Goal: Task Accomplishment & Management: Use online tool/utility

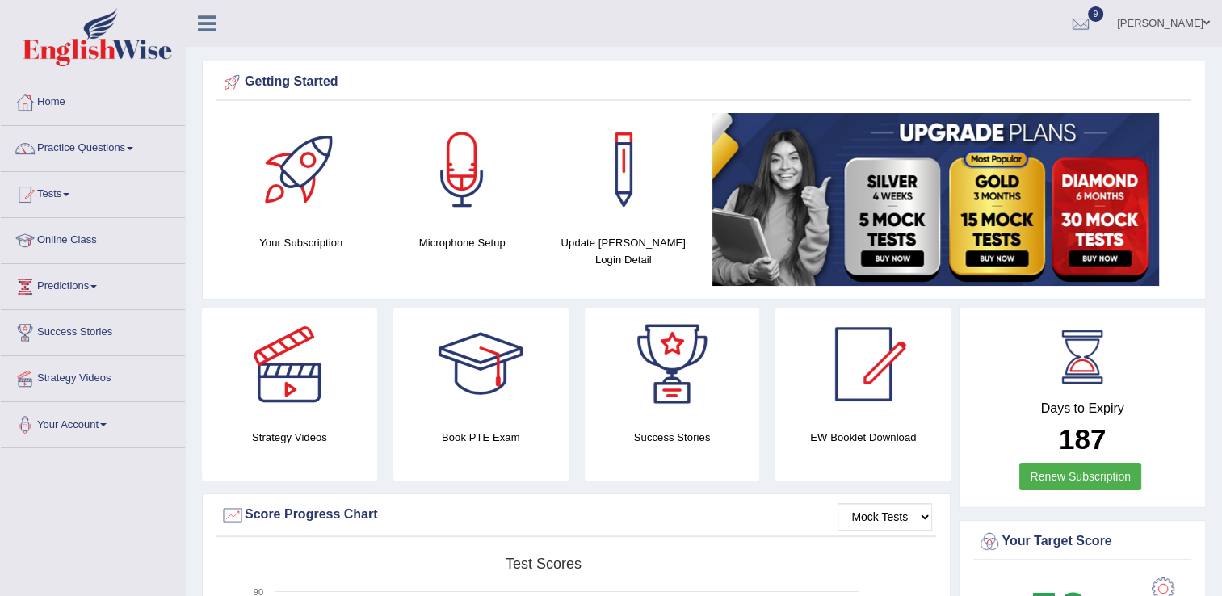
click at [108, 144] on link "Practice Questions" at bounding box center [93, 146] width 184 height 40
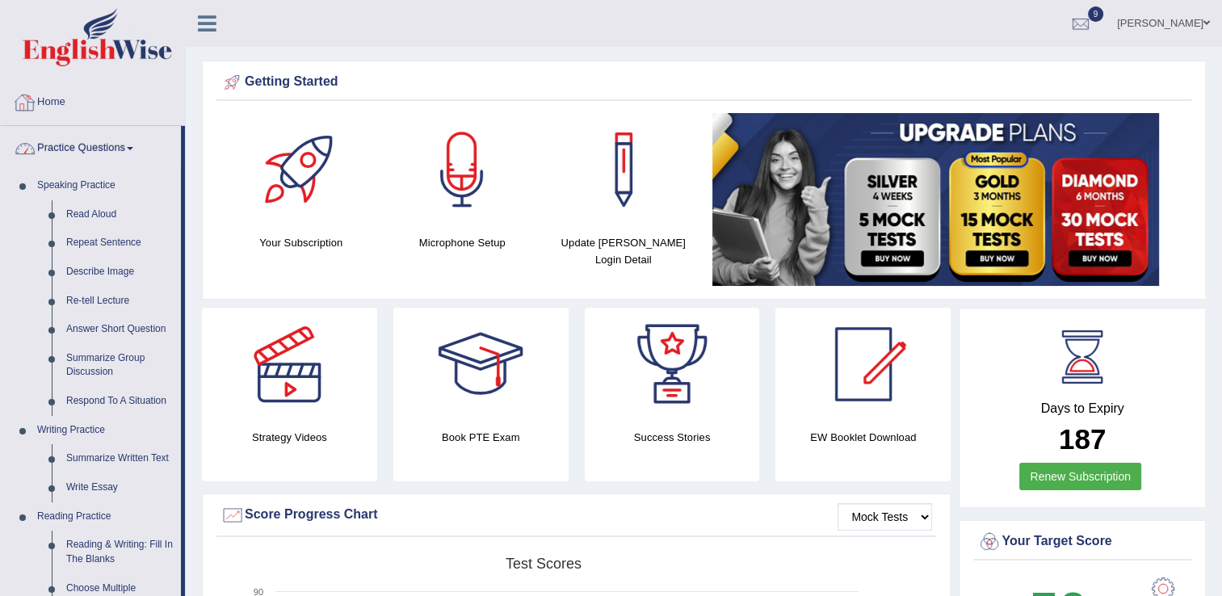
click at [48, 102] on link "Home" at bounding box center [93, 100] width 184 height 40
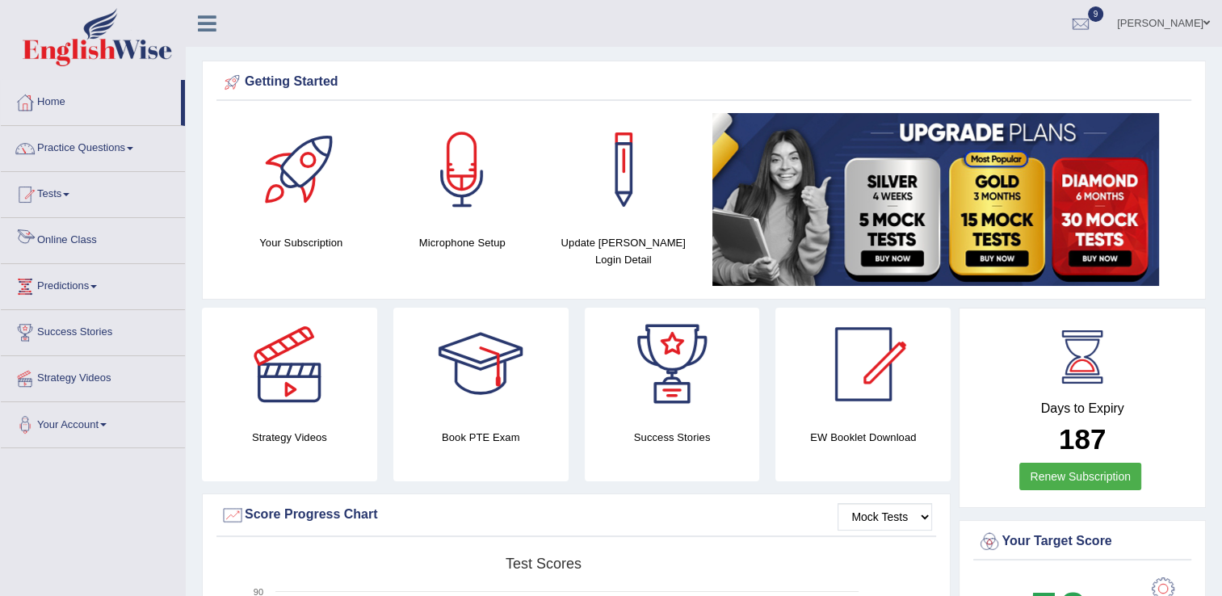
click at [54, 253] on link "Online Class" at bounding box center [93, 238] width 184 height 40
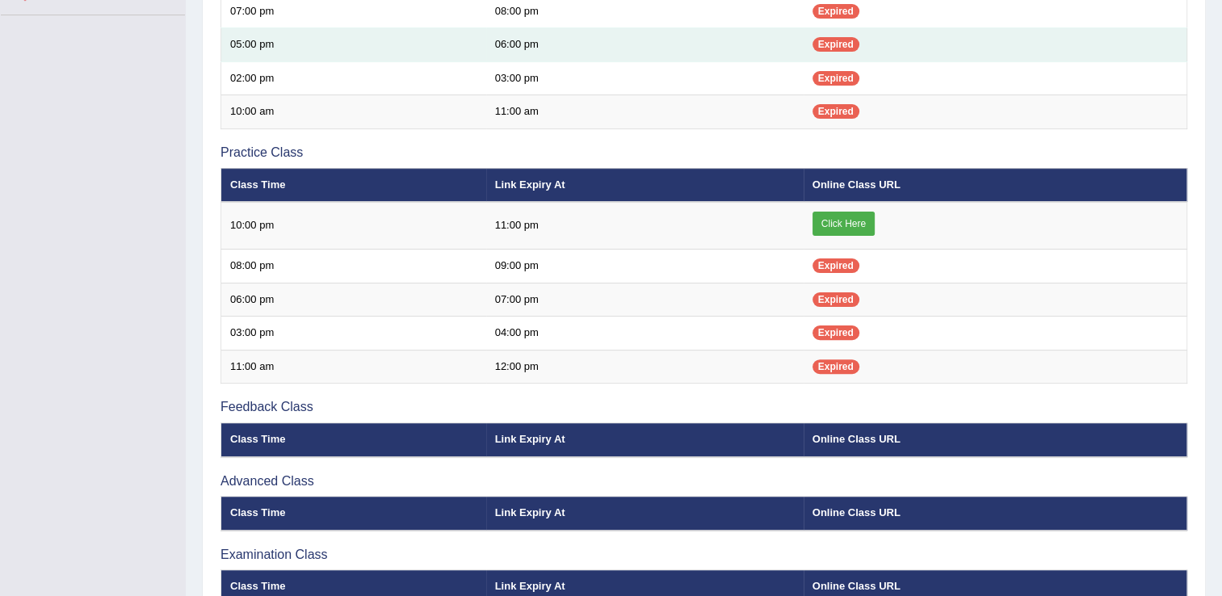
scroll to position [452, 0]
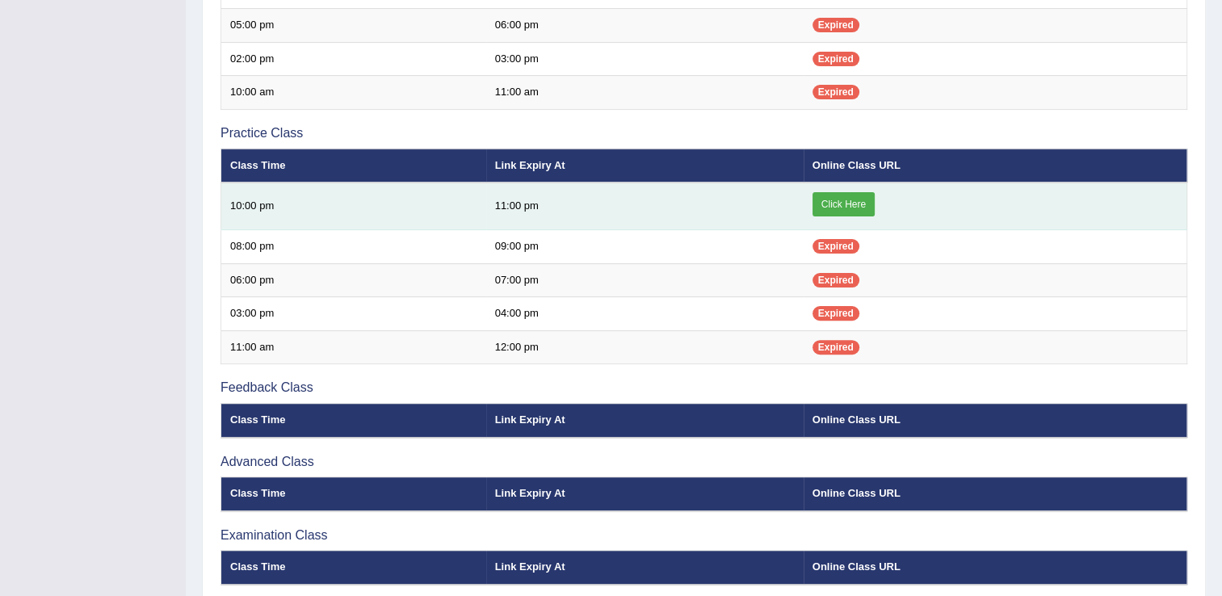
click at [847, 199] on link "Click Here" at bounding box center [844, 204] width 62 height 24
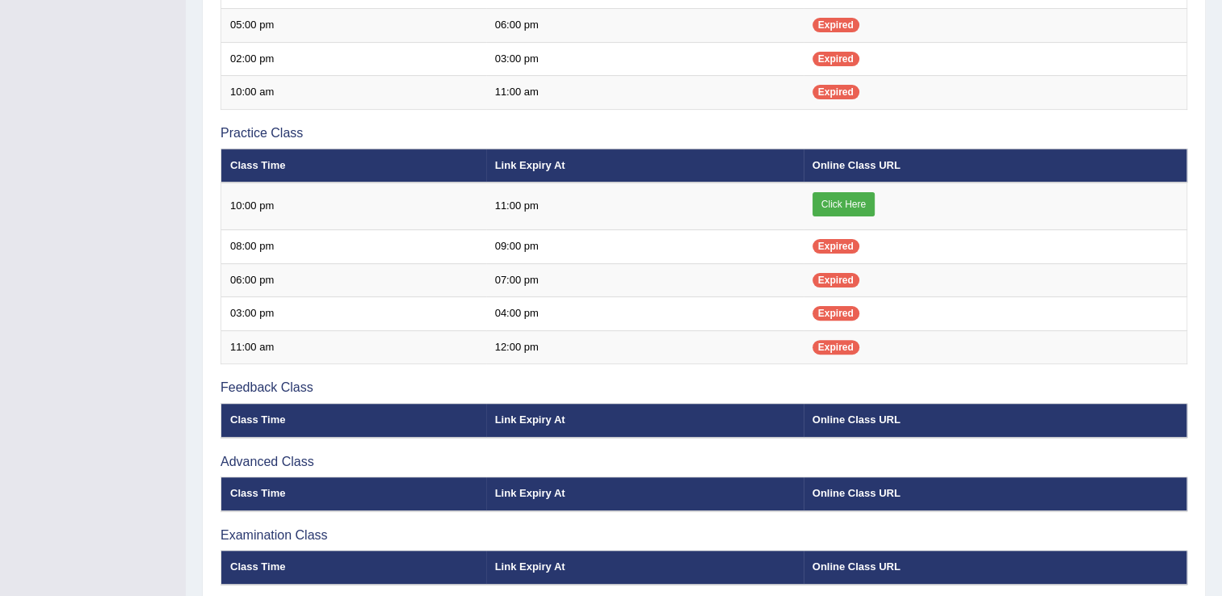
click at [128, 104] on div "Toggle navigation Home Practice Questions Speaking Practice Read Aloud Repeat S…" at bounding box center [611, 104] width 1222 height 1112
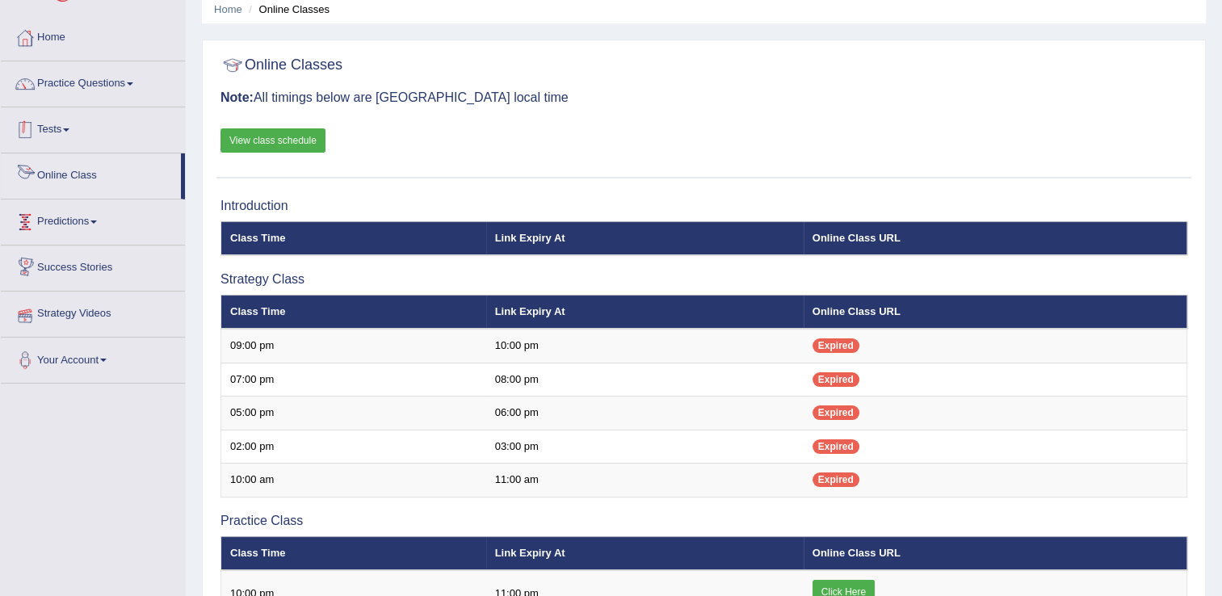
scroll to position [65, 0]
click at [126, 105] on li "Practice Questions Speaking Practice Read Aloud Repeat Sentence Describe Image …" at bounding box center [93, 84] width 184 height 46
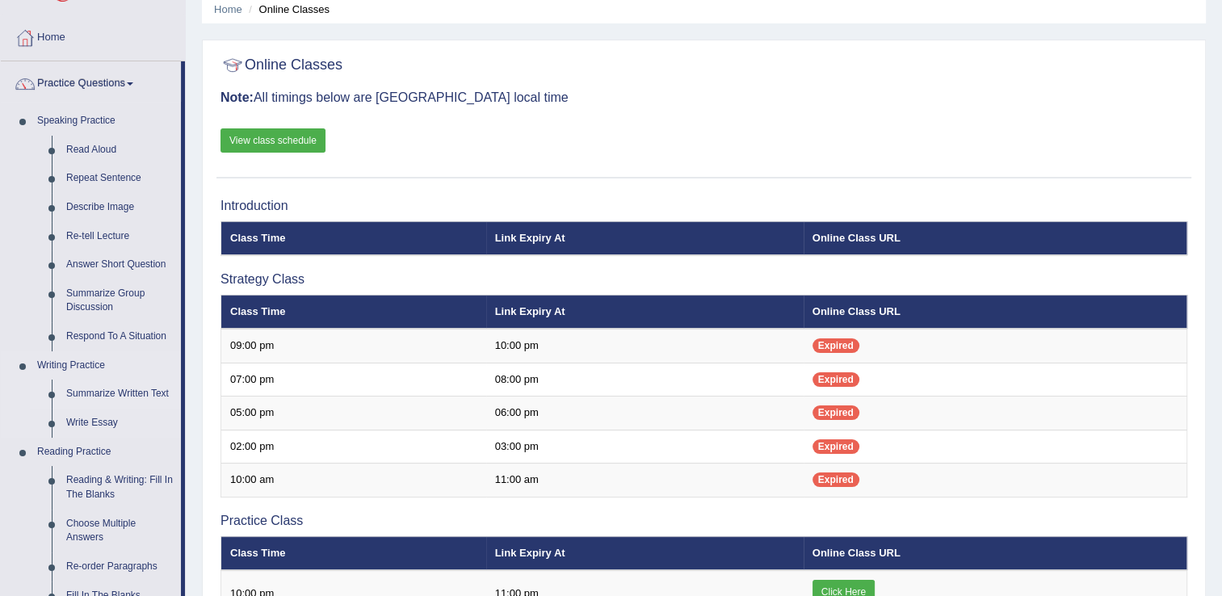
click at [100, 397] on link "Summarize Written Text" at bounding box center [120, 394] width 122 height 29
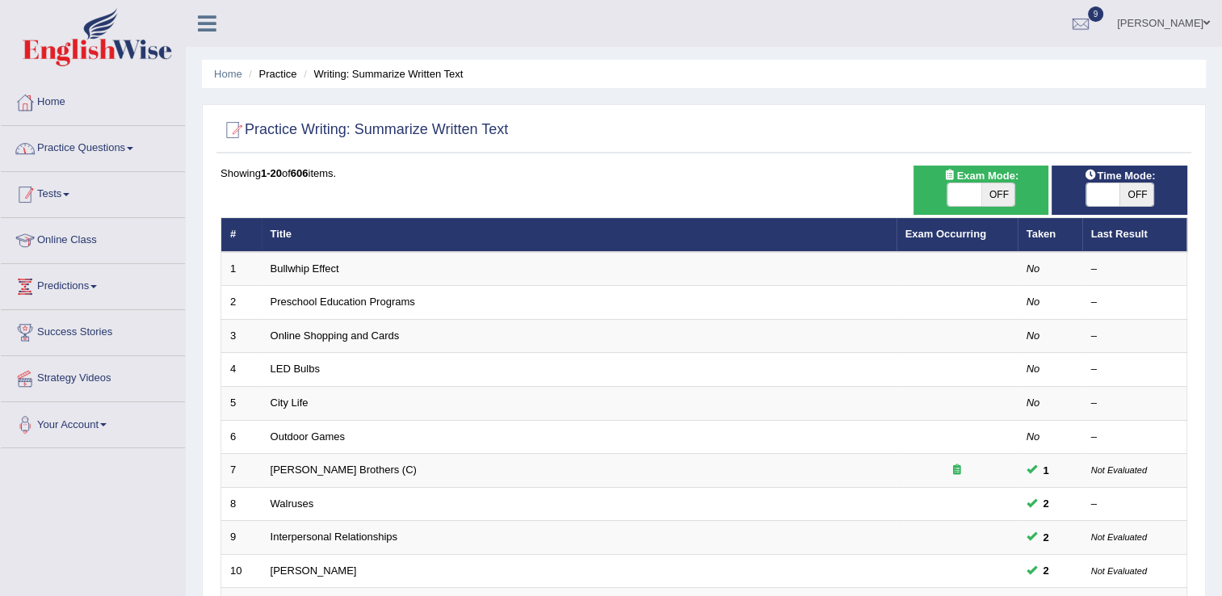
click at [103, 148] on link "Practice Questions" at bounding box center [93, 146] width 184 height 40
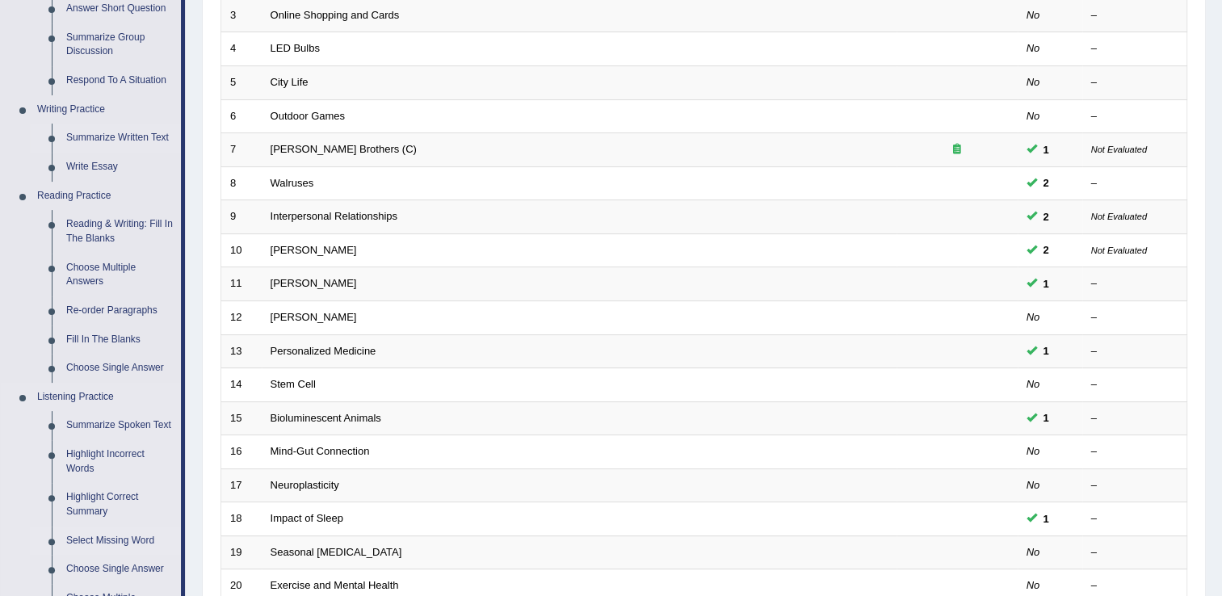
scroll to position [323, 0]
click at [120, 424] on link "Summarize Spoken Text" at bounding box center [120, 423] width 122 height 29
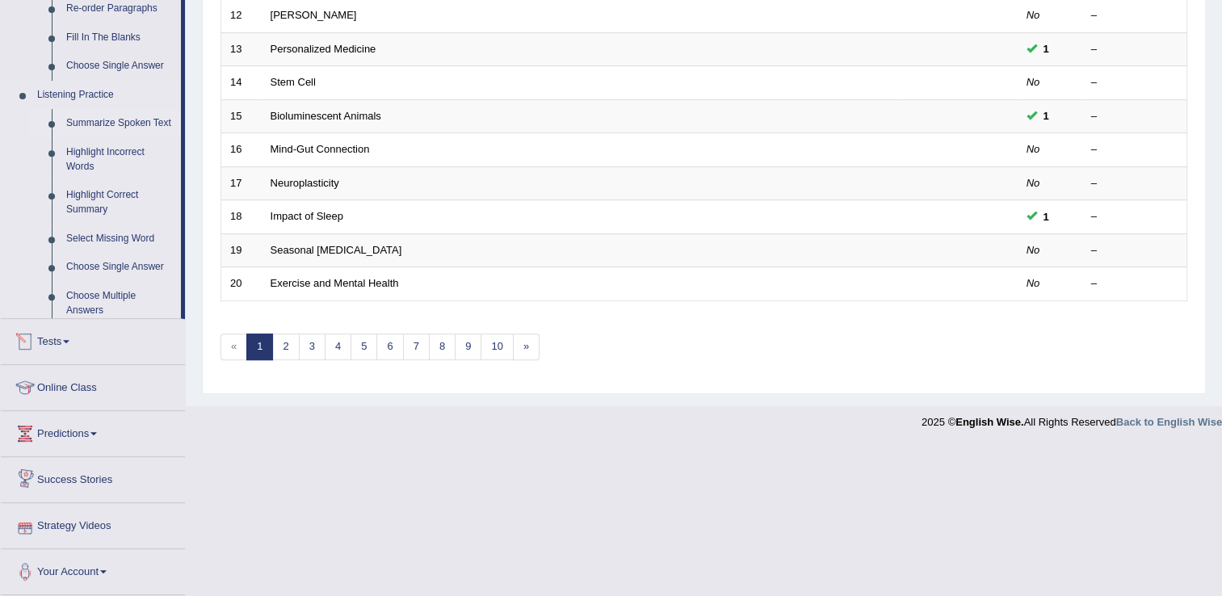
scroll to position [562, 0]
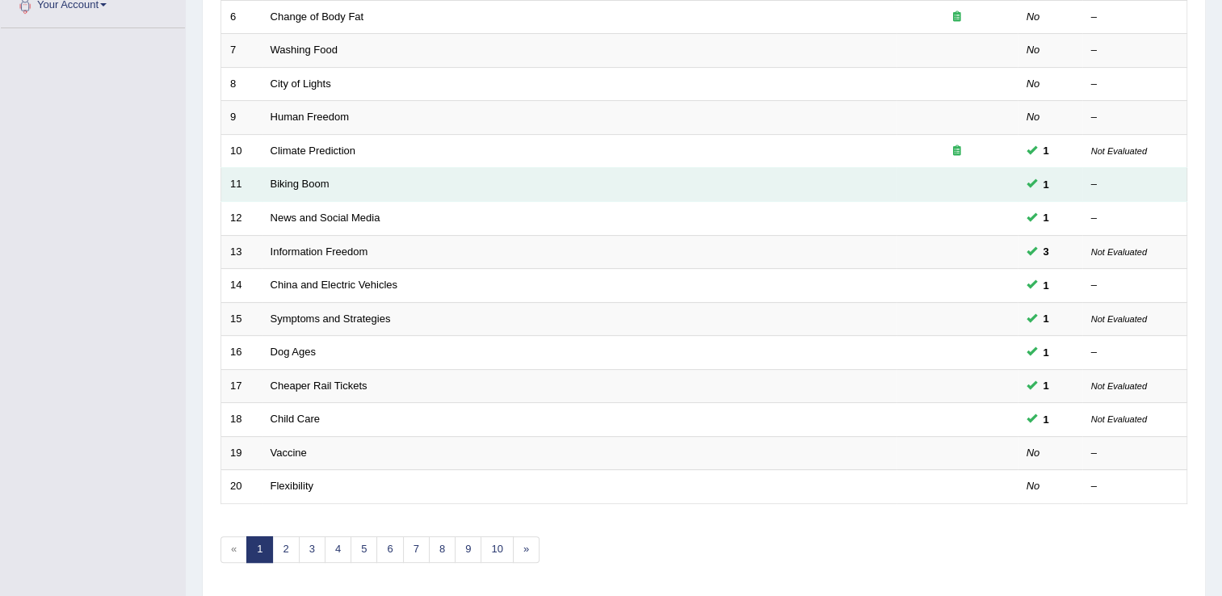
scroll to position [468, 0]
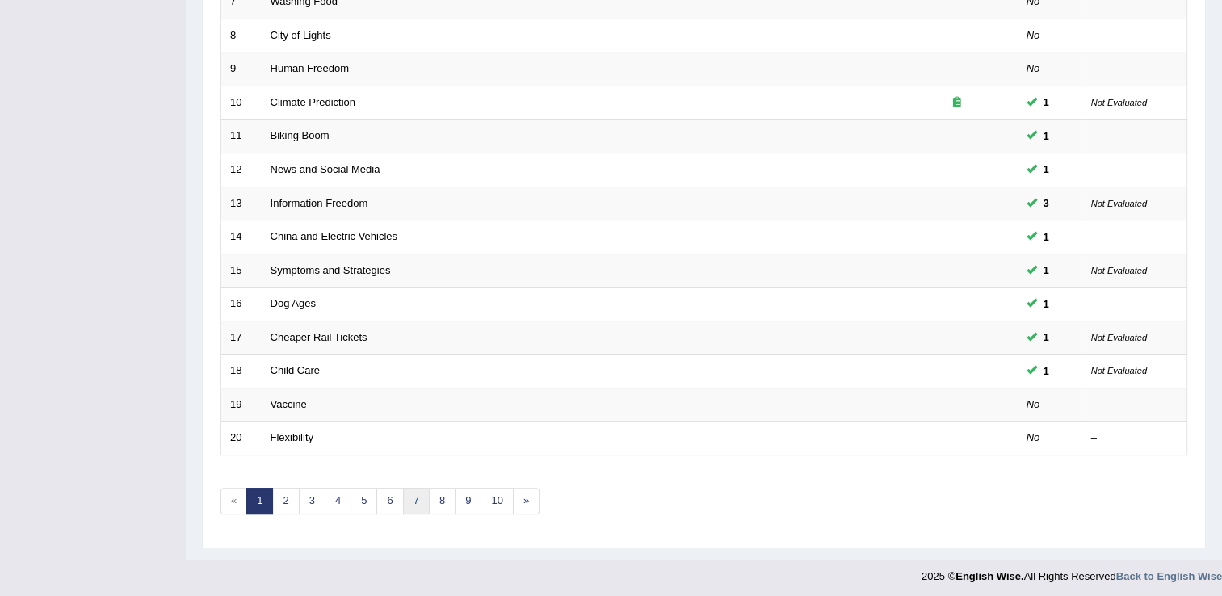
click at [417, 491] on link "7" at bounding box center [416, 501] width 27 height 27
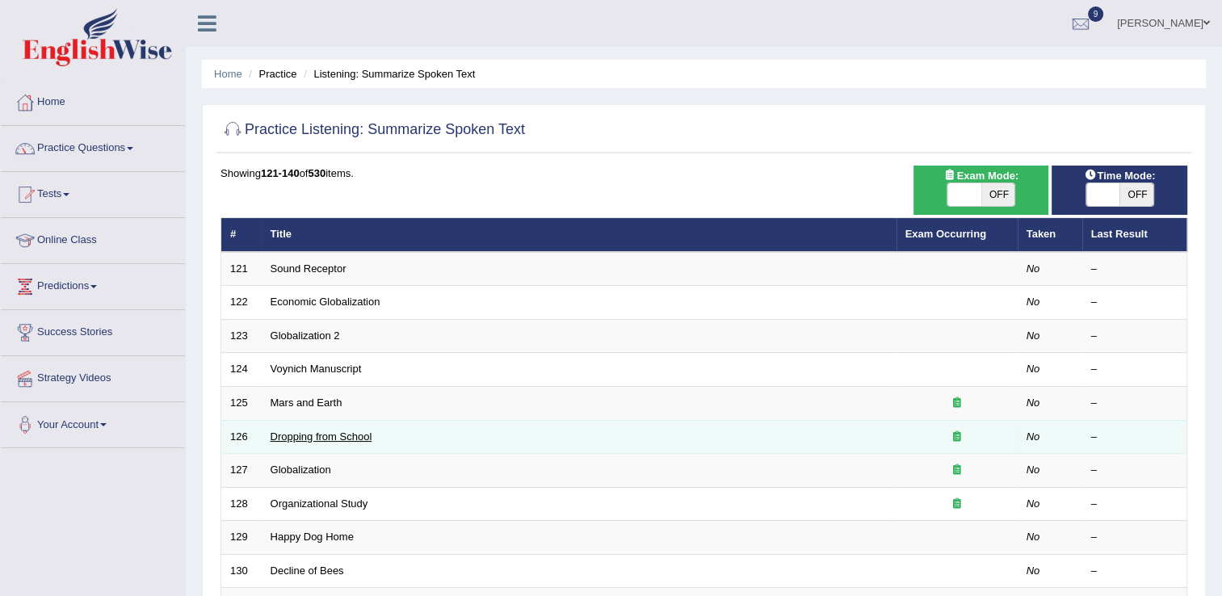
click at [283, 437] on link "Dropping from School" at bounding box center [322, 436] width 102 height 12
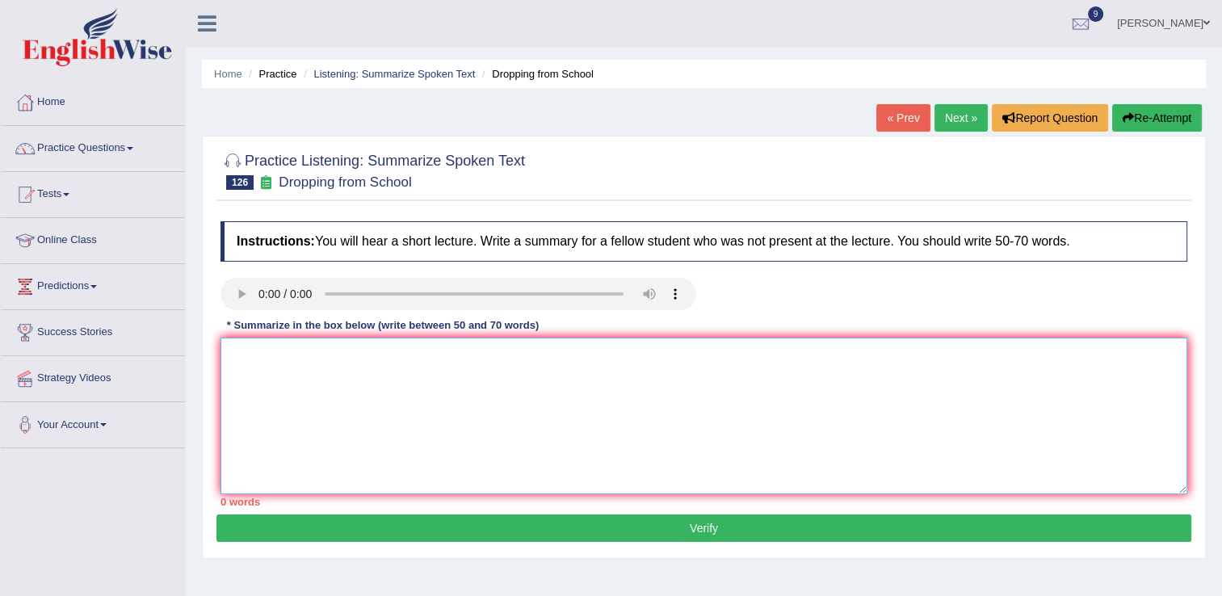
drag, startPoint x: 263, startPoint y: 375, endPoint x: 252, endPoint y: 354, distance: 23.8
click at [252, 354] on textarea at bounding box center [703, 416] width 967 height 157
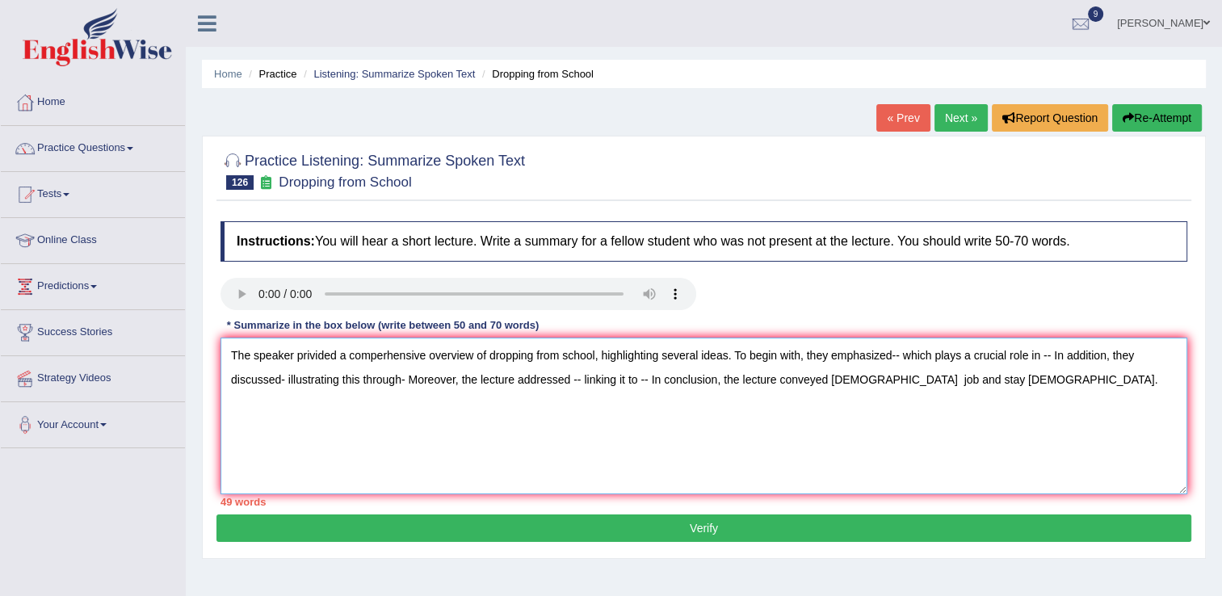
click at [896, 357] on textarea "The speaker privided a comperhensive overview of dropping from school, highligh…" at bounding box center [703, 416] width 967 height 157
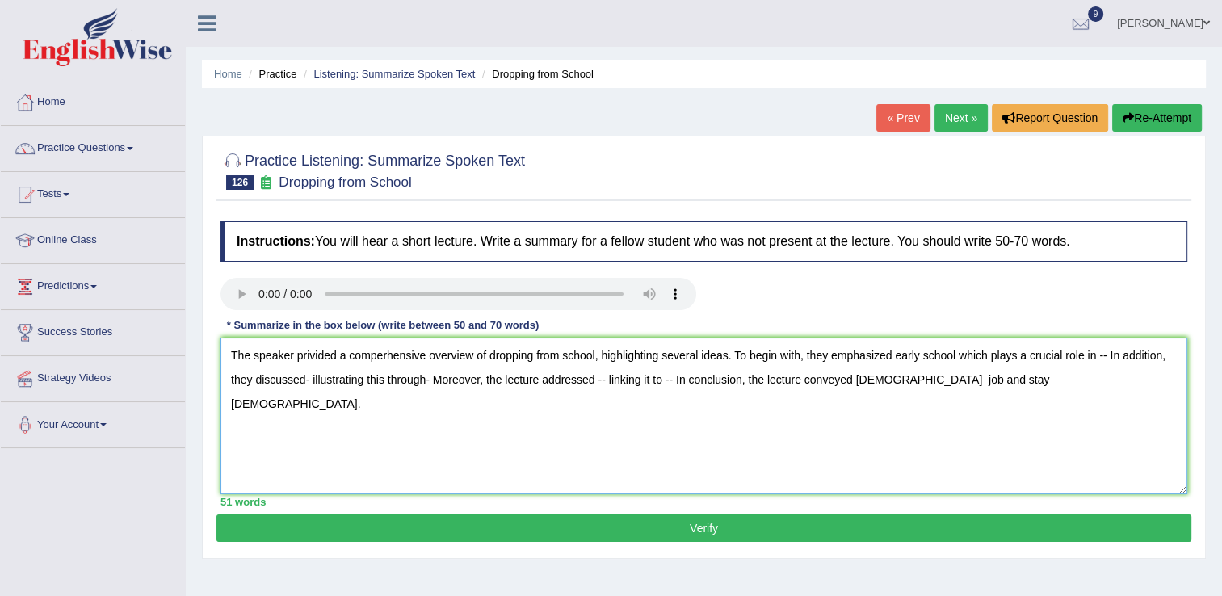
click at [1103, 354] on textarea "The speaker privided a comperhensive overview of dropping from school, highligh…" at bounding box center [703, 416] width 967 height 157
click at [441, 378] on textarea "The speaker privided a comperhensive overview of dropping from school, highligh…" at bounding box center [703, 416] width 967 height 157
click at [678, 380] on textarea "The speaker privided a comperhensive overview of dropping from school, highligh…" at bounding box center [703, 416] width 967 height 157
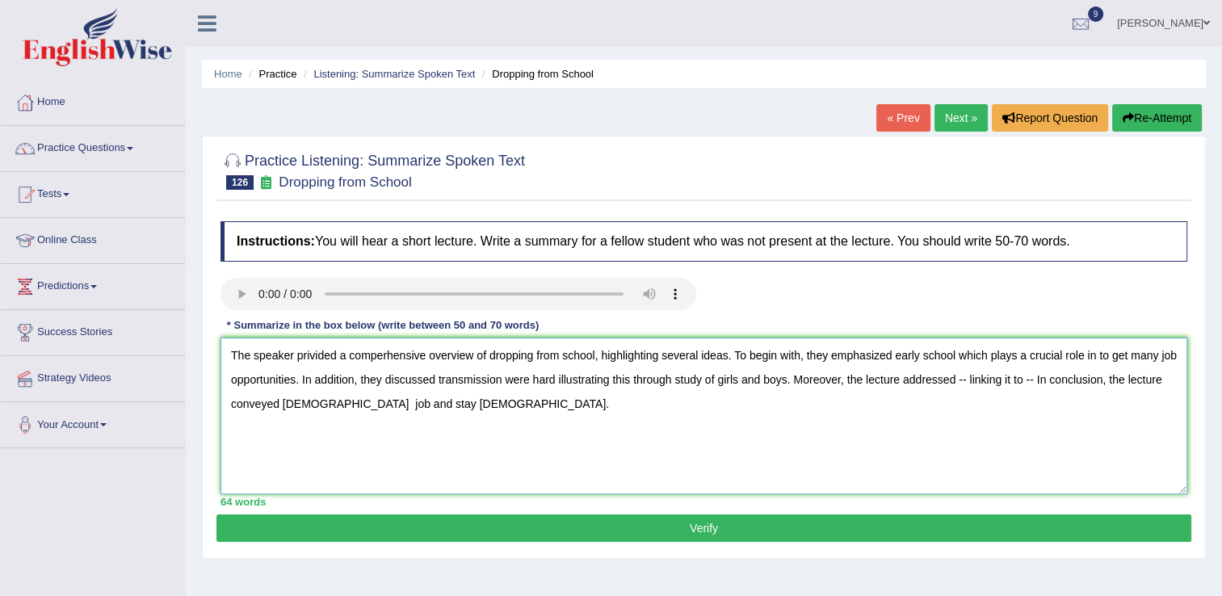
click at [678, 380] on textarea "The speaker privided a comperhensive overview of dropping from school, highligh…" at bounding box center [703, 416] width 967 height 157
drag, startPoint x: 409, startPoint y: 388, endPoint x: 321, endPoint y: 354, distance: 94.3
click at [321, 354] on textarea "The speaker privided a comperhensive overview of dropping from school, highligh…" at bounding box center [703, 416] width 967 height 157
click at [346, 443] on textarea "The speaker privided a comperhensive overview of dropping from school, highligh…" at bounding box center [703, 416] width 967 height 157
click at [309, 357] on textarea "The speaker privided a comperhensive overview of dropping from school, highligh…" at bounding box center [703, 416] width 967 height 157
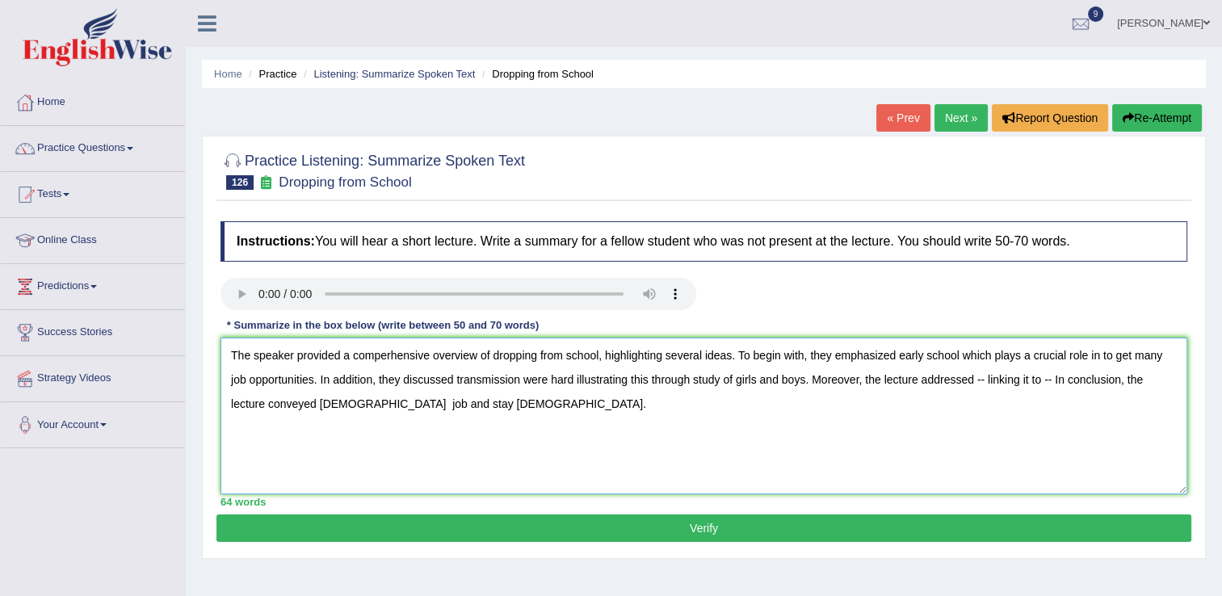
click at [452, 360] on textarea "The speaker provided a comperhensive overview of dropping from school, highligh…" at bounding box center [703, 416] width 967 height 157
click at [1108, 356] on textarea "The speaker provided a comperhensive overview of dropping from school, highligh…" at bounding box center [703, 416] width 967 height 157
drag, startPoint x: 1118, startPoint y: 355, endPoint x: 1085, endPoint y: 421, distance: 74.0
click at [1085, 421] on textarea "The speaker provided a comperhensive overview of dropping from school, highligh…" at bounding box center [703, 416] width 967 height 157
click at [1115, 354] on textarea "The speaker provided a comperhensive overview of dropping from school, highligh…" at bounding box center [703, 416] width 967 height 157
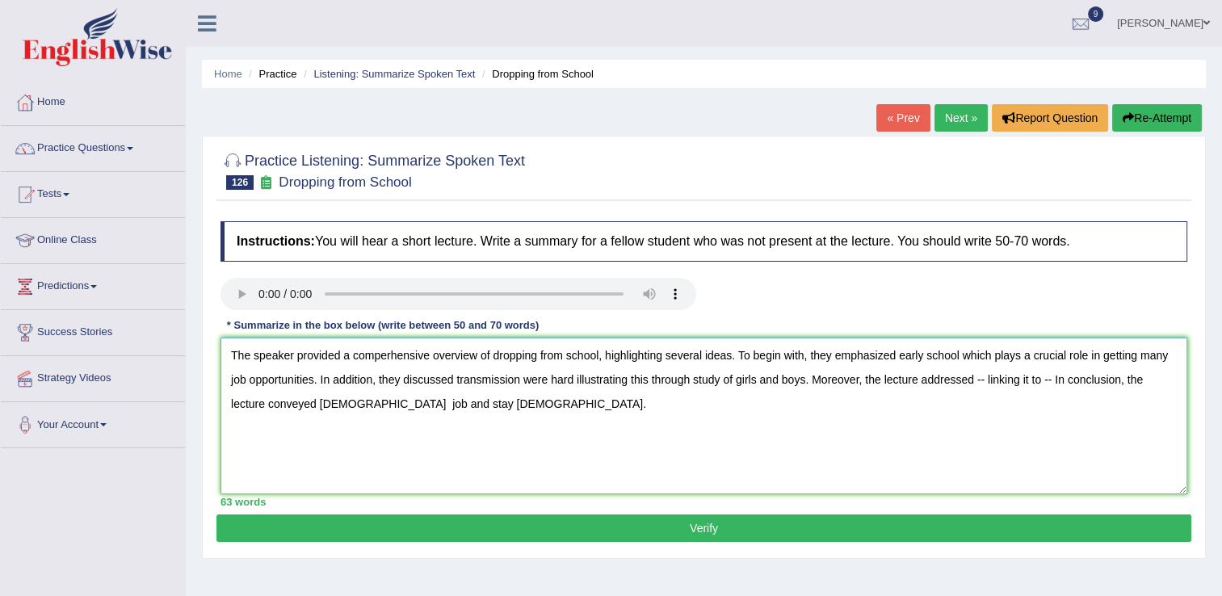
click at [986, 376] on textarea "The speaker provided a comperhensive overview of dropping from school, highligh…" at bounding box center [703, 416] width 967 height 157
click at [1041, 375] on textarea "The speaker provided a comperhensive overview of dropping from school, highligh…" at bounding box center [703, 416] width 967 height 157
click at [1142, 380] on textarea "The speaker provided a comperhensive overview of dropping from school, highligh…" at bounding box center [703, 416] width 967 height 157
drag, startPoint x: 1206, startPoint y: 353, endPoint x: 874, endPoint y: 435, distance: 341.8
click at [874, 435] on div "Home Practice Listening: Summarize Spoken Text Dropping from School « Prev Next…" at bounding box center [704, 404] width 1036 height 808
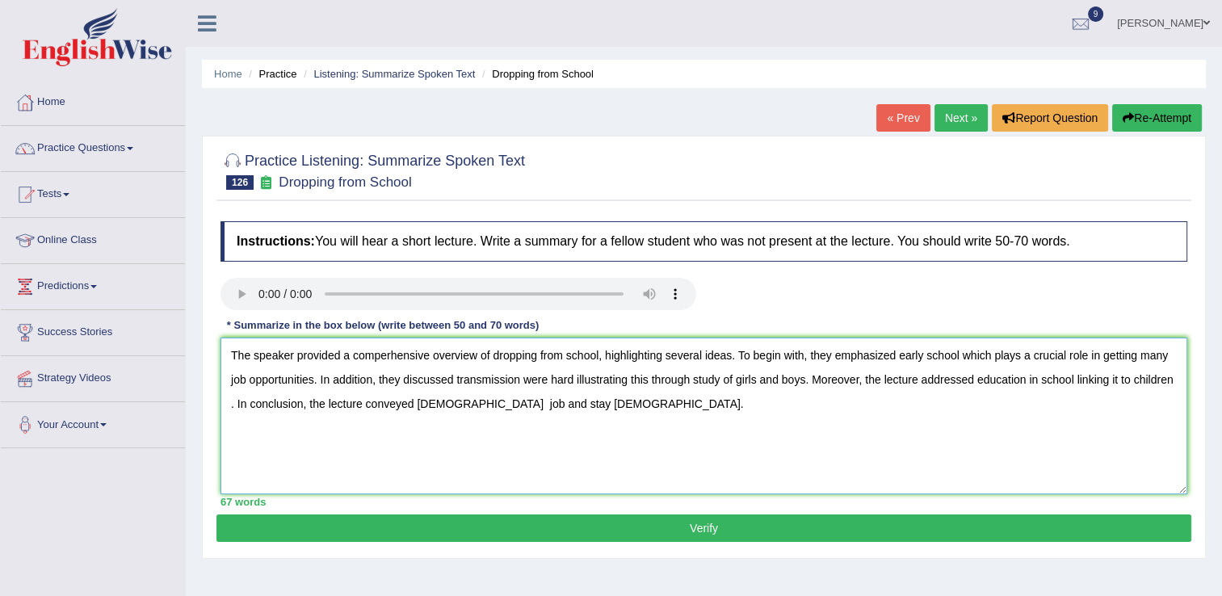
click at [233, 401] on textarea "The speaker provided a comperhensive overview of dropping from school, highligh…" at bounding box center [703, 416] width 967 height 157
click at [439, 403] on textarea "The speaker provided a comperhensive overview of dropping from school, highligh…" at bounding box center [703, 416] width 967 height 157
click at [446, 405] on textarea "The speaker provided a comperhensive overview of dropping from school, highligh…" at bounding box center [703, 416] width 967 height 157
click at [234, 405] on textarea "The speaker provided a comperhensive overview of dropping from school, highligh…" at bounding box center [703, 416] width 967 height 157
type textarea "The speaker provided a comperhensive overview of dropping from school, highligh…"
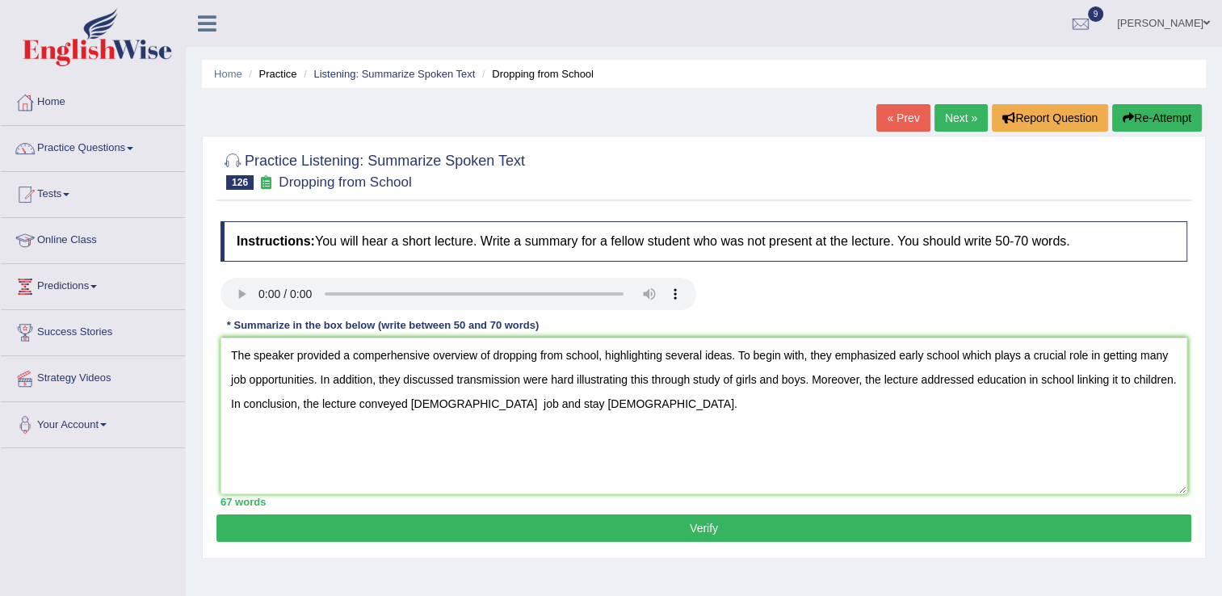
click at [678, 517] on button "Verify" at bounding box center [703, 527] width 975 height 27
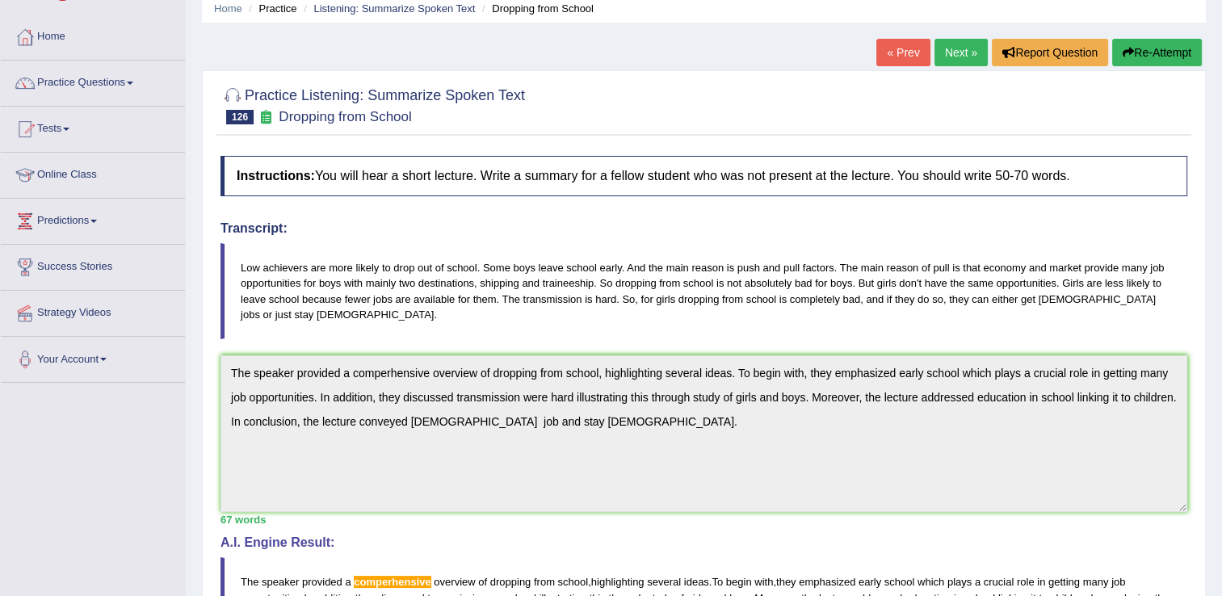
scroll to position [65, 0]
click at [952, 46] on link "Next »" at bounding box center [960, 53] width 53 height 27
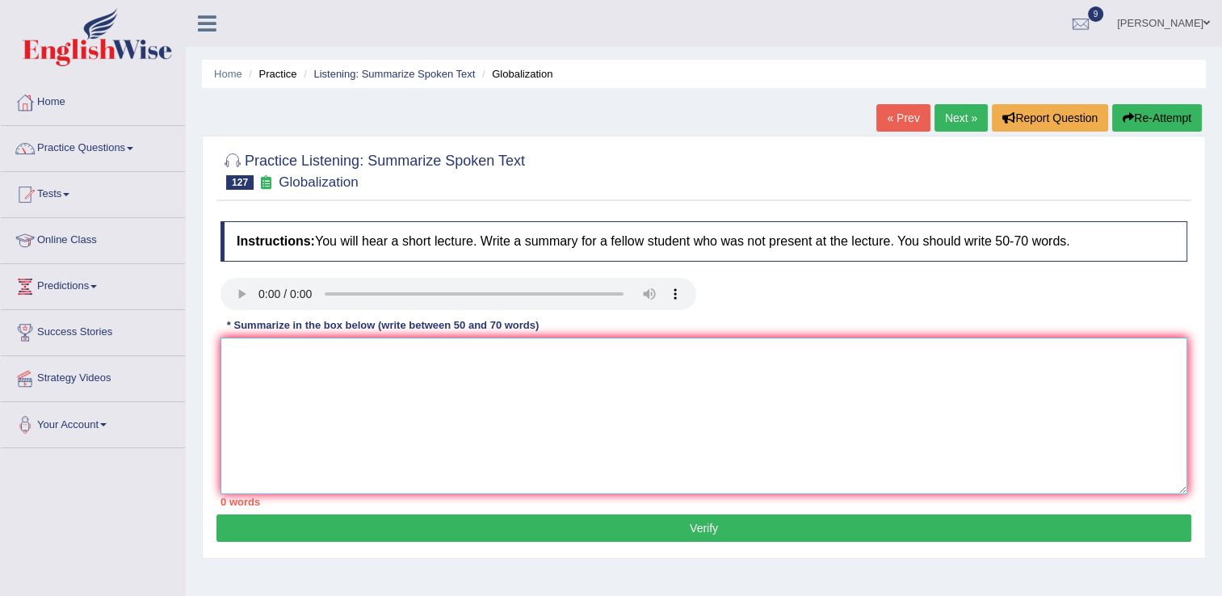
click at [244, 357] on textarea at bounding box center [703, 416] width 967 height 157
click at [239, 376] on textarea at bounding box center [703, 416] width 967 height 157
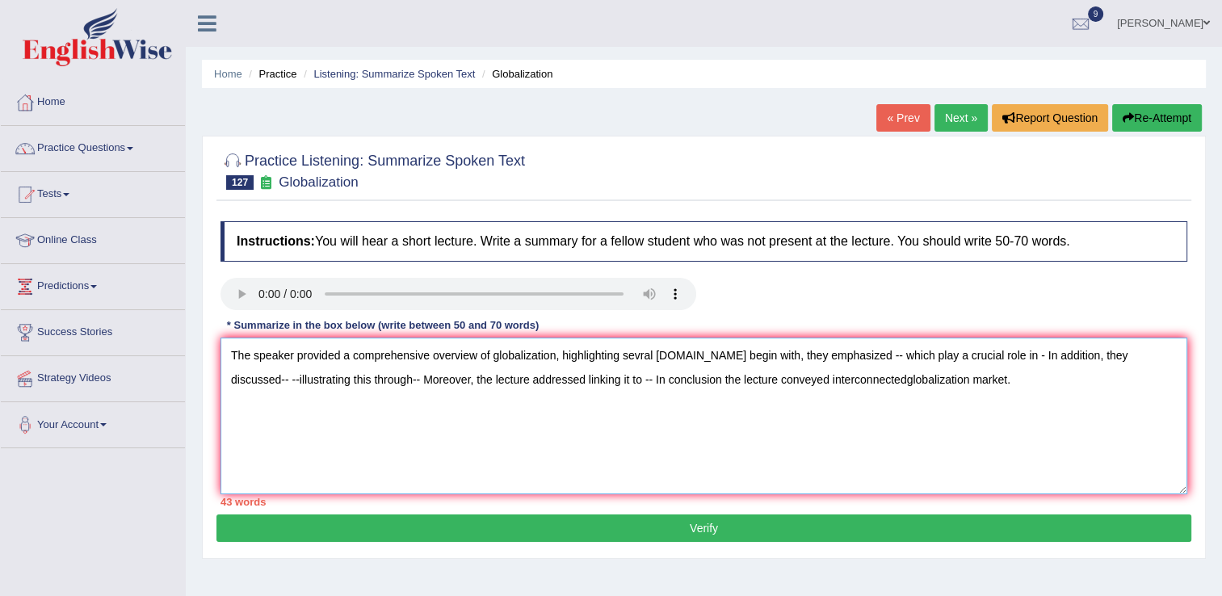
click at [852, 355] on textarea "The speaker provided a comprehensive overview of globalization, highlighting se…" at bounding box center [703, 416] width 967 height 157
click at [851, 355] on textarea "The speaker provided a comprehensive overview of globalization, highlighting se…" at bounding box center [703, 416] width 967 height 157
click at [910, 358] on textarea "The speaker provided a comprehensive overview of globalization, highlighting se…" at bounding box center [703, 416] width 967 height 157
click at [846, 351] on textarea "The speaker provided a comprehensive overview of globalization, highlighting se…" at bounding box center [703, 416] width 967 height 157
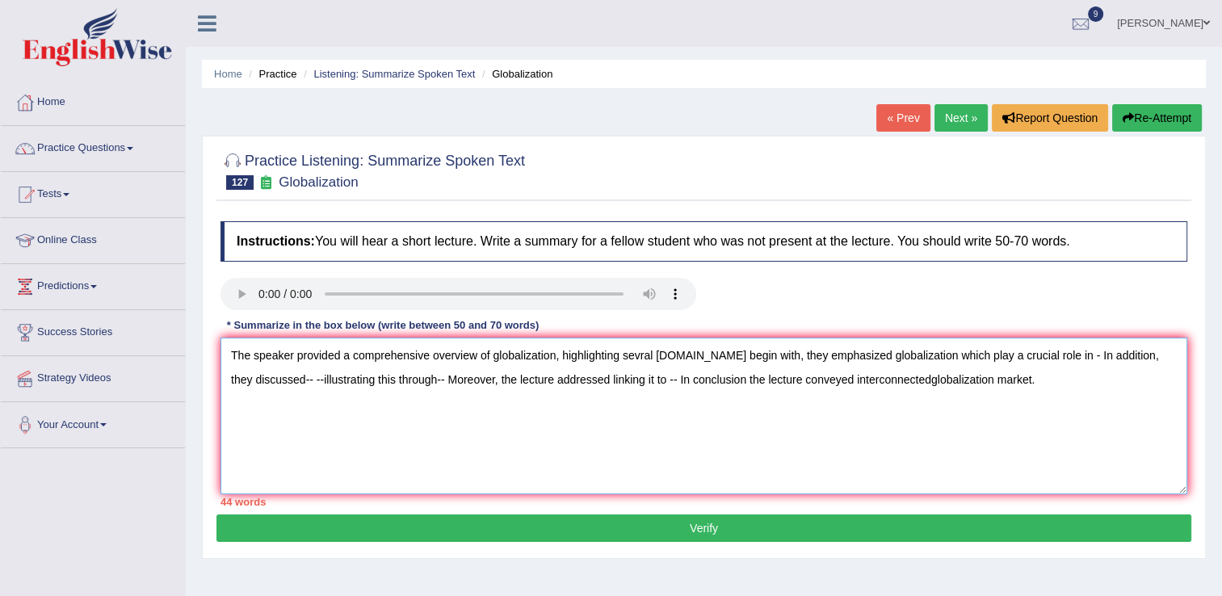
click at [909, 354] on textarea "The speaker provided a comprehensive overview of globalization, highlighting se…" at bounding box center [703, 416] width 967 height 157
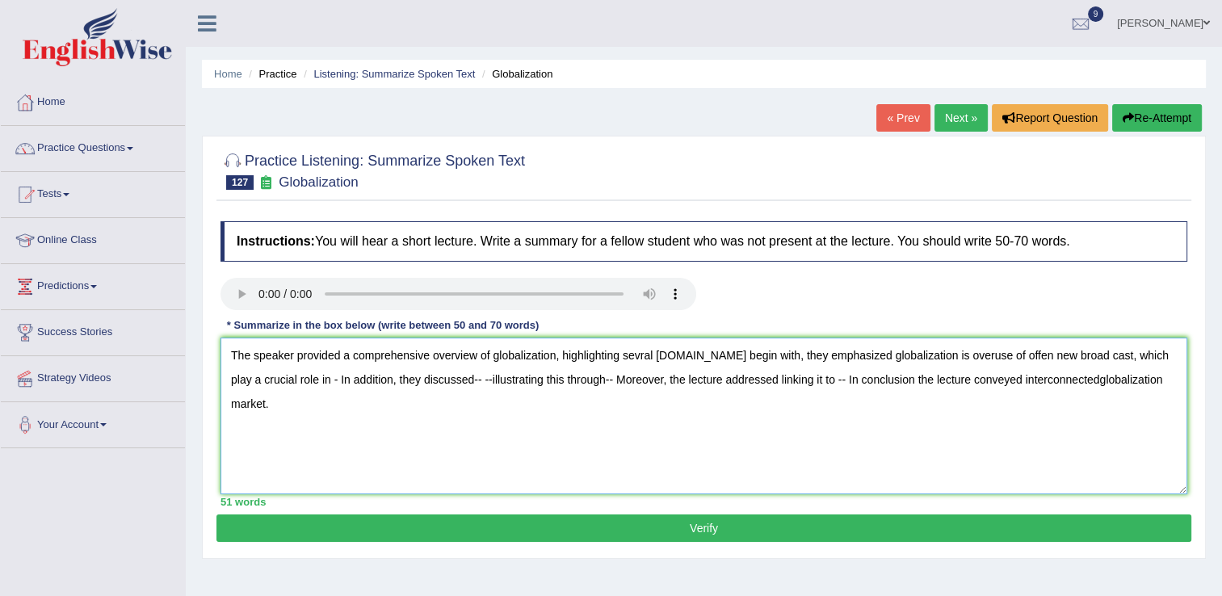
click at [305, 380] on textarea "The speaker provided a comprehensive overview of globalization, highlighting se…" at bounding box center [703, 416] width 967 height 157
click at [543, 376] on textarea "The speaker provided a comprehensive overview of globalization, highlighting se…" at bounding box center [703, 416] width 967 height 157
click at [698, 375] on textarea "The speaker provided a comprehensive overview of globalization, highlighting se…" at bounding box center [703, 416] width 967 height 157
click at [981, 375] on textarea "The speaker provided a comprehensive overview of globalization, highlighting se…" at bounding box center [703, 416] width 967 height 157
click at [1109, 380] on textarea "The speaker provided a comprehensive overview of globalization, highlighting se…" at bounding box center [703, 416] width 967 height 157
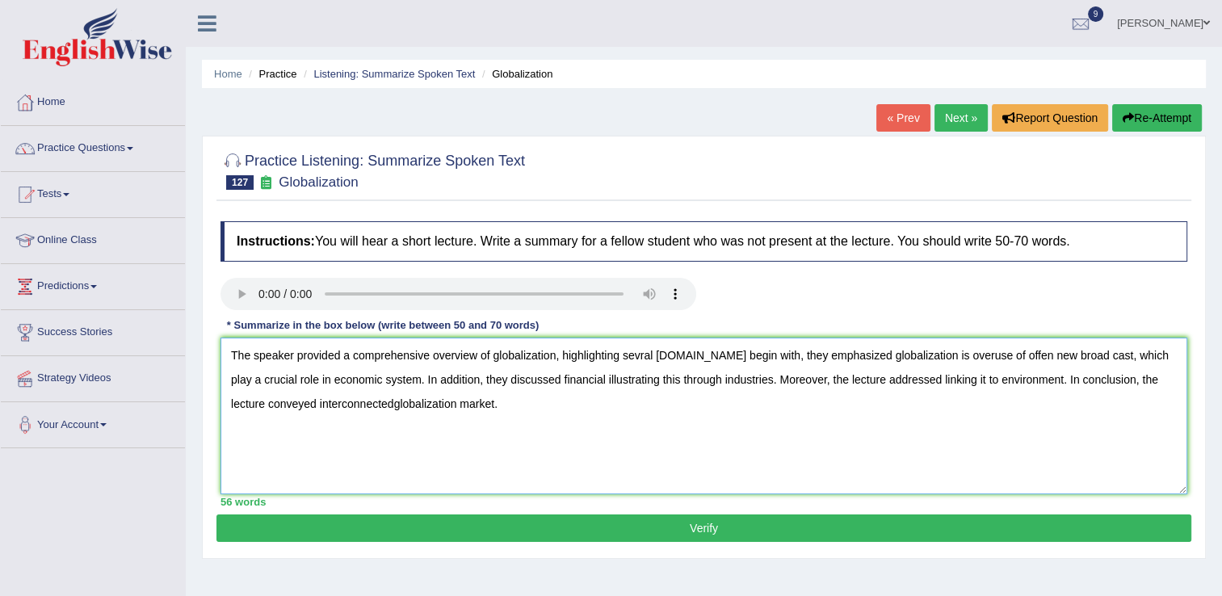
click at [356, 401] on textarea "The speaker provided a comprehensive overview of globalization, highlighting se…" at bounding box center [703, 416] width 967 height 157
click at [376, 363] on textarea "The speaker provided a comprehensive overview of globalization, highlighting se…" at bounding box center [703, 416] width 967 height 157
click at [1061, 354] on textarea "The speaker provided a comprehensive overview of globalization, highlighting se…" at bounding box center [703, 416] width 967 height 157
click at [1137, 355] on textarea "The speaker provided a comprehensive overview of globalization, highlighting se…" at bounding box center [703, 416] width 967 height 157
type textarea "The speaker provided a comprehensive overview of globalization, highlighting se…"
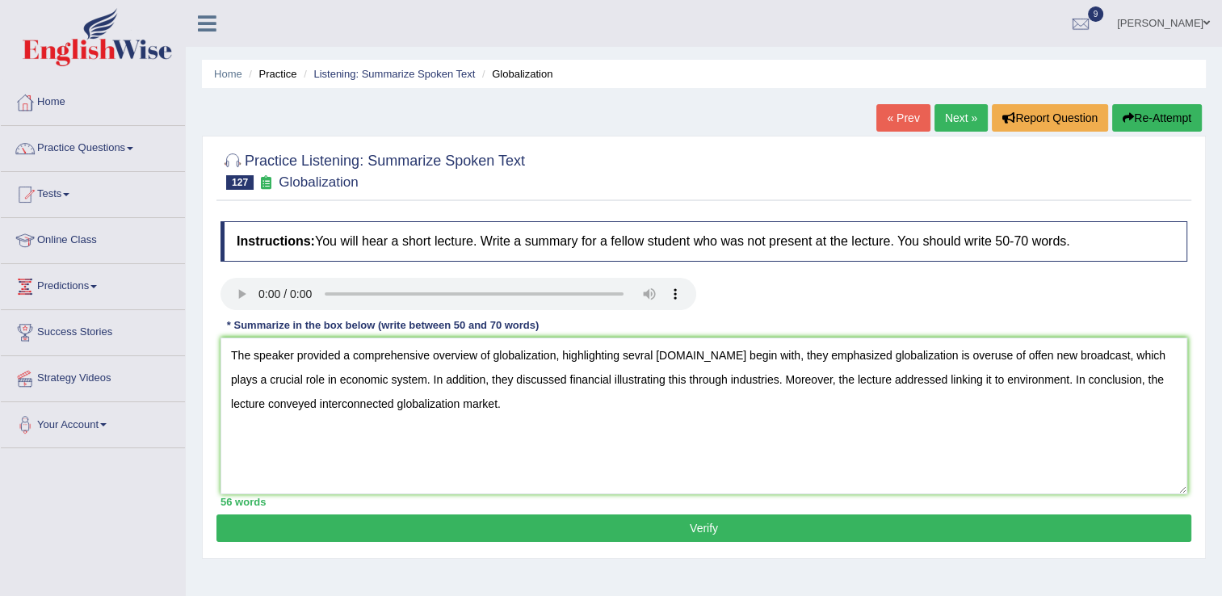
click at [688, 522] on button "Verify" at bounding box center [703, 527] width 975 height 27
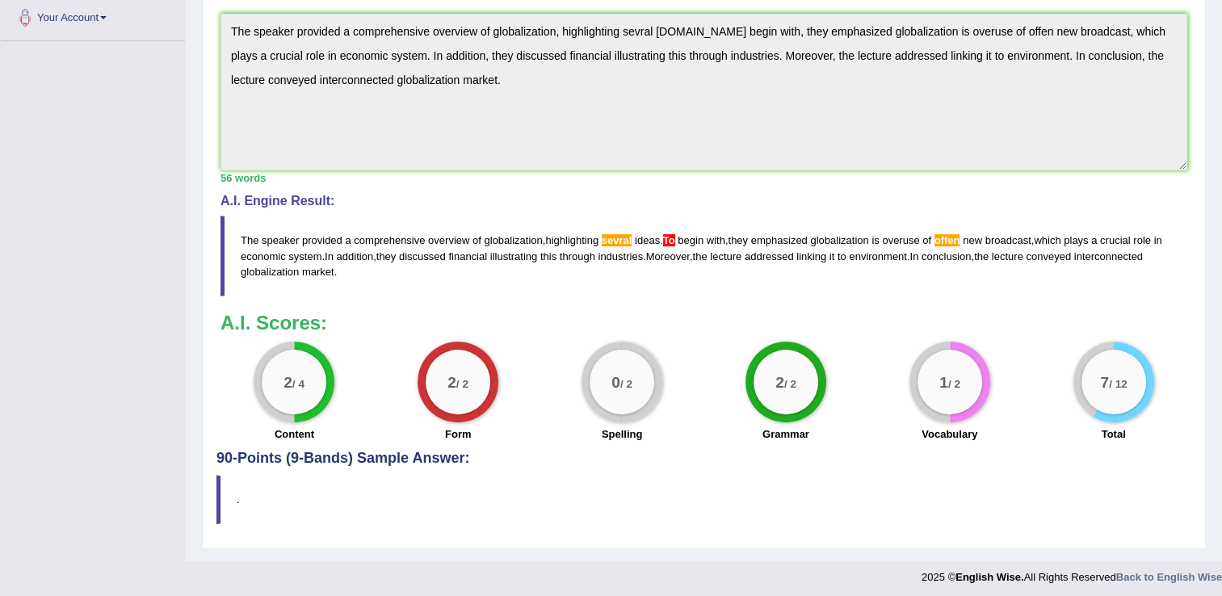
scroll to position [411, 0]
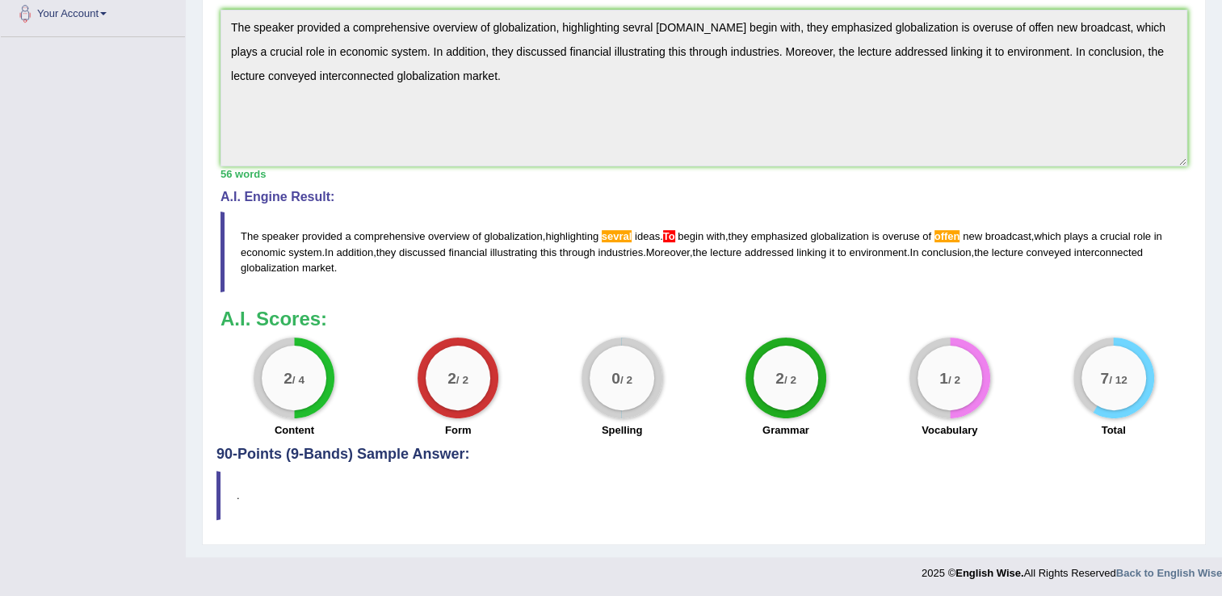
drag, startPoint x: 617, startPoint y: 283, endPoint x: 627, endPoint y: 318, distance: 36.1
click at [627, 318] on div "Instructions: You will hear a short lecture. Write a summary for a fellow stude…" at bounding box center [703, 124] width 975 height 645
click at [544, 291] on div "Instructions: You will hear a short lecture. Write a summary for a fellow stude…" at bounding box center [703, 124] width 975 height 645
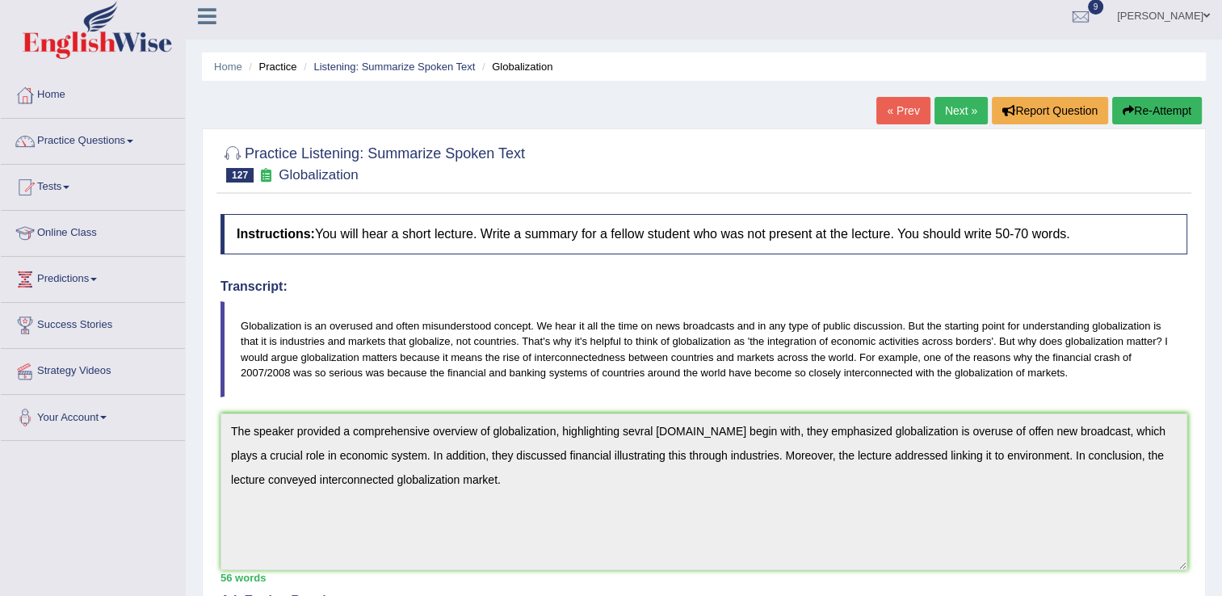
scroll to position [0, 0]
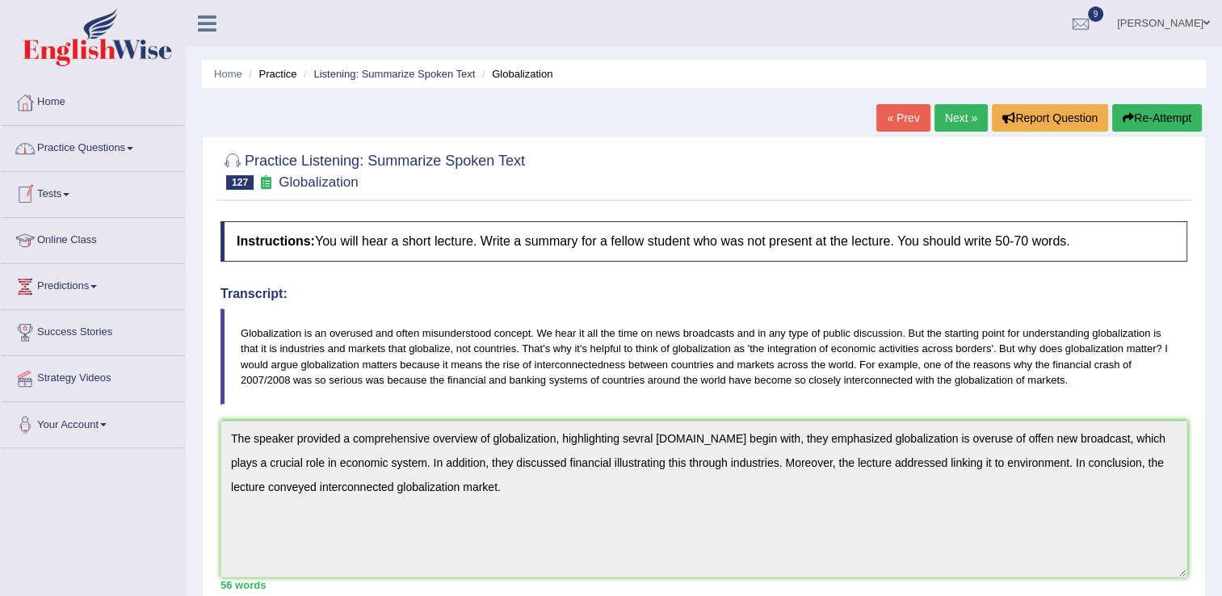
click at [100, 167] on li "Practice Questions Speaking Practice Read Aloud Repeat Sentence Describe Image …" at bounding box center [93, 149] width 184 height 46
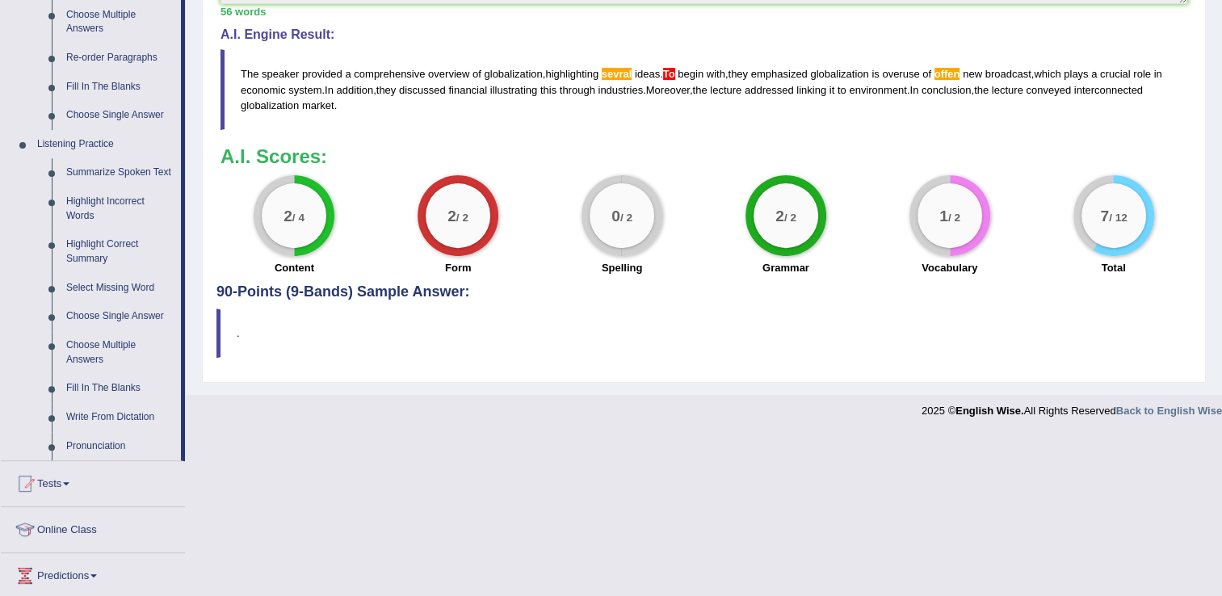
scroll to position [584, 0]
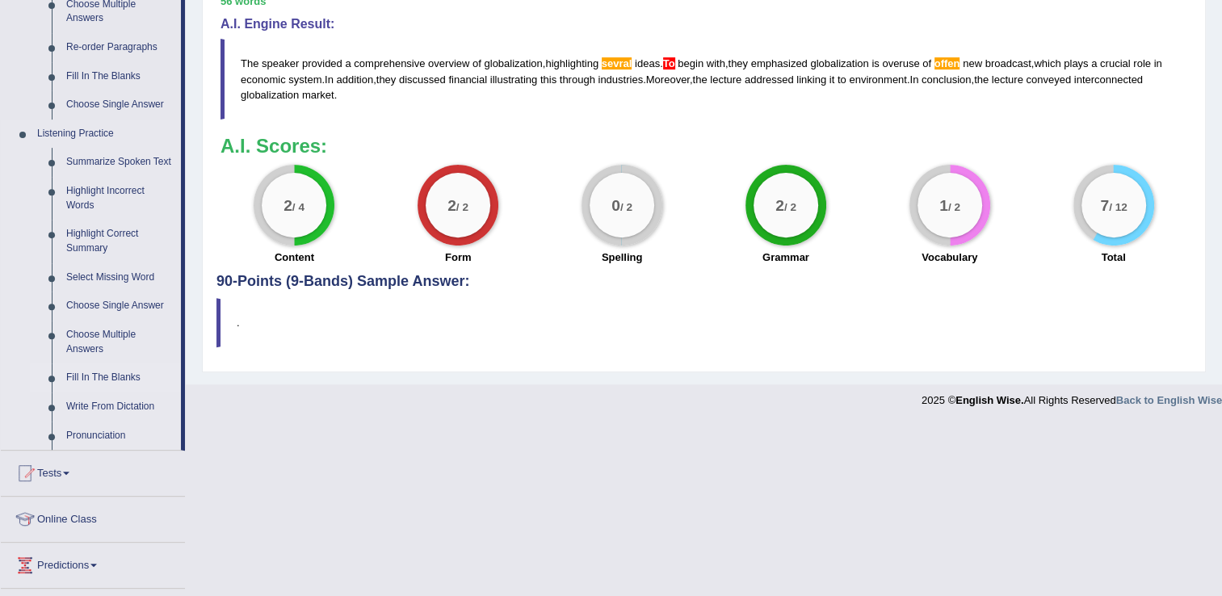
click at [96, 380] on link "Fill In The Blanks" at bounding box center [120, 377] width 122 height 29
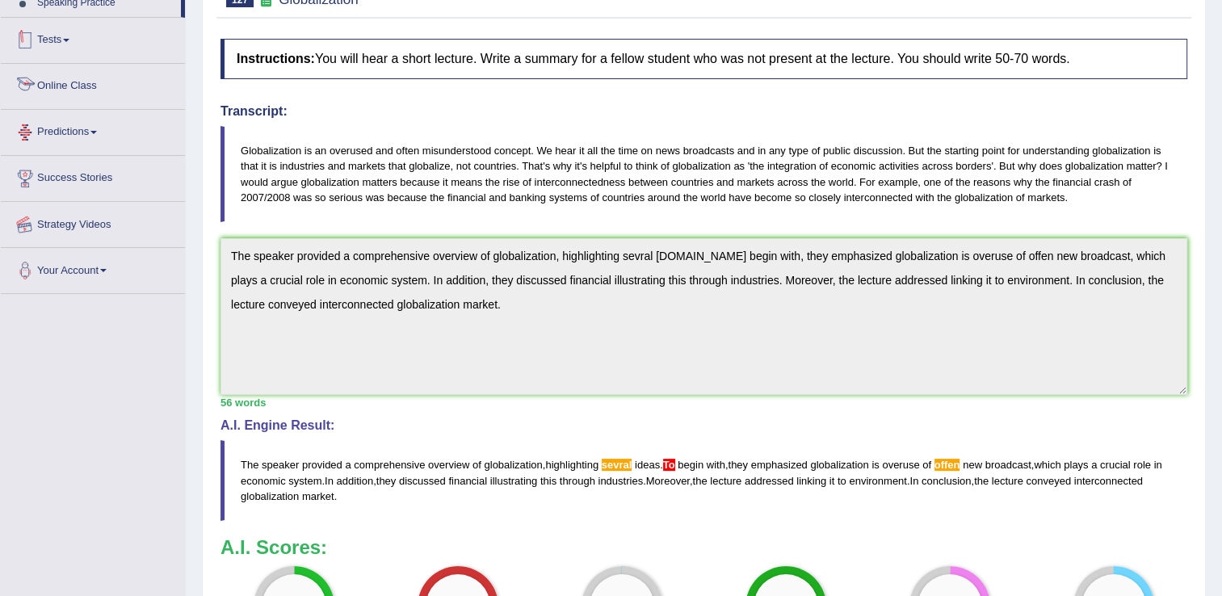
scroll to position [241, 0]
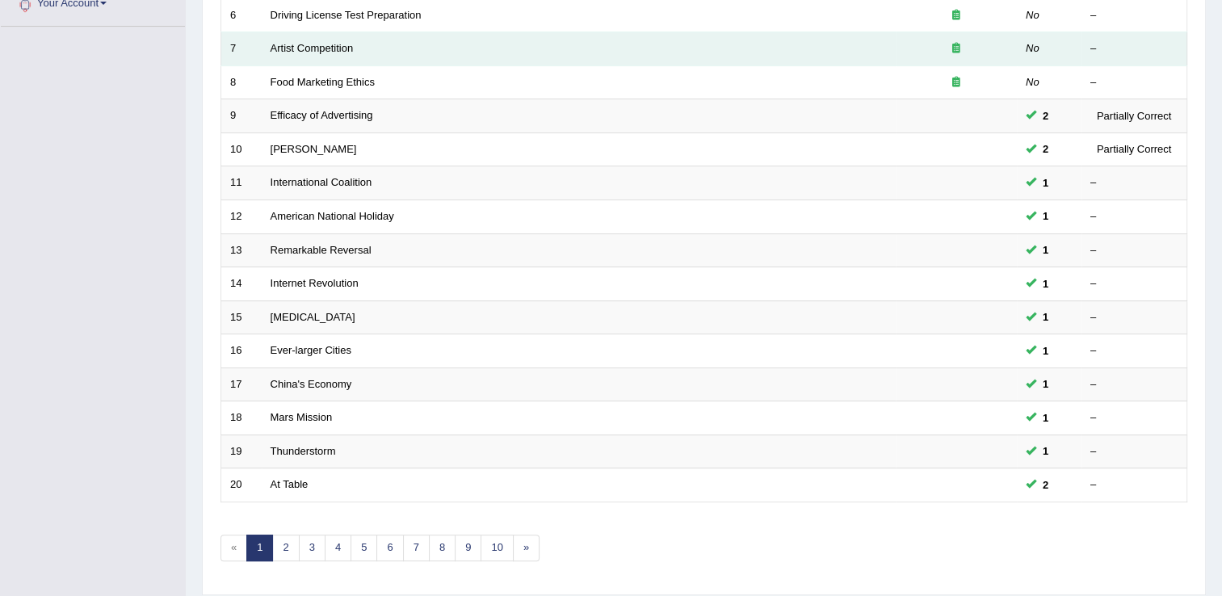
scroll to position [468, 0]
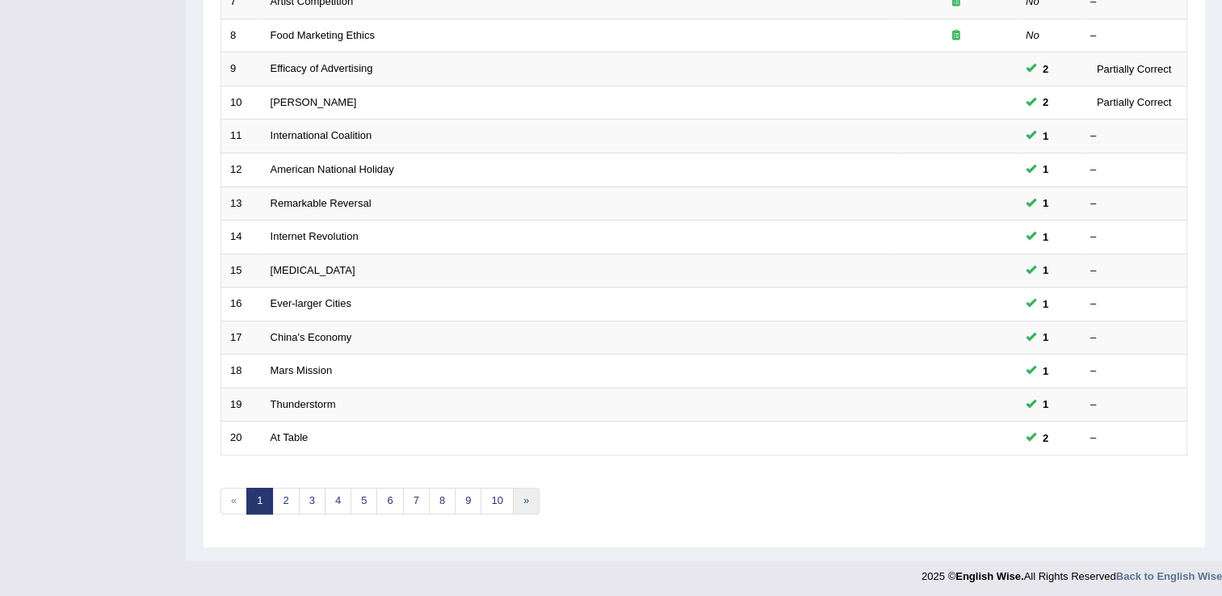
click at [520, 506] on link "»" at bounding box center [526, 501] width 27 height 27
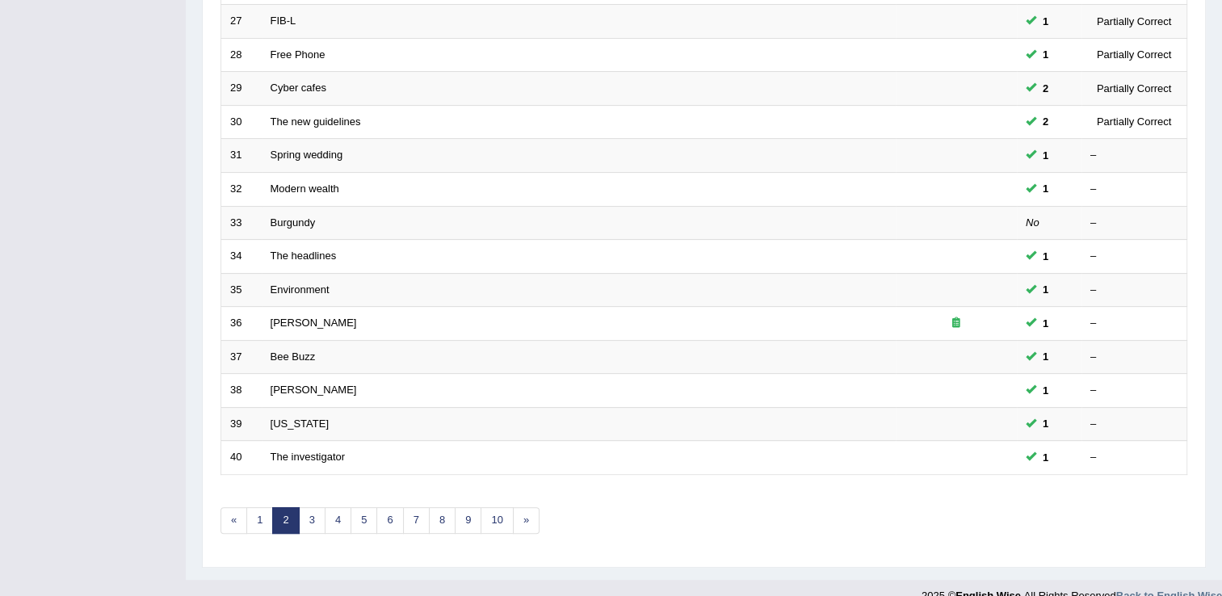
scroll to position [468, 0]
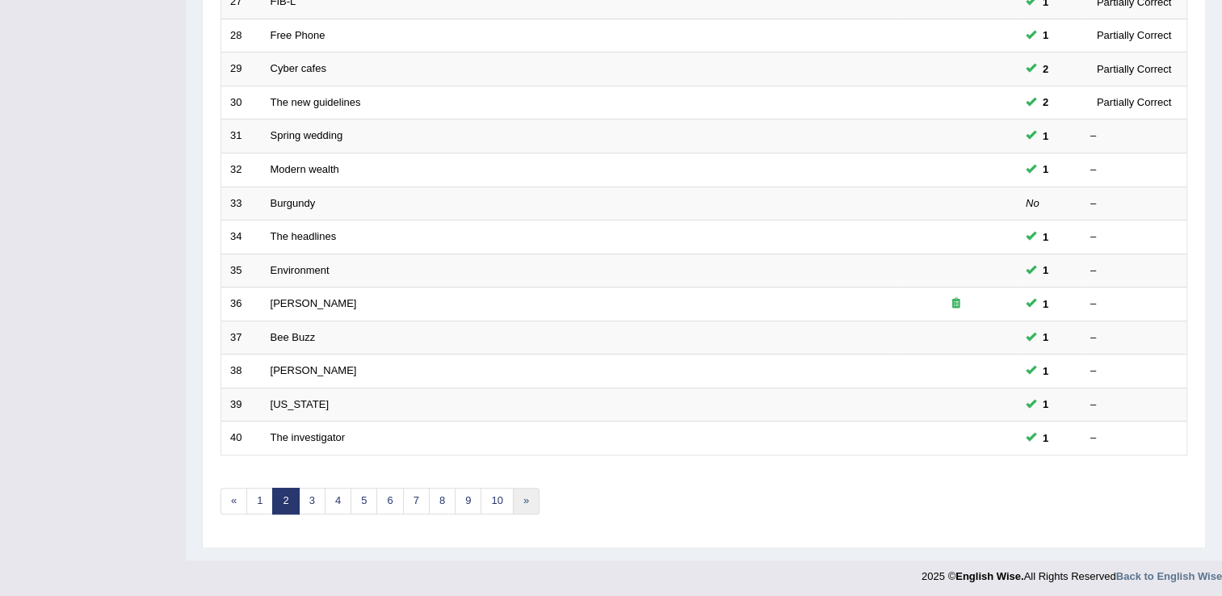
click at [520, 506] on link "»" at bounding box center [526, 501] width 27 height 27
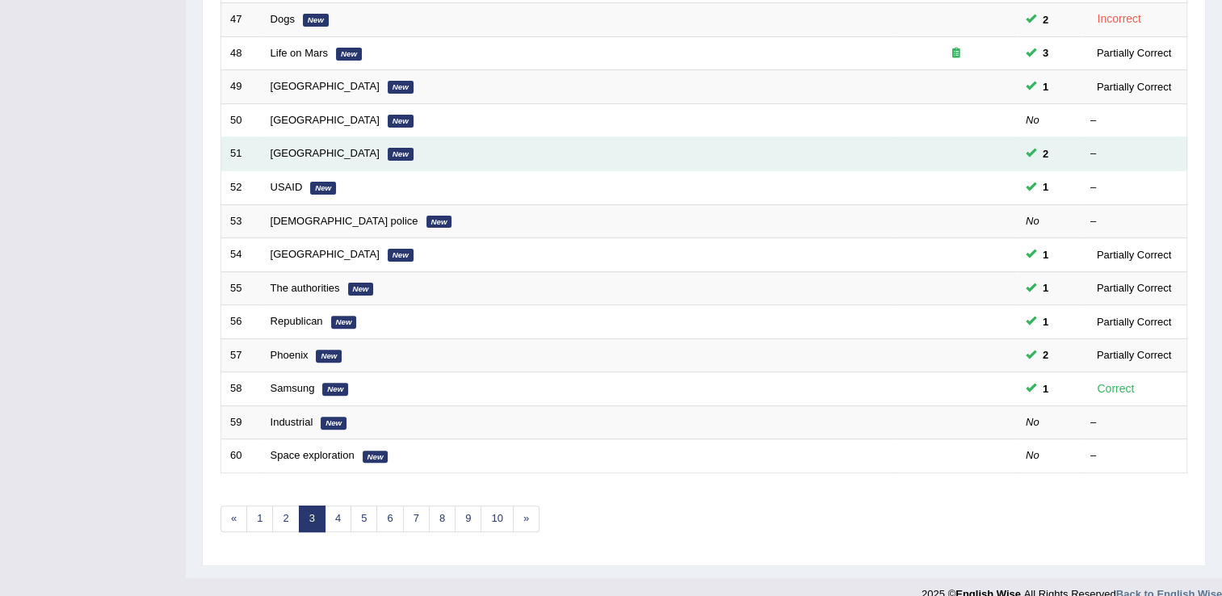
scroll to position [468, 0]
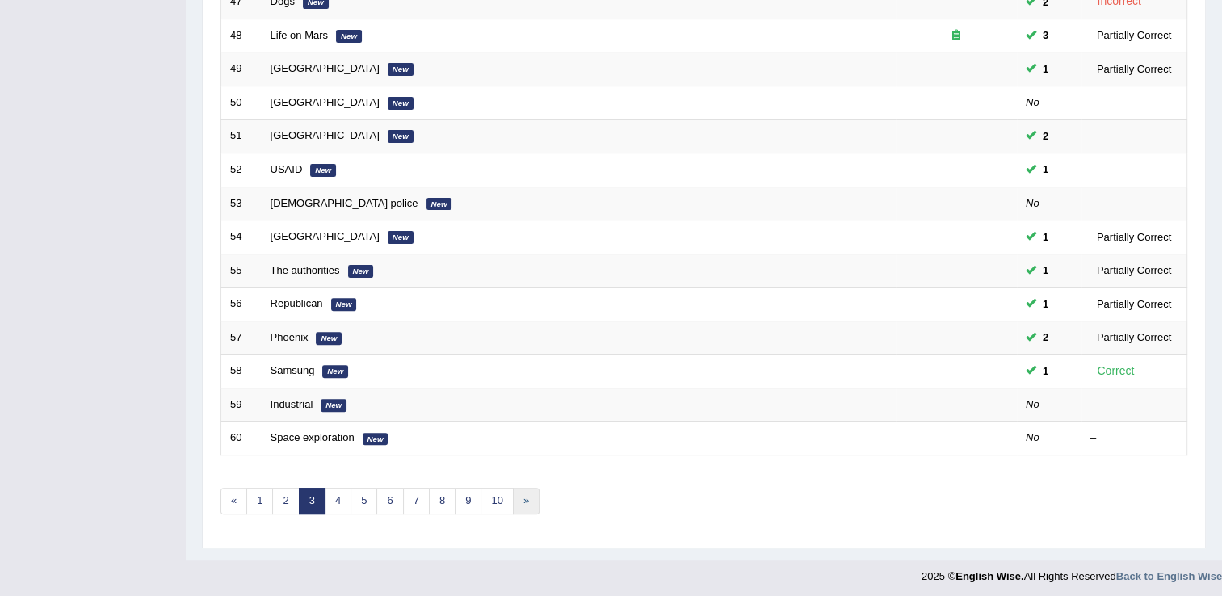
click at [514, 503] on link "»" at bounding box center [526, 501] width 27 height 27
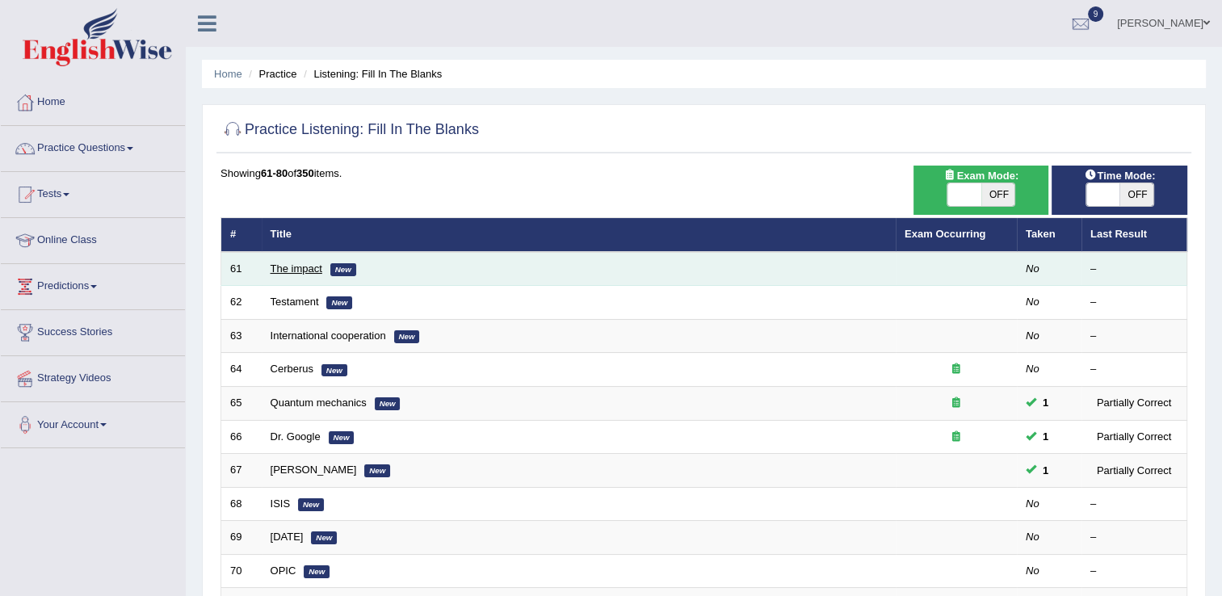
click at [288, 270] on link "The impact" at bounding box center [297, 268] width 52 height 12
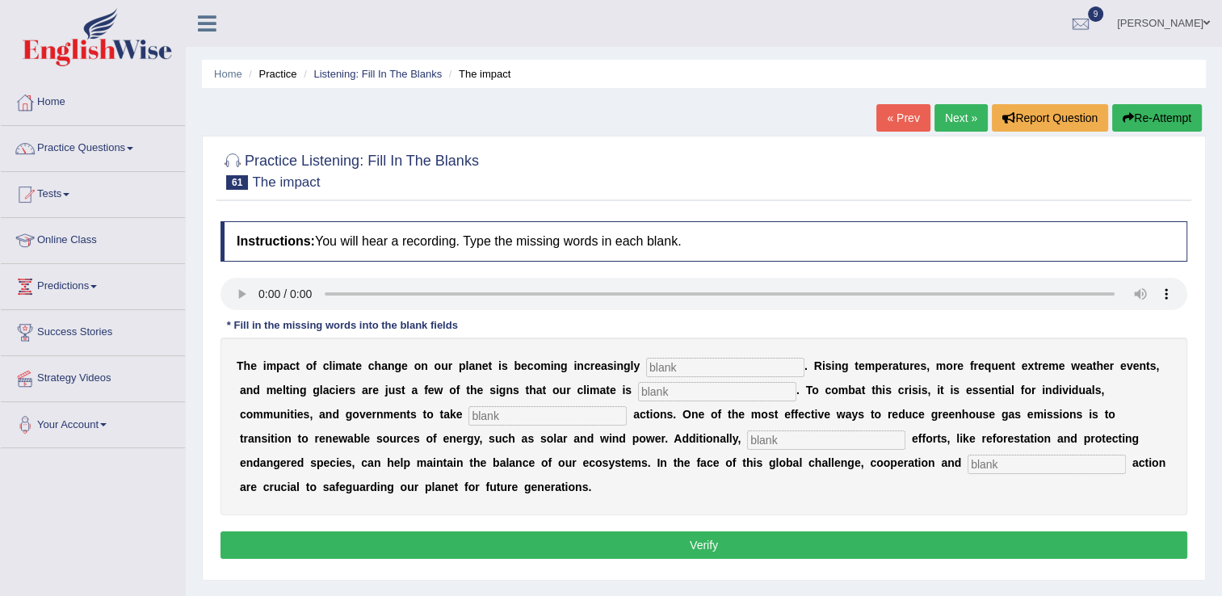
click at [968, 464] on input "text" at bounding box center [1047, 464] width 158 height 19
click at [747, 443] on input "text" at bounding box center [826, 439] width 158 height 19
type input "cosrvation"
click at [968, 466] on input "text" at bounding box center [1047, 464] width 158 height 19
type input "collective"
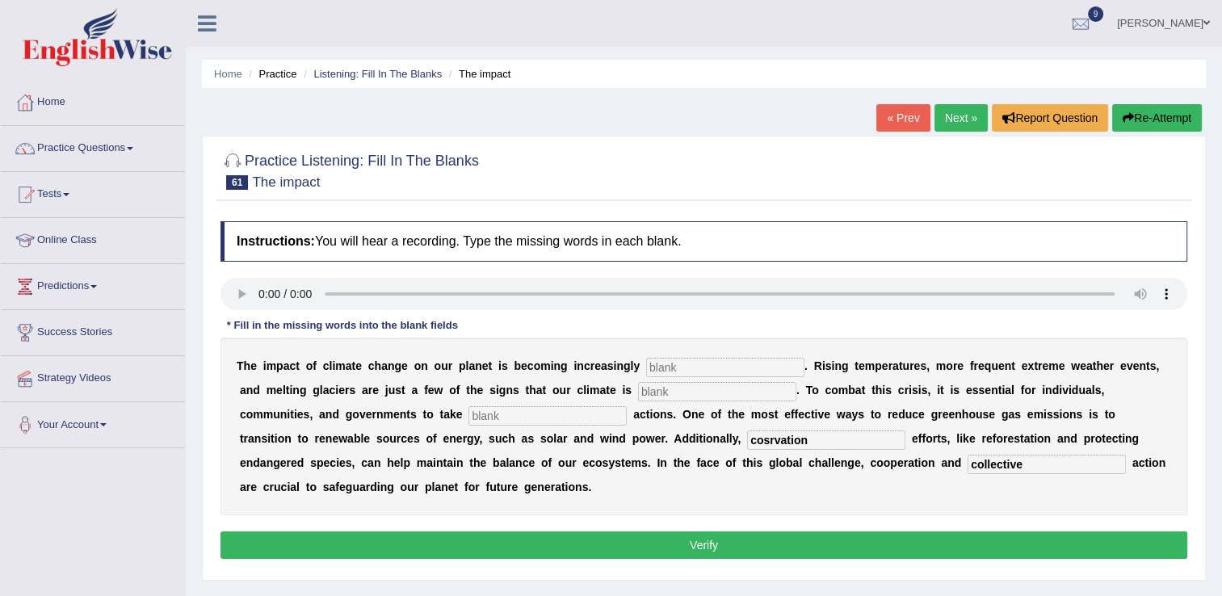
click at [747, 438] on input "cosrvation" at bounding box center [826, 439] width 158 height 19
click at [747, 444] on input "conversvation" at bounding box center [826, 439] width 158 height 19
click at [747, 437] on input "conversvation" at bounding box center [826, 439] width 158 height 19
click at [747, 439] on input "conversvation" at bounding box center [826, 439] width 158 height 19
type input "conversation"
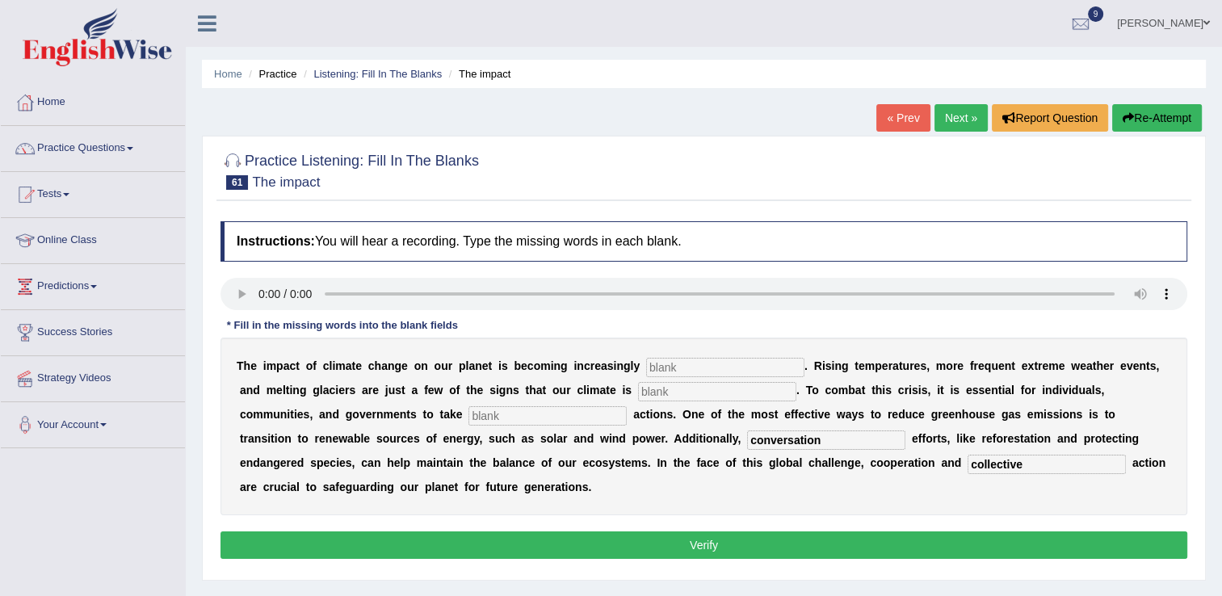
click at [468, 413] on input "text" at bounding box center [547, 415] width 158 height 19
click at [646, 367] on input "text" at bounding box center [725, 367] width 158 height 19
type input "evident"
click at [638, 389] on input "text" at bounding box center [717, 391] width 158 height 19
type input "changing"
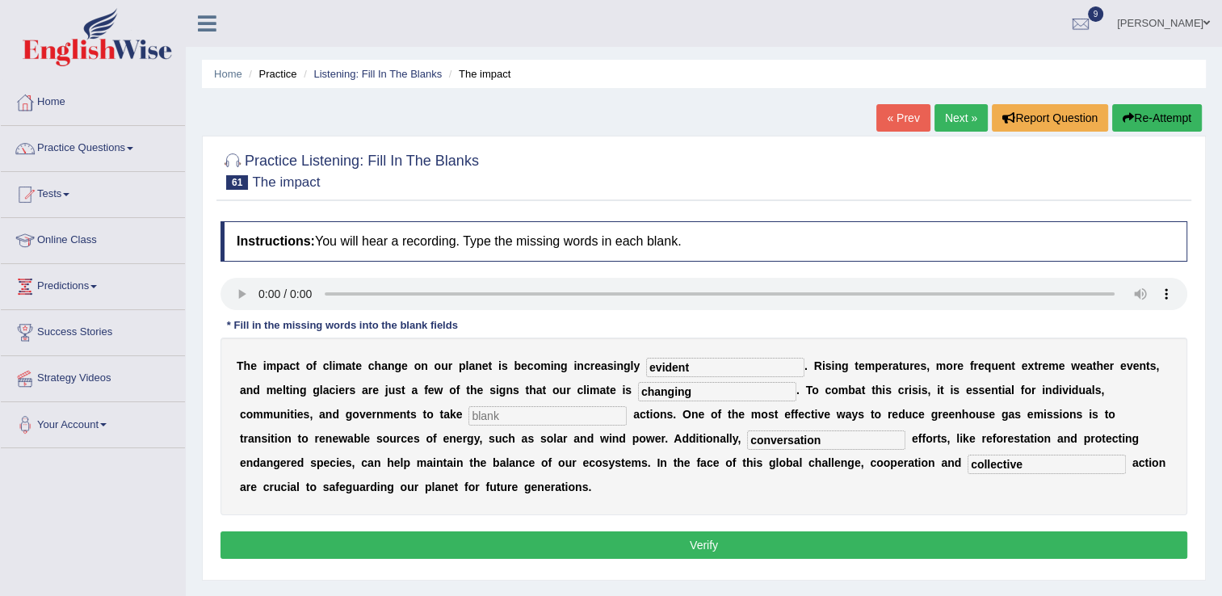
click at [468, 419] on input "text" at bounding box center [547, 415] width 158 height 19
type input "active"
click at [722, 531] on button "Verify" at bounding box center [703, 544] width 967 height 27
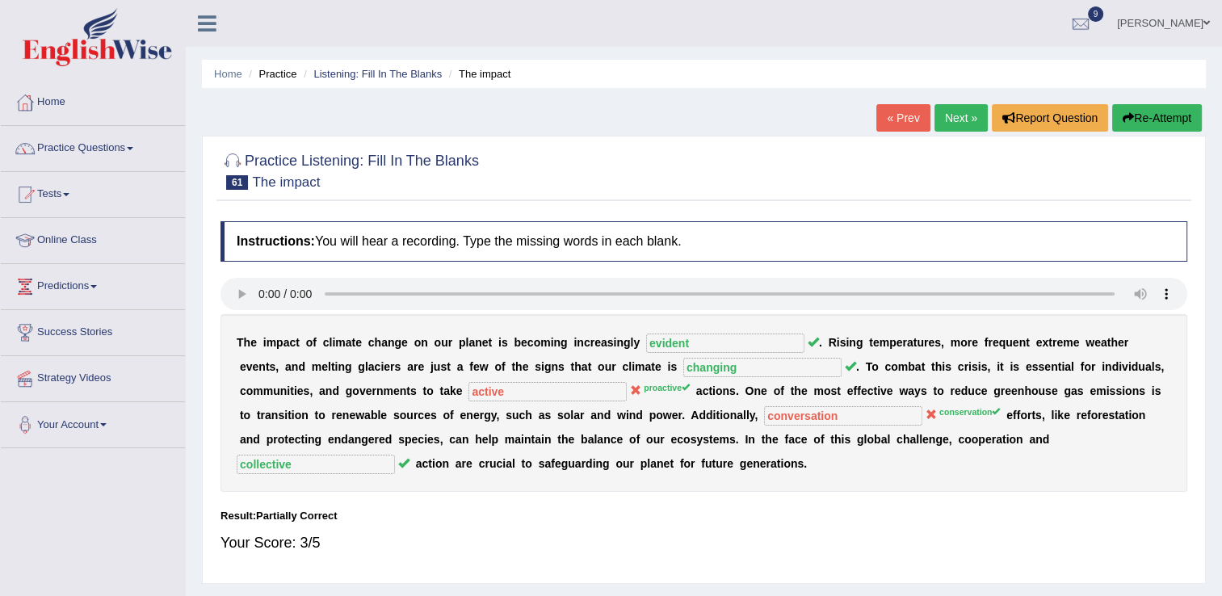
click at [963, 111] on link "Next »" at bounding box center [960, 117] width 53 height 27
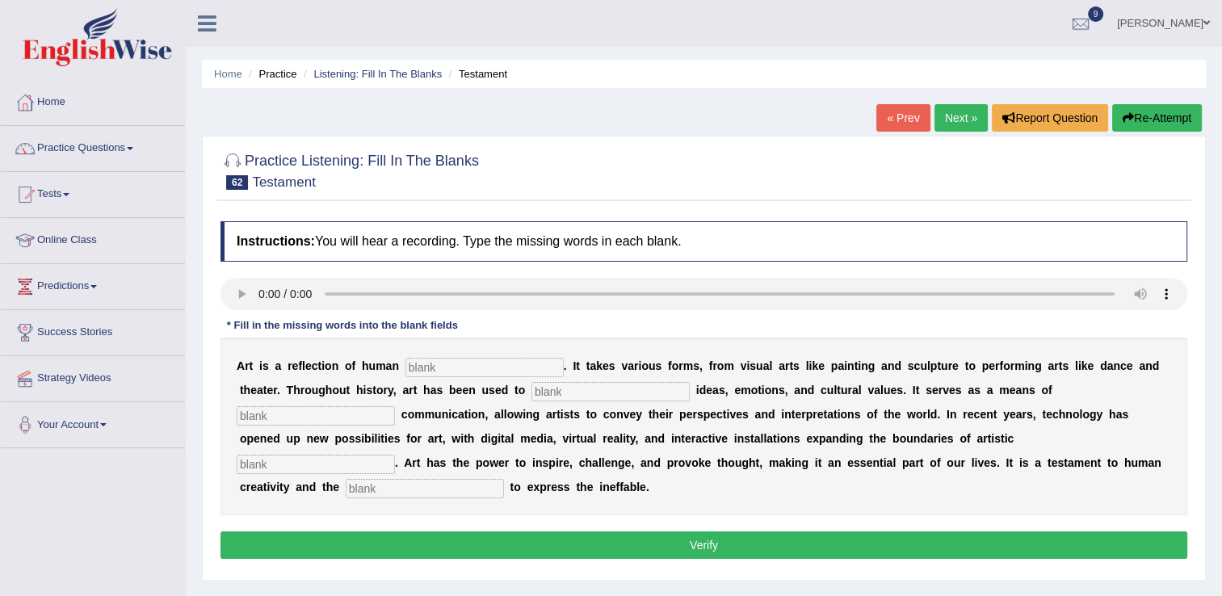
click at [414, 364] on input "text" at bounding box center [484, 367] width 158 height 19
click at [406, 370] on input "text" at bounding box center [484, 367] width 158 height 19
click at [531, 389] on input "text" at bounding box center [610, 391] width 158 height 19
click at [504, 479] on input "text" at bounding box center [425, 488] width 158 height 19
type input "desire"
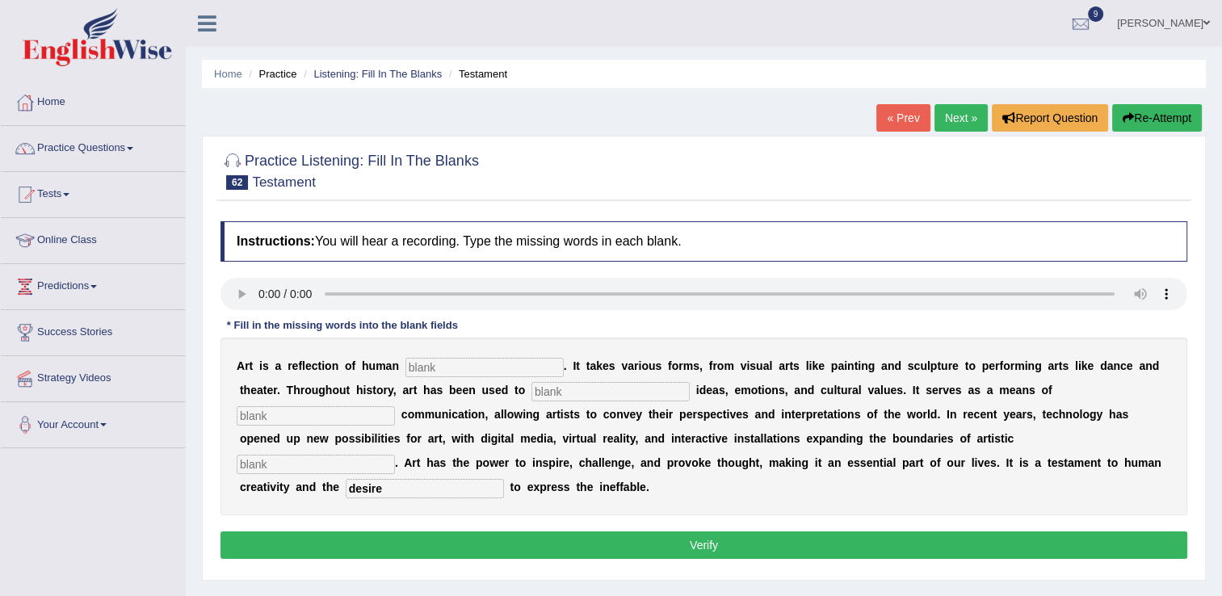
click at [395, 455] on input "text" at bounding box center [316, 464] width 158 height 19
type input "exploration"
click at [415, 363] on input "text" at bounding box center [484, 367] width 158 height 19
type input "experation"
click at [531, 389] on input "text" at bounding box center [610, 391] width 158 height 19
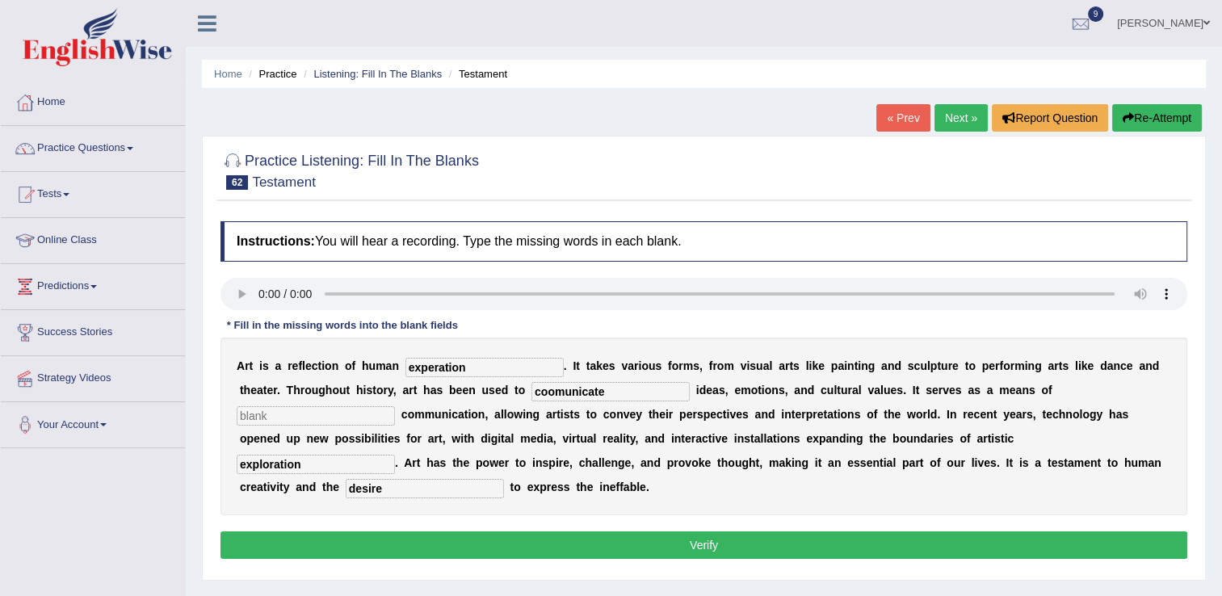
type input "coomunicate"
click at [395, 406] on input "text" at bounding box center [316, 415] width 158 height 19
type input "creative"
click at [703, 531] on button "Verify" at bounding box center [703, 544] width 967 height 27
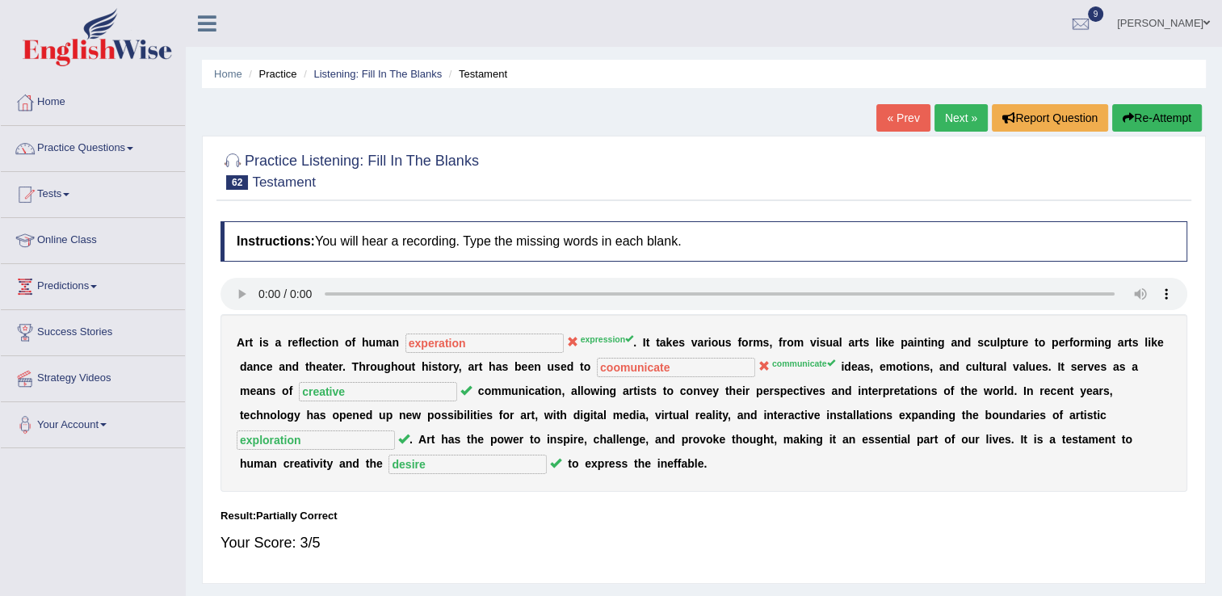
click at [958, 126] on link "Next »" at bounding box center [960, 117] width 53 height 27
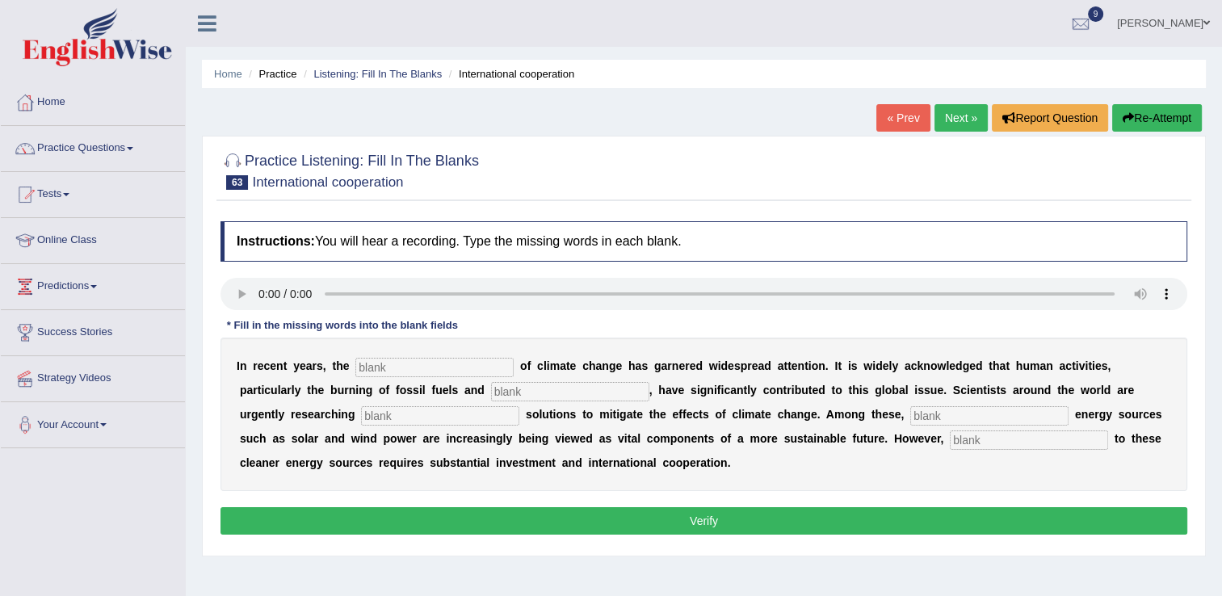
click at [367, 367] on input "text" at bounding box center [434, 367] width 158 height 19
click at [86, 151] on link "Practice Questions" at bounding box center [93, 146] width 184 height 40
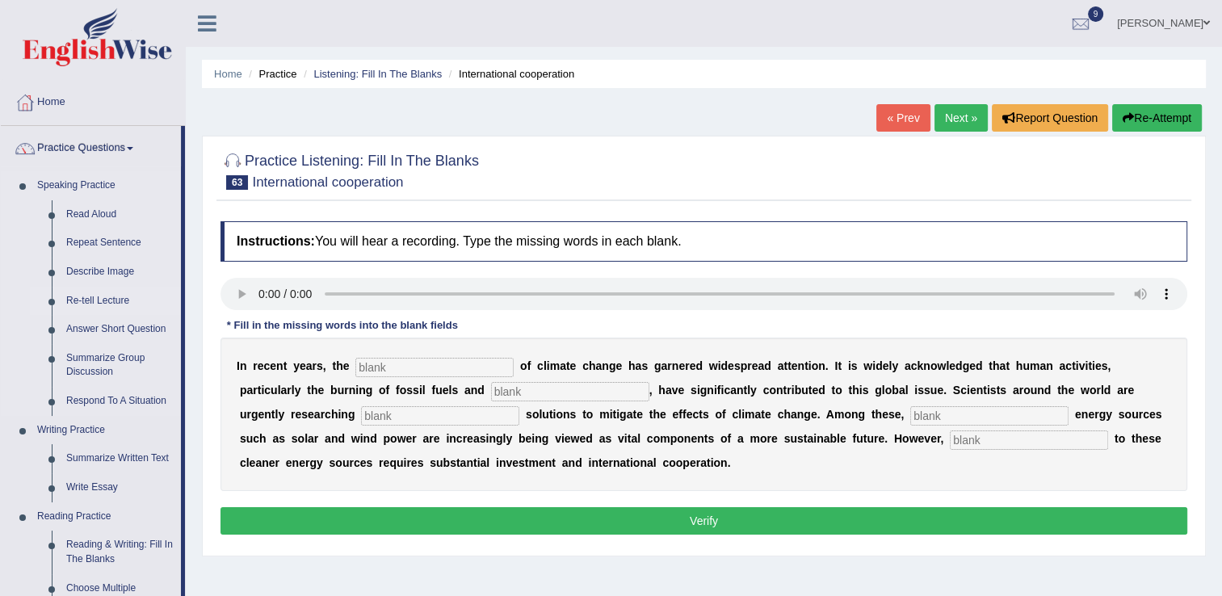
click at [107, 299] on link "Re-tell Lecture" at bounding box center [120, 301] width 122 height 29
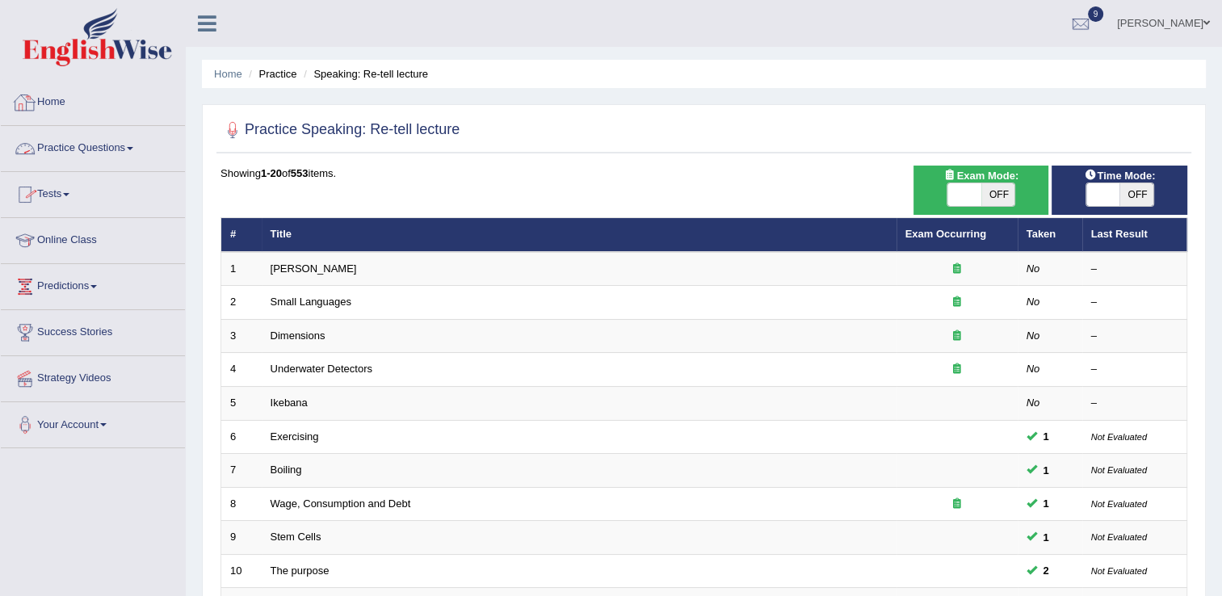
click at [142, 141] on link "Practice Questions" at bounding box center [93, 146] width 184 height 40
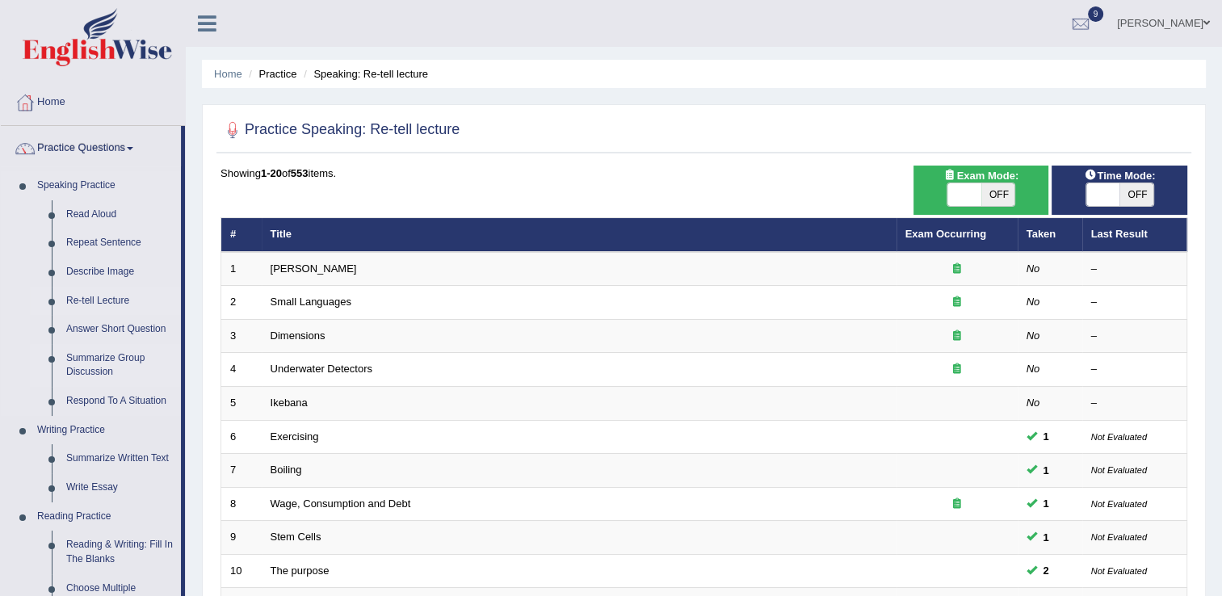
click at [105, 360] on link "Summarize Group Discussion" at bounding box center [120, 365] width 122 height 43
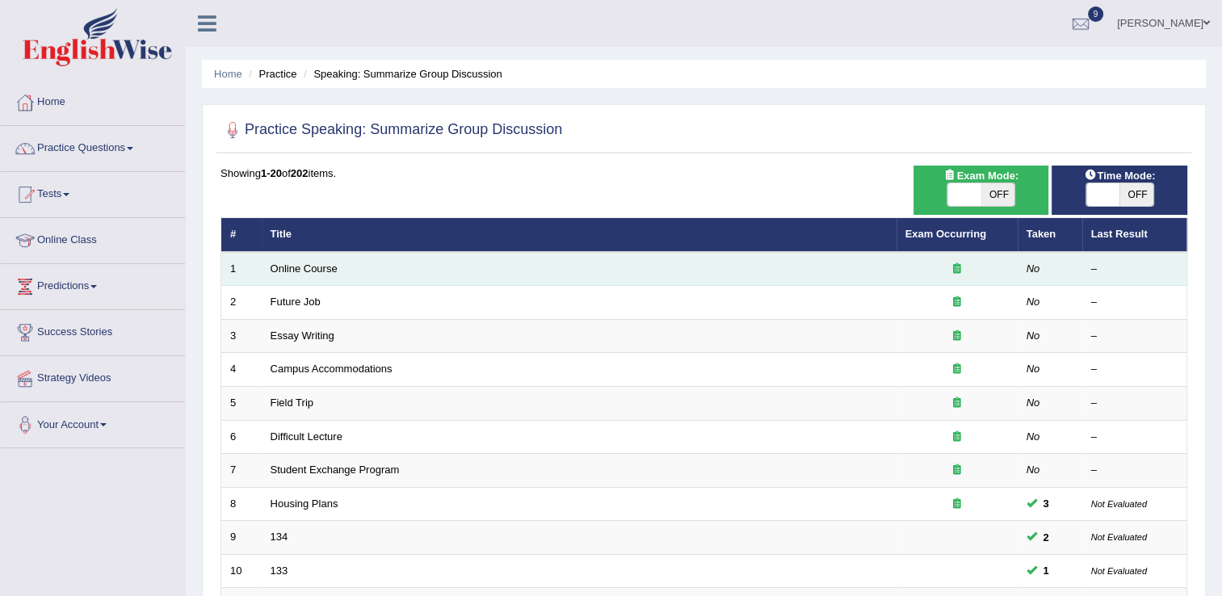
click at [297, 279] on td "Online Course" at bounding box center [579, 269] width 635 height 34
click at [295, 283] on td "Online Course" at bounding box center [579, 269] width 635 height 34
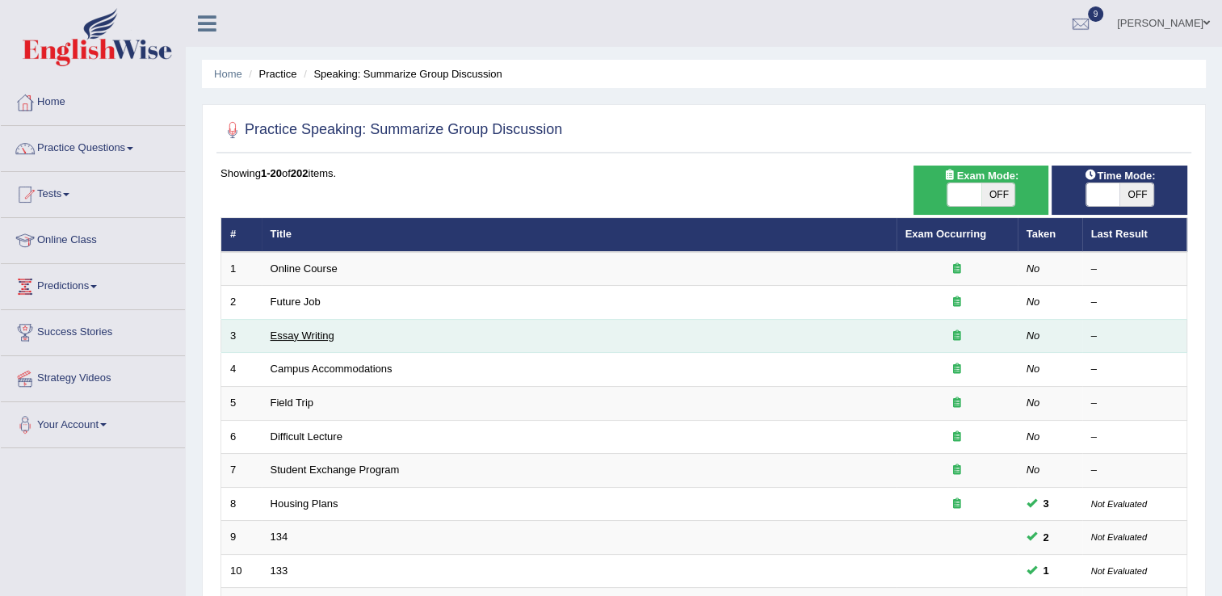
click at [319, 332] on link "Essay Writing" at bounding box center [303, 336] width 64 height 12
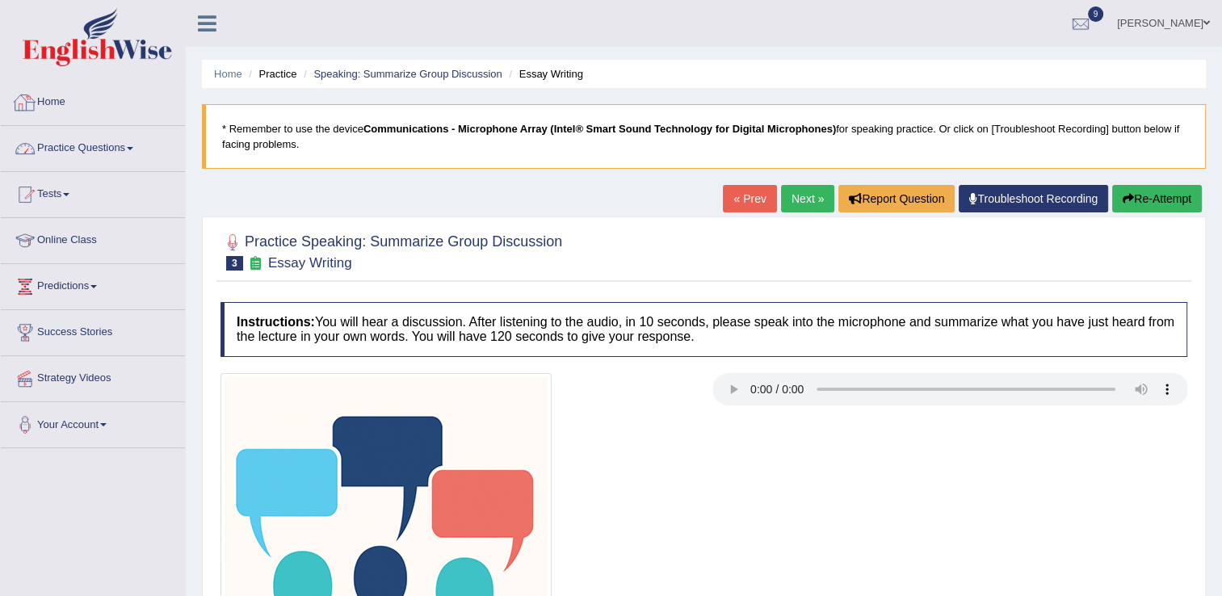
click at [97, 153] on link "Practice Questions" at bounding box center [93, 146] width 184 height 40
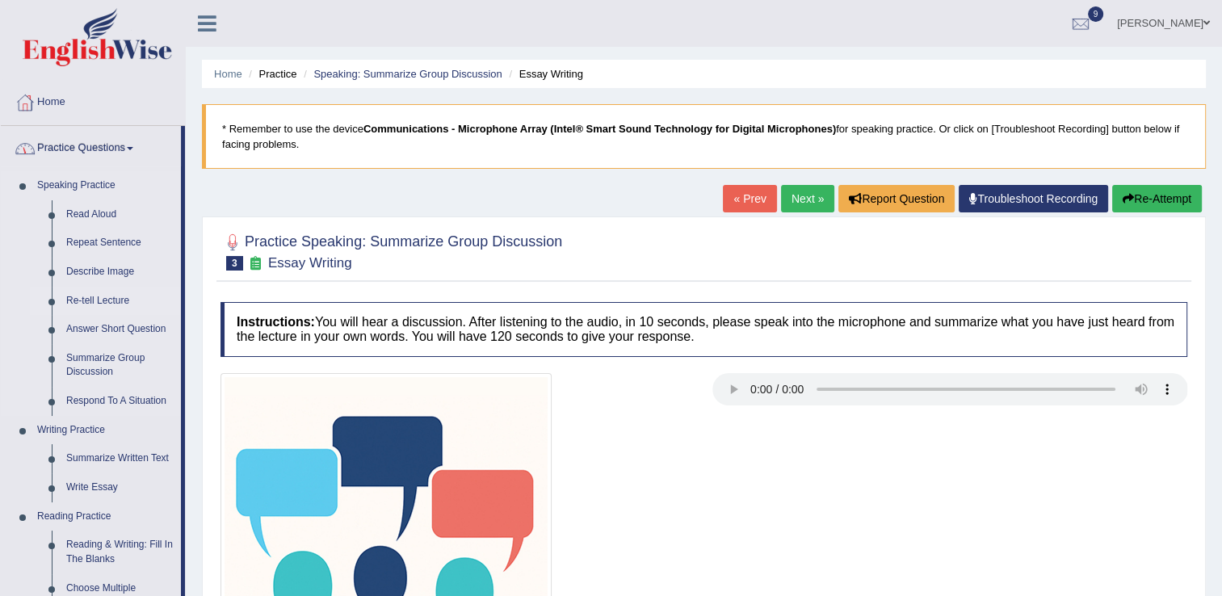
click at [110, 296] on link "Re-tell Lecture" at bounding box center [120, 301] width 122 height 29
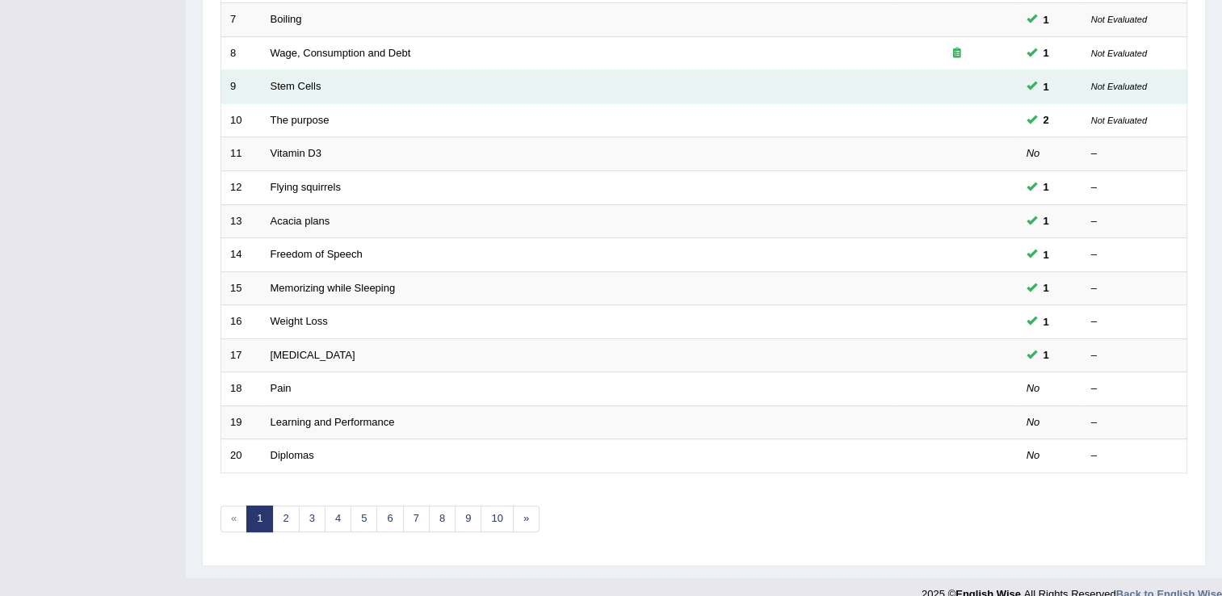
scroll to position [468, 0]
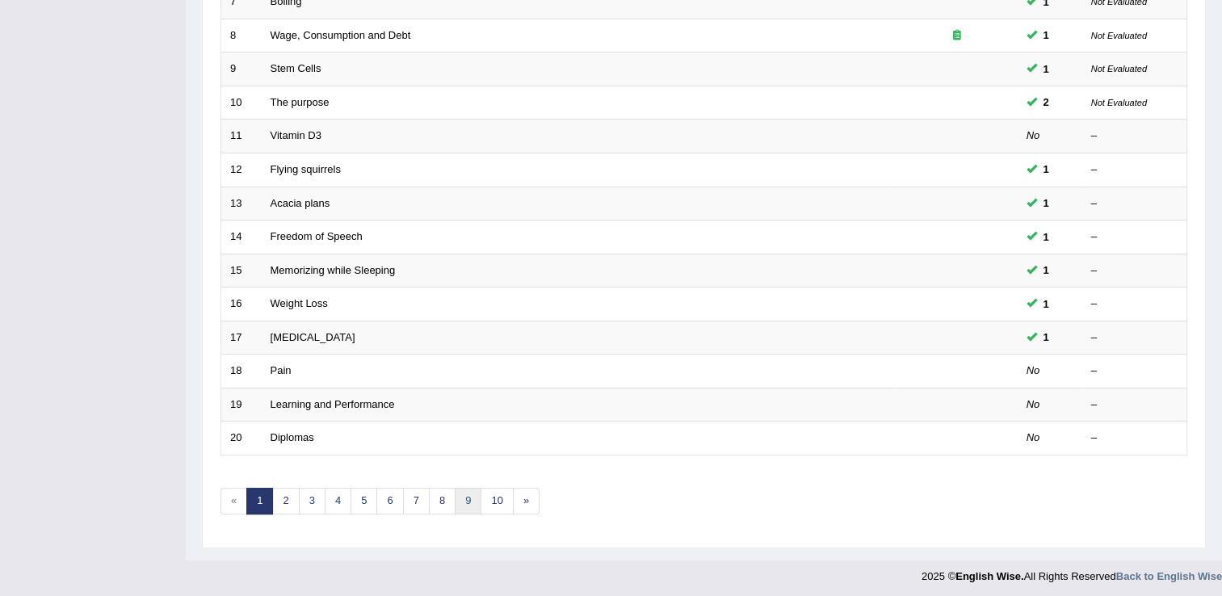
click at [466, 502] on link "9" at bounding box center [468, 501] width 27 height 27
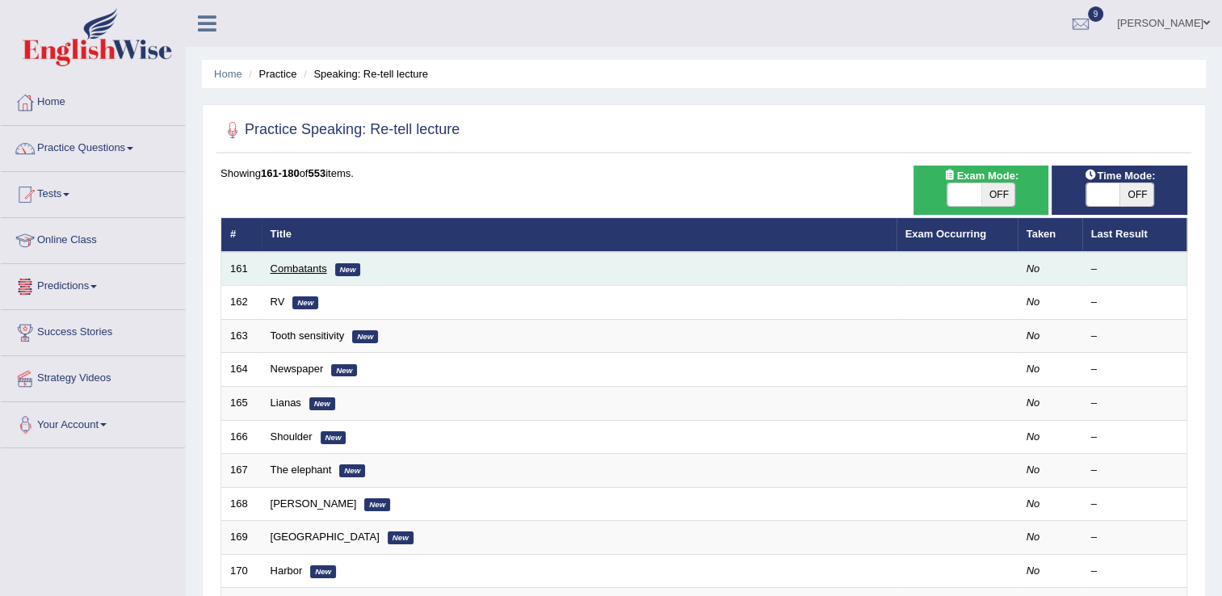
click at [313, 268] on link "Combatants" at bounding box center [299, 268] width 57 height 12
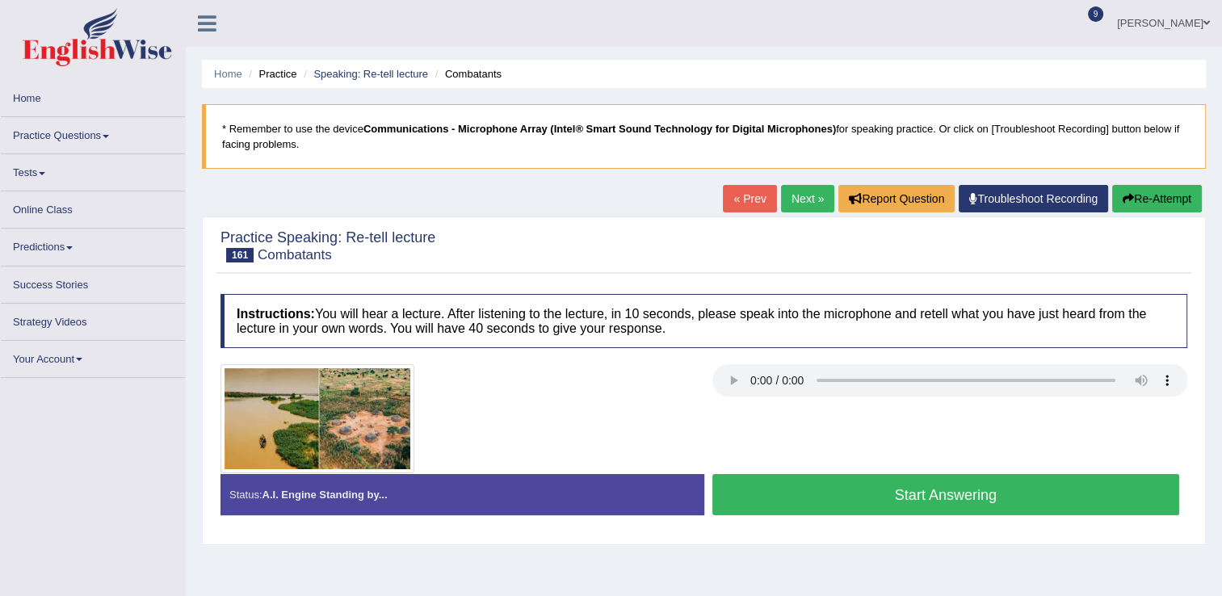
click at [313, 268] on div "Practice Speaking: Re-tell lecture 161 Combatants" at bounding box center [703, 249] width 975 height 48
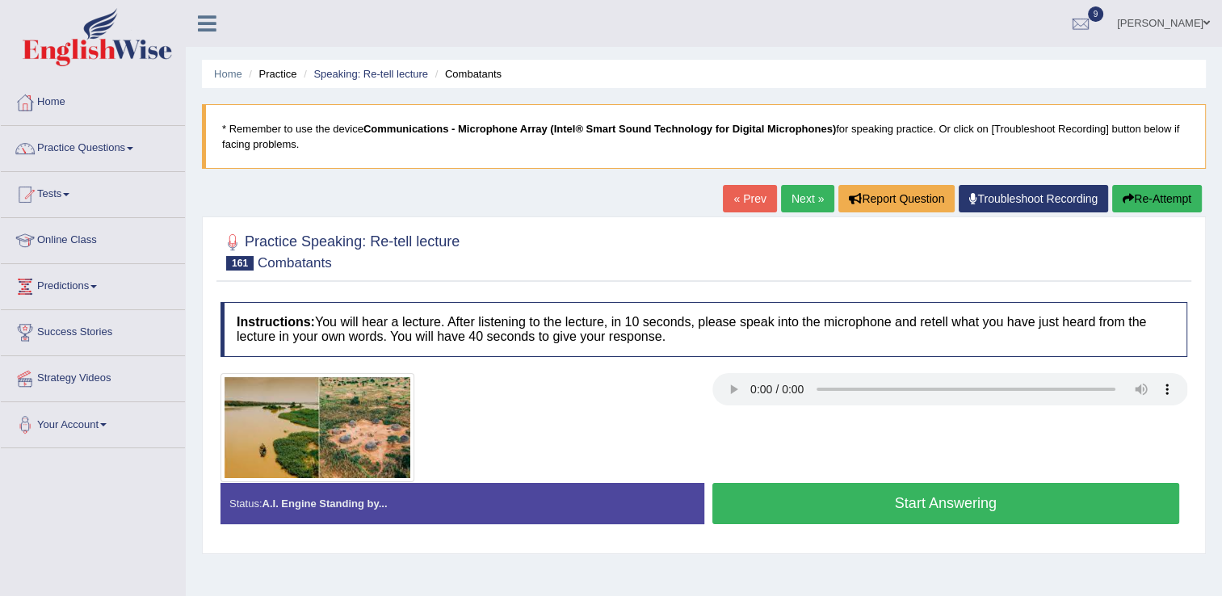
click at [801, 472] on div at bounding box center [703, 427] width 983 height 109
click at [796, 498] on button "Start Answering" at bounding box center [946, 503] width 468 height 41
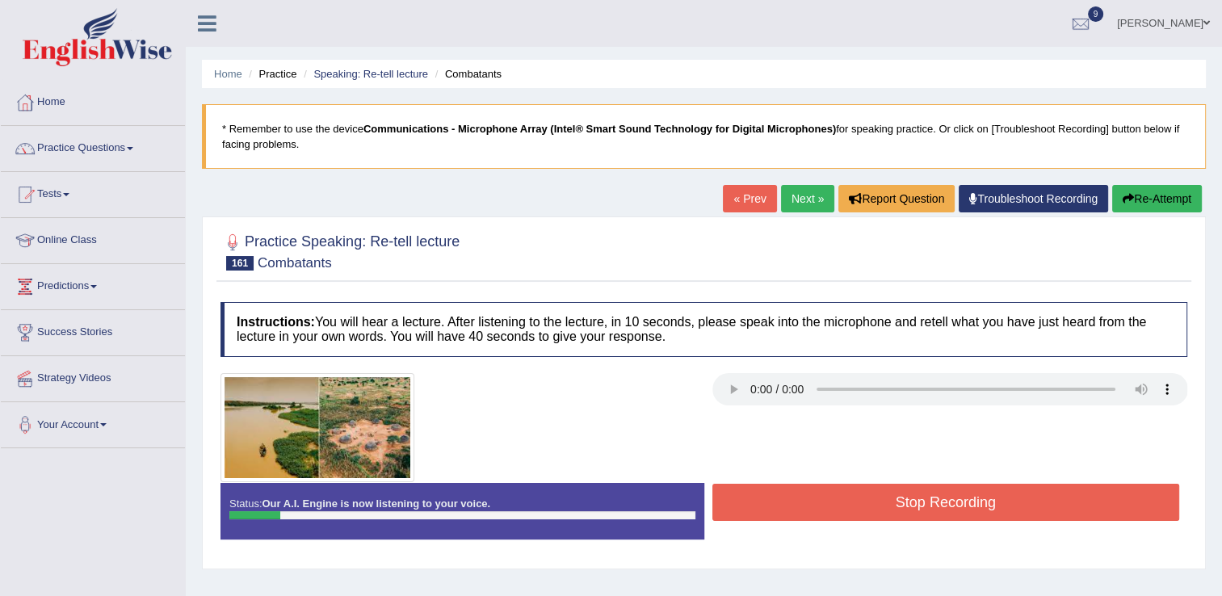
drag, startPoint x: 796, startPoint y: 499, endPoint x: 945, endPoint y: 316, distance: 236.0
click at [945, 316] on div "Instructions: You will hear a lecture. After listening to the lecture, in 10 se…" at bounding box center [703, 427] width 975 height 266
click at [1141, 198] on button "Re-Attempt" at bounding box center [1157, 198] width 90 height 27
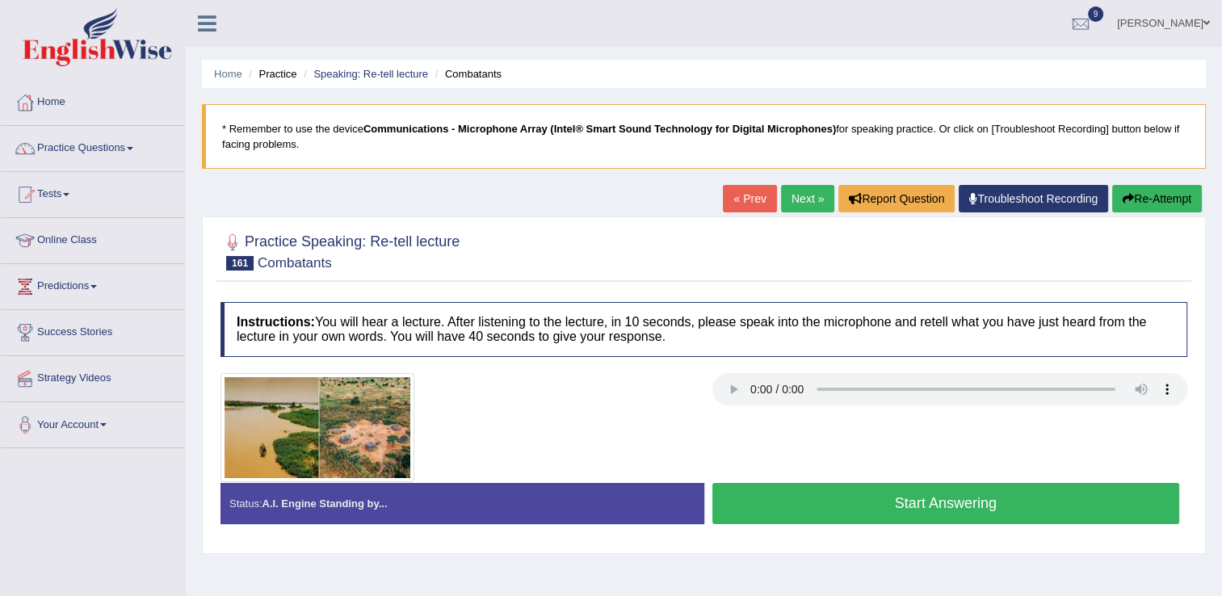
click at [812, 512] on button "Start Answering" at bounding box center [946, 503] width 468 height 41
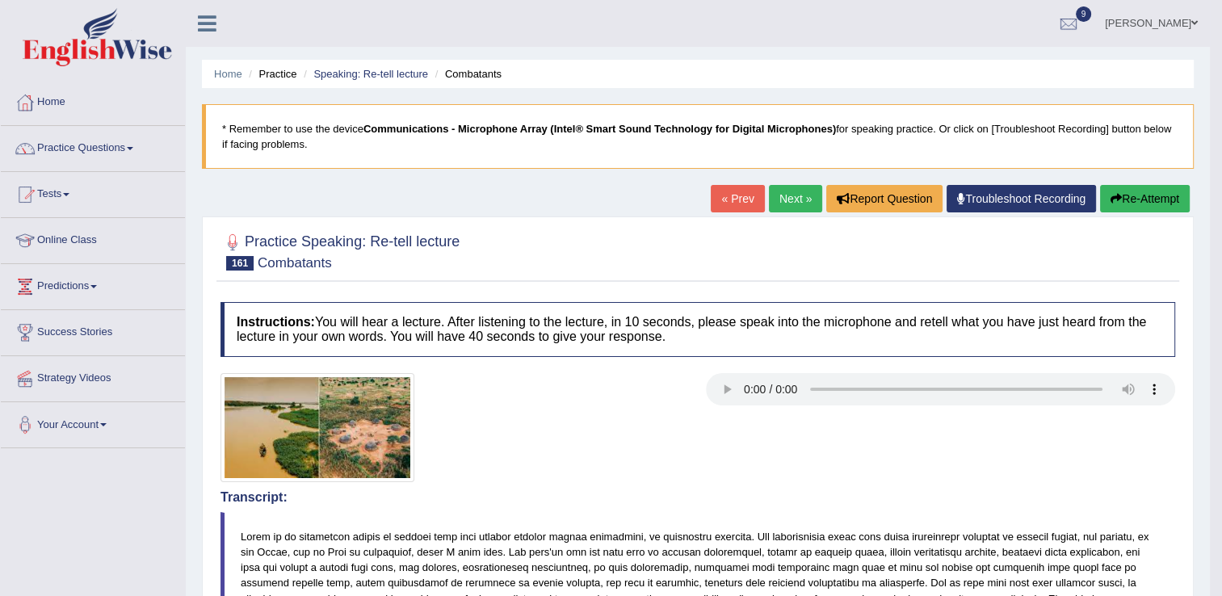
click at [1140, 214] on div "« Prev Next » Report Question Troubleshoot Recording Re-Attempt" at bounding box center [952, 200] width 483 height 31
click at [1136, 199] on button "Re-Attempt" at bounding box center [1145, 198] width 90 height 27
click at [1134, 200] on button "Re-Attempt" at bounding box center [1145, 198] width 90 height 27
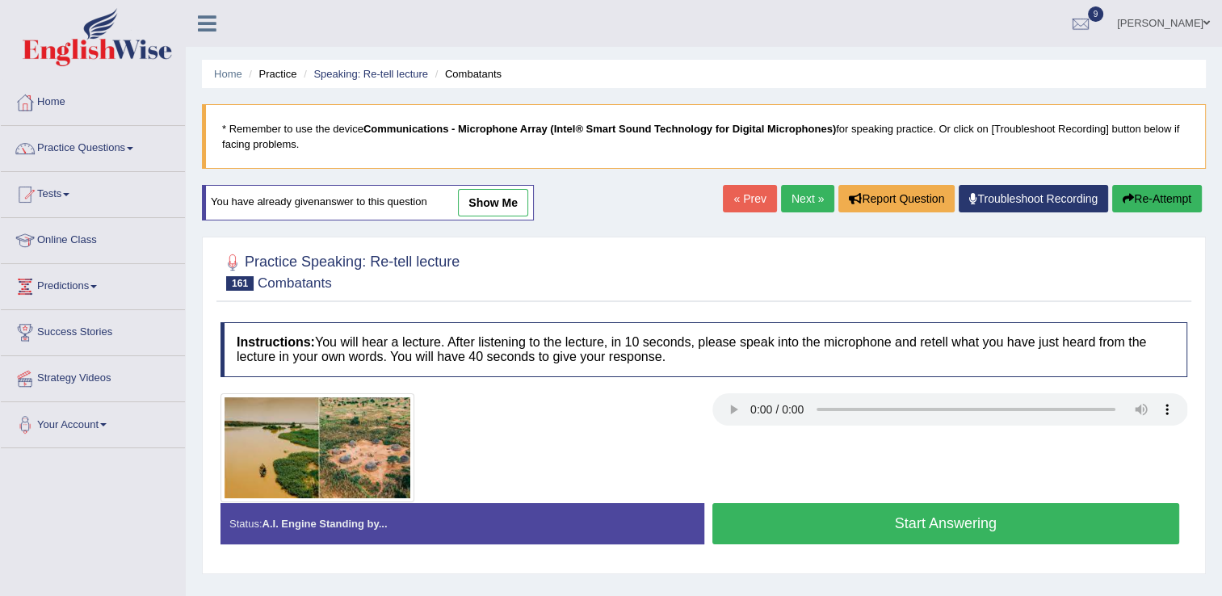
click at [788, 516] on button "Start Answering" at bounding box center [946, 523] width 468 height 41
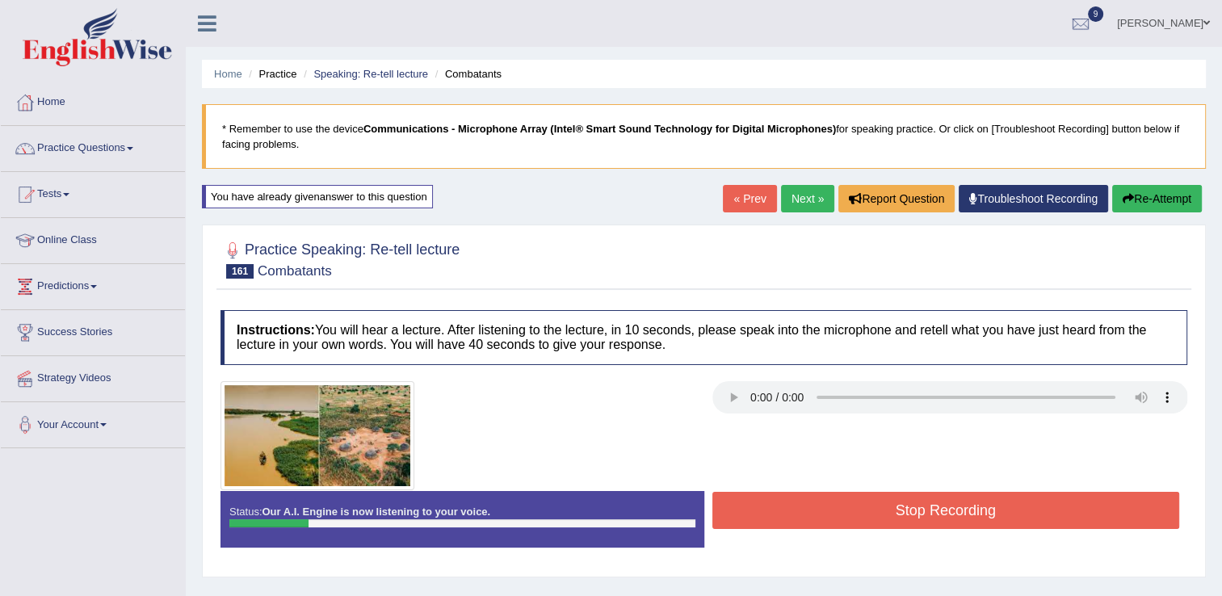
click at [1170, 191] on button "Re-Attempt" at bounding box center [1157, 198] width 90 height 27
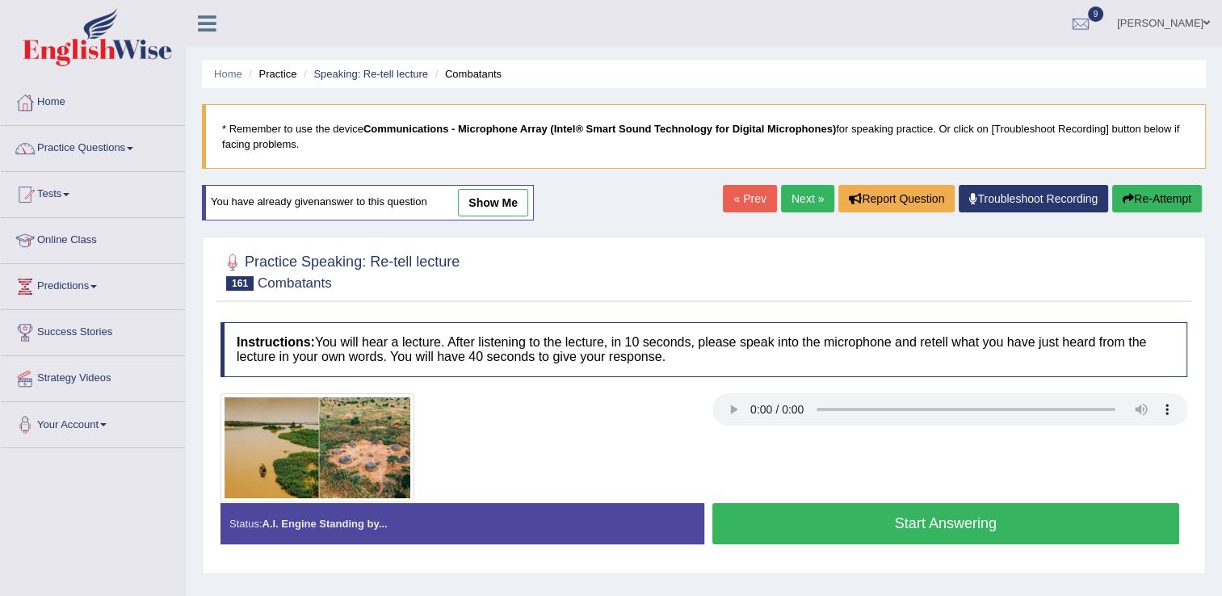
click at [947, 531] on button "Start Answering" at bounding box center [946, 523] width 468 height 41
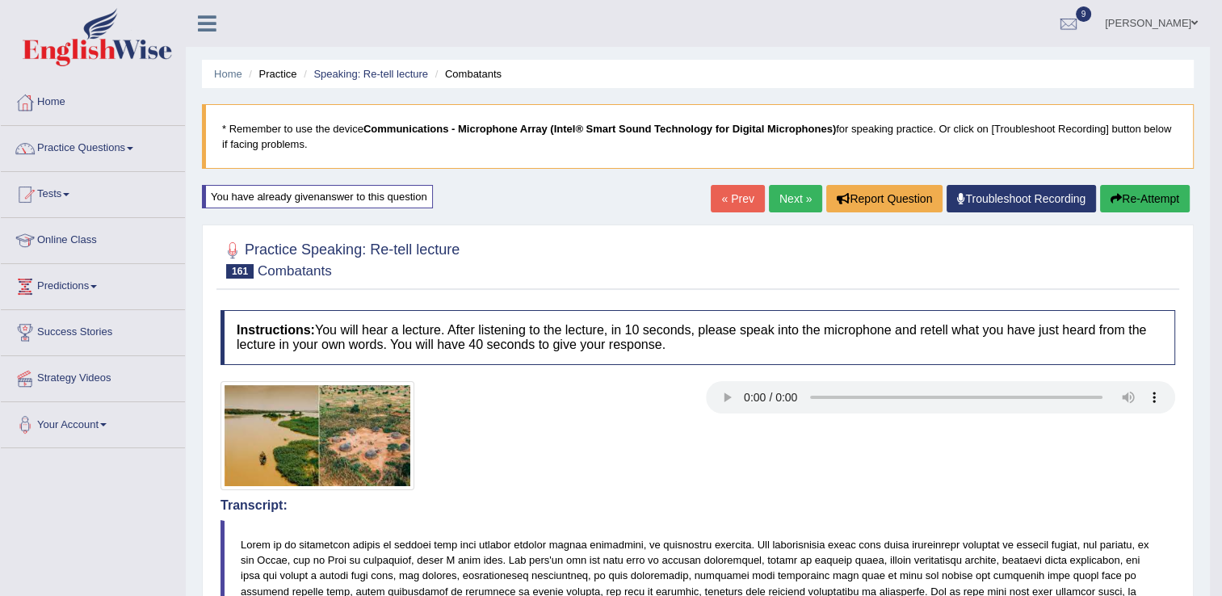
click at [783, 204] on link "Next »" at bounding box center [795, 198] width 53 height 27
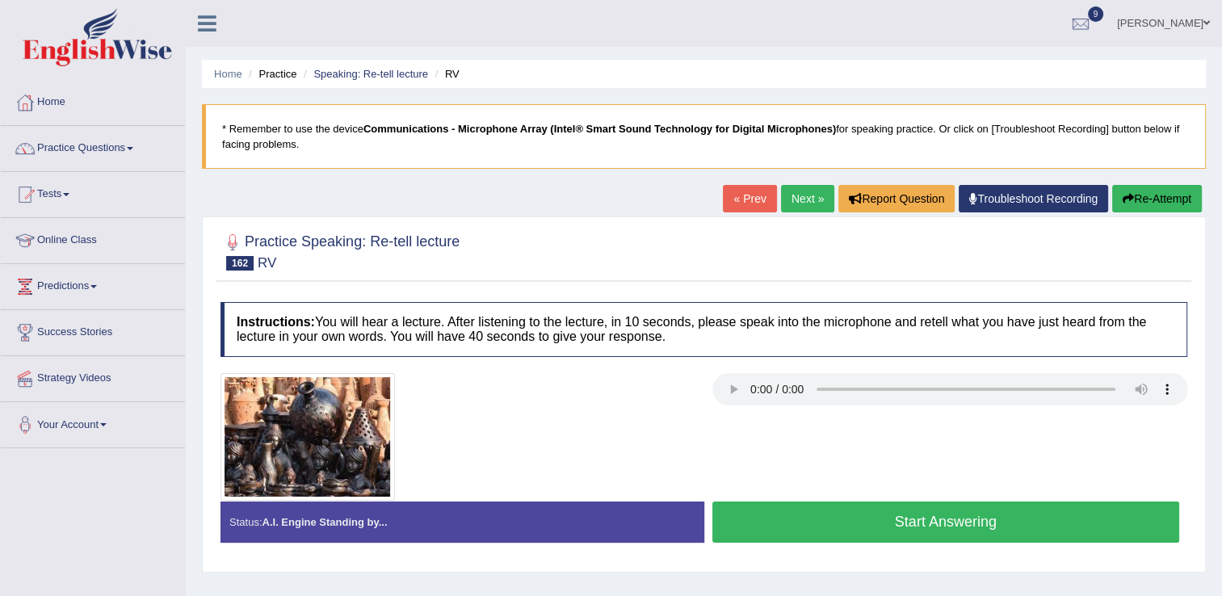
click at [872, 527] on button "Start Answering" at bounding box center [946, 522] width 468 height 41
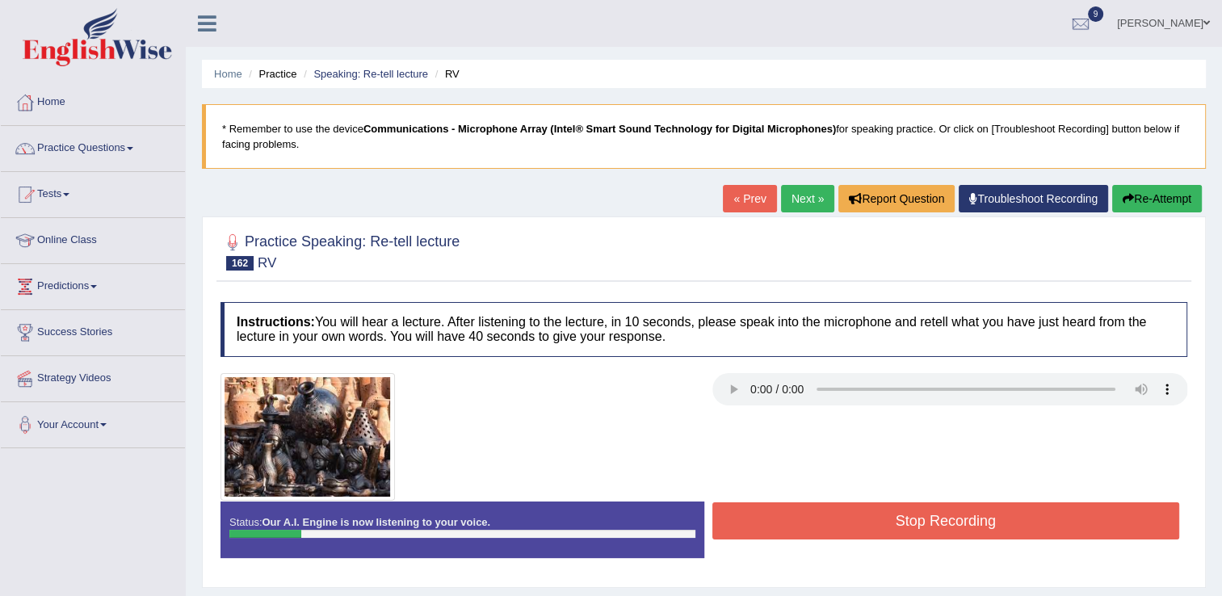
click at [1177, 195] on button "Re-Attempt" at bounding box center [1157, 198] width 90 height 27
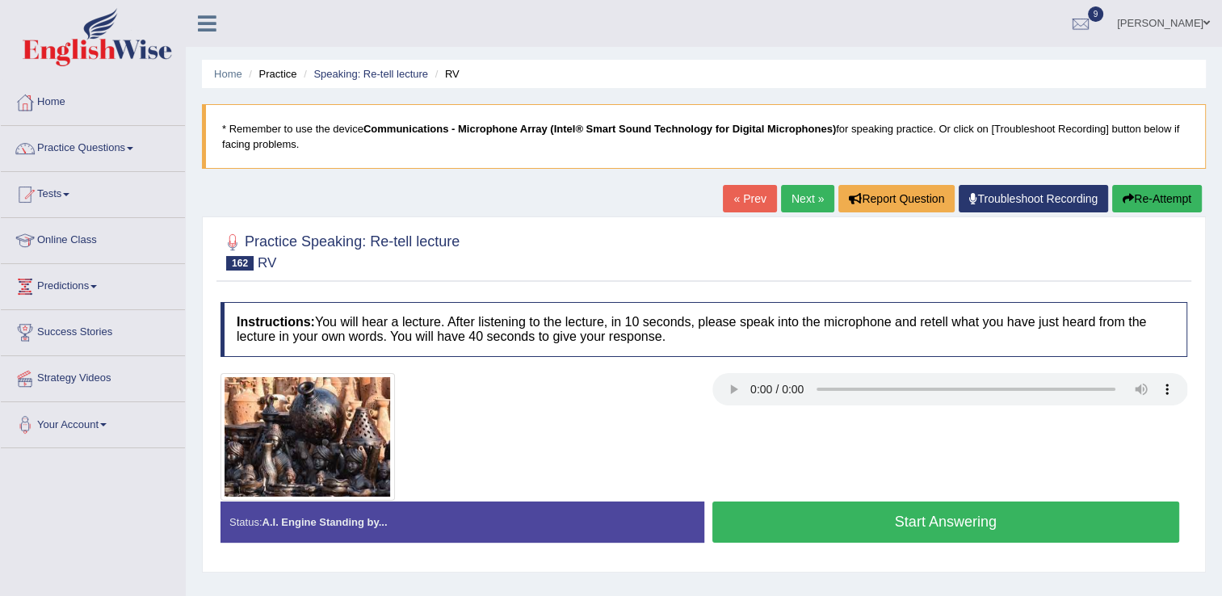
click at [901, 519] on button "Start Answering" at bounding box center [946, 522] width 468 height 41
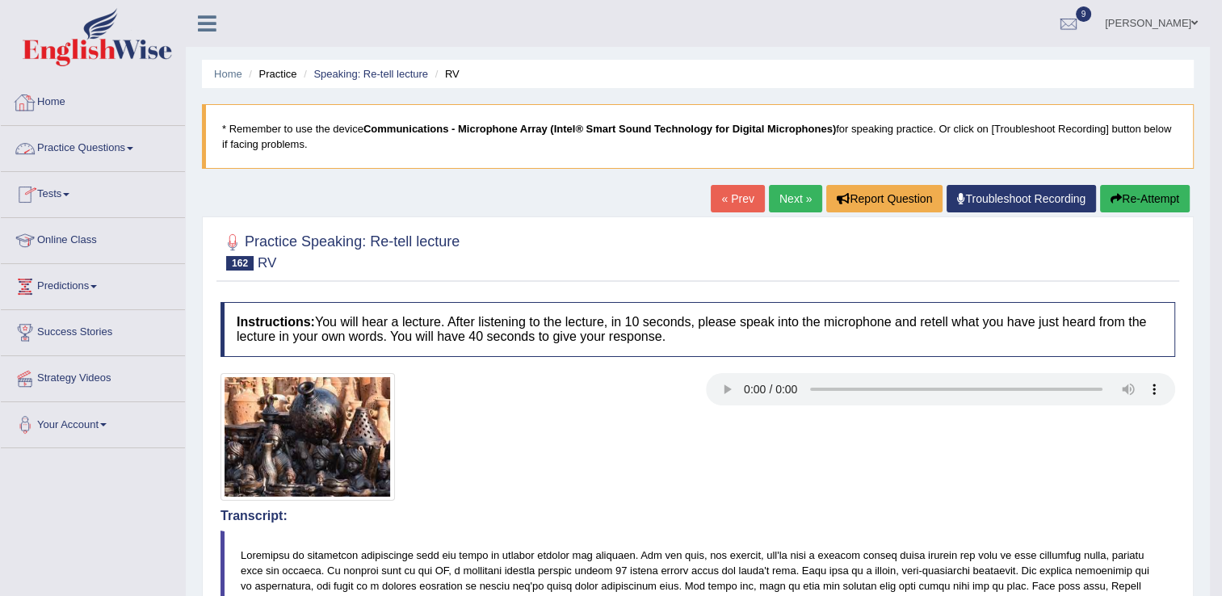
click at [128, 155] on link "Practice Questions" at bounding box center [93, 146] width 184 height 40
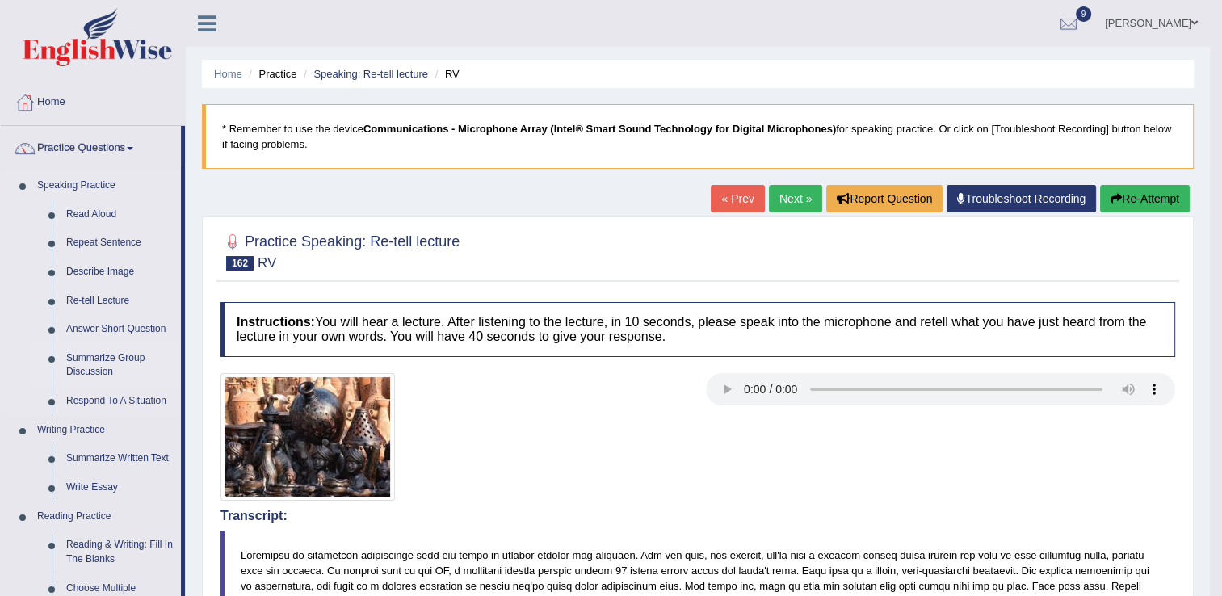
click at [96, 363] on link "Summarize Group Discussion" at bounding box center [120, 365] width 122 height 43
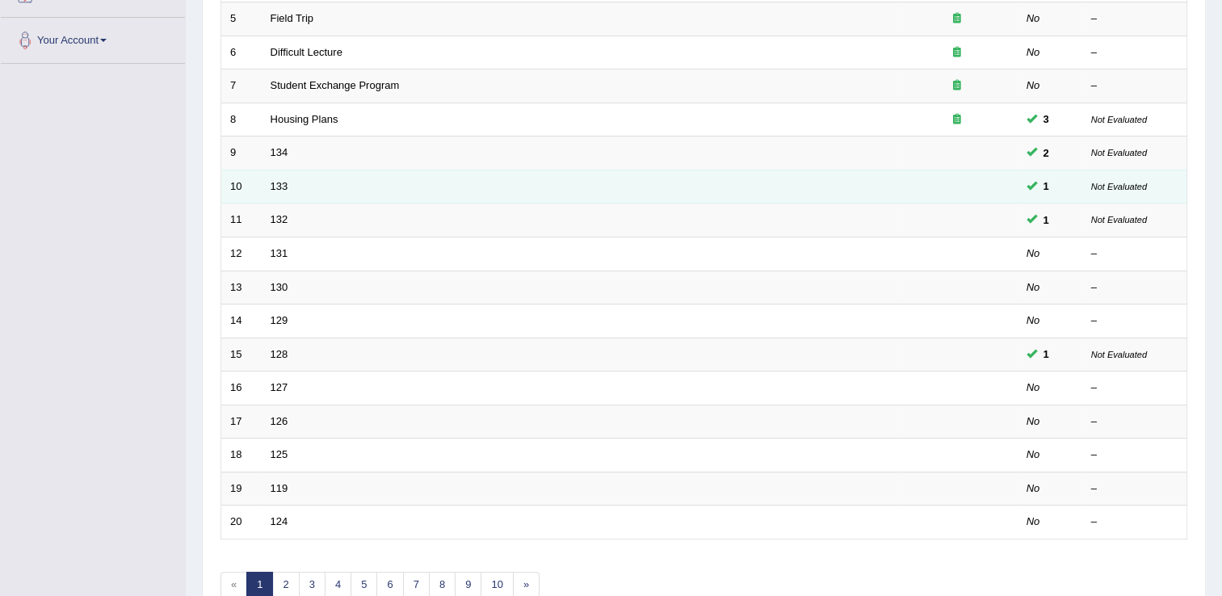
scroll to position [468, 0]
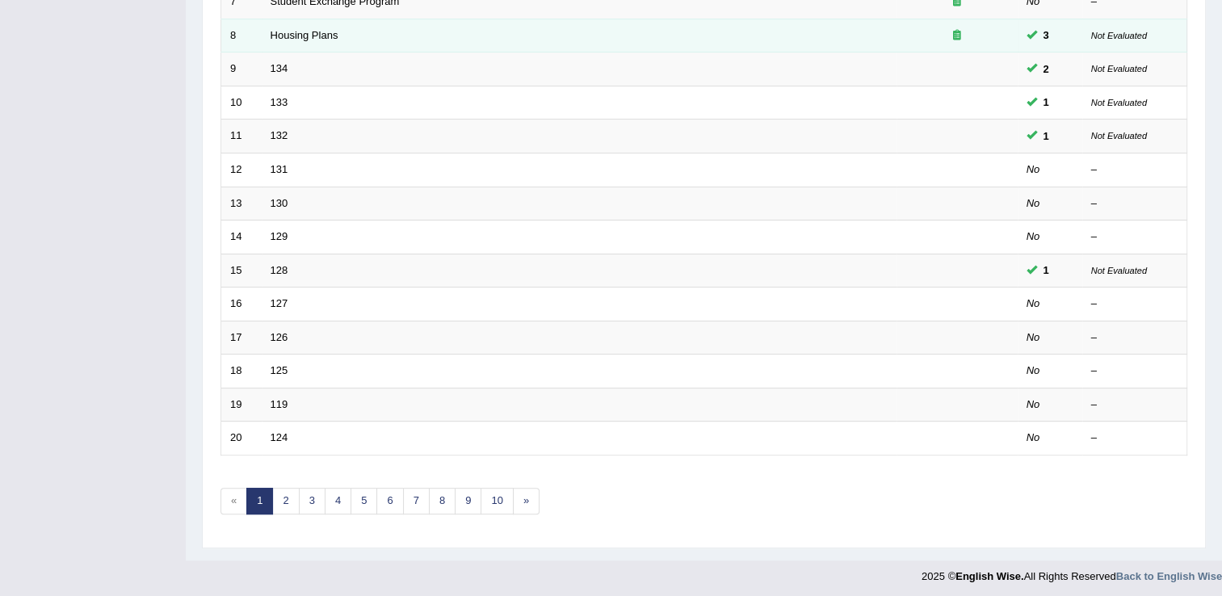
click at [311, 41] on td "Housing Plans" at bounding box center [579, 36] width 635 height 34
click at [284, 31] on link "Housing Plans" at bounding box center [305, 35] width 68 height 12
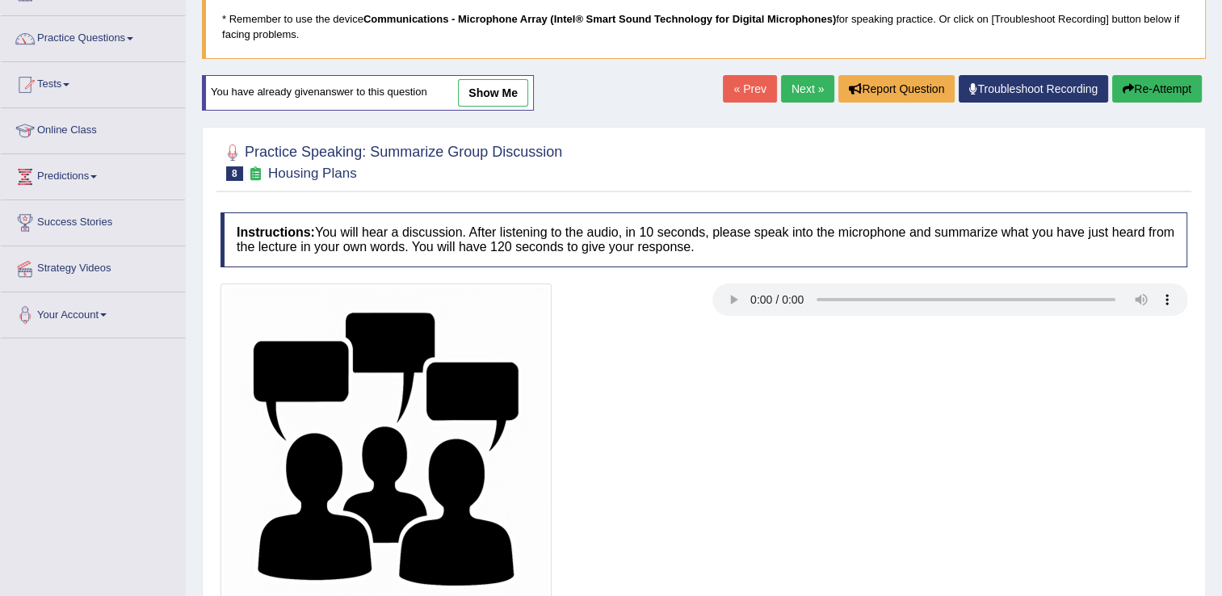
scroll to position [129, 0]
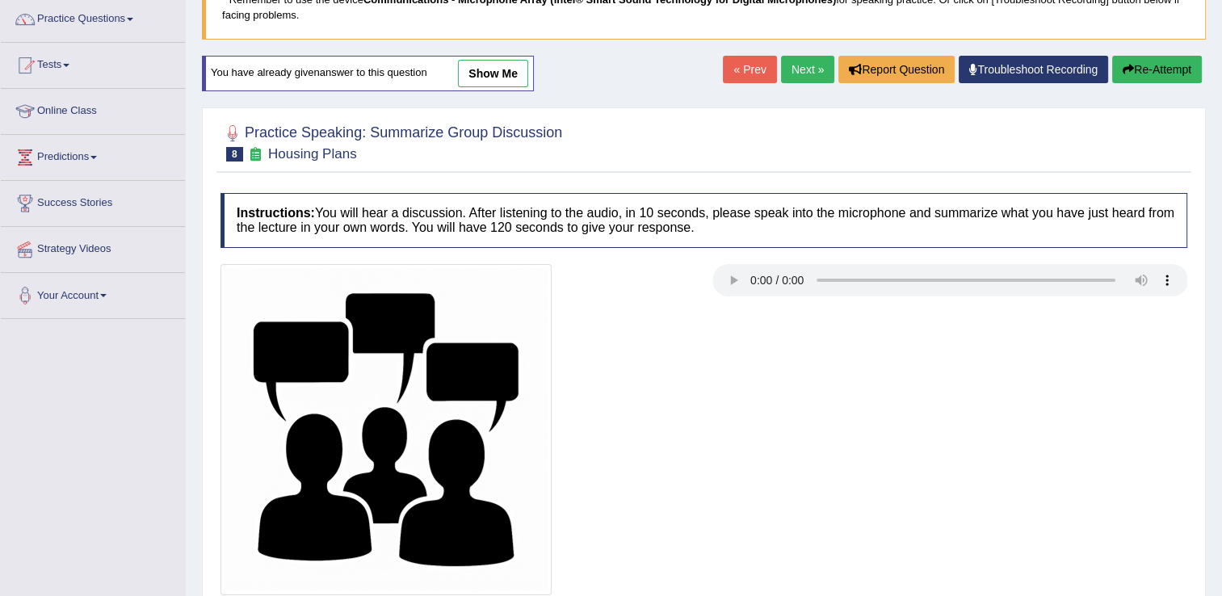
click at [724, 418] on div at bounding box center [703, 429] width 983 height 331
click at [105, 26] on link "Practice Questions" at bounding box center [93, 17] width 184 height 40
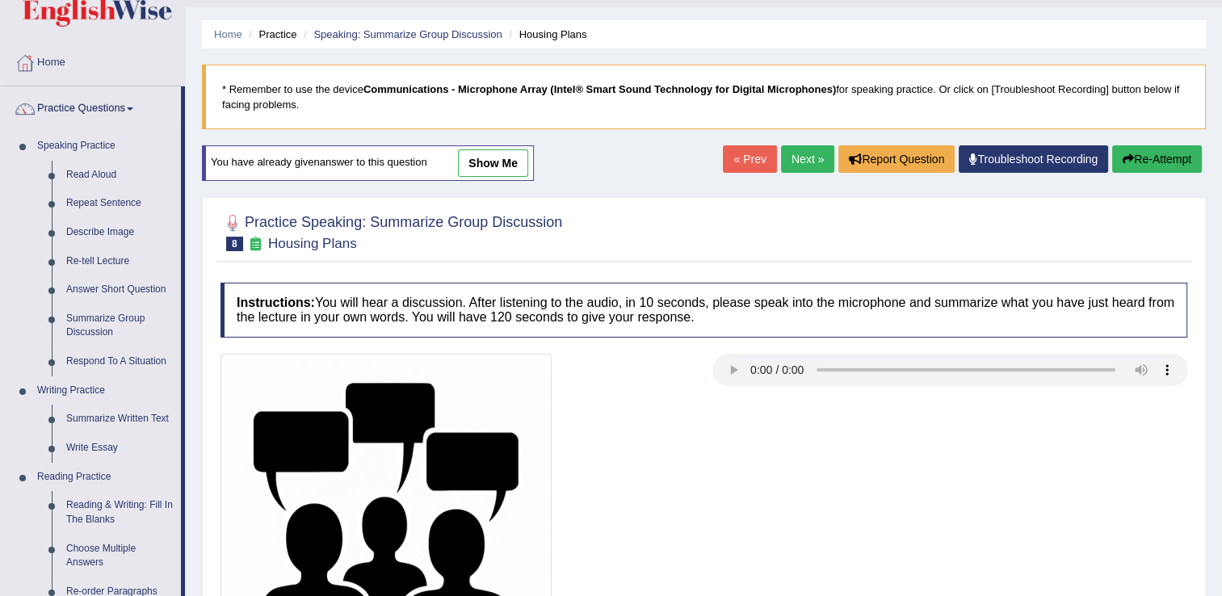
scroll to position [0, 0]
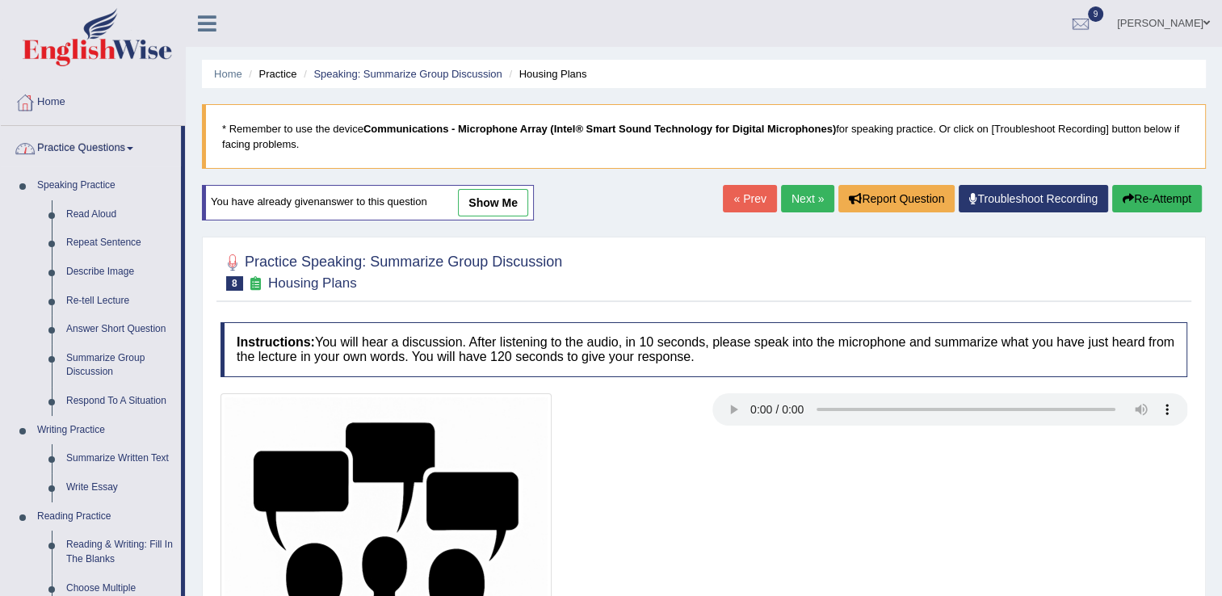
click at [141, 150] on link "Practice Questions" at bounding box center [91, 146] width 180 height 40
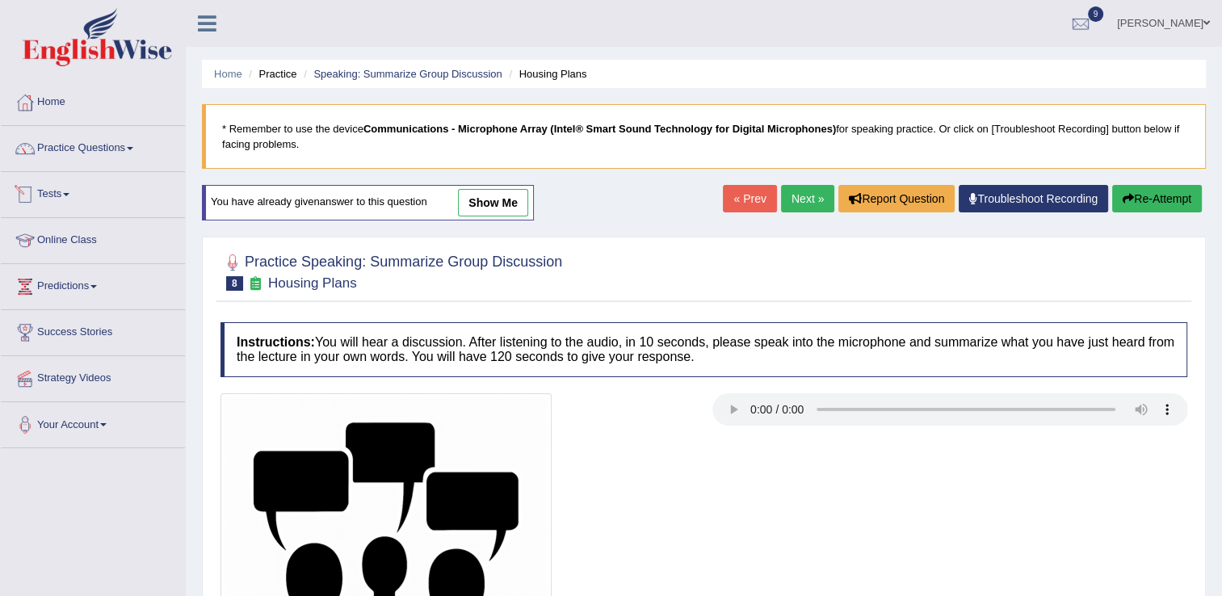
click at [50, 195] on link "Tests" at bounding box center [93, 192] width 184 height 40
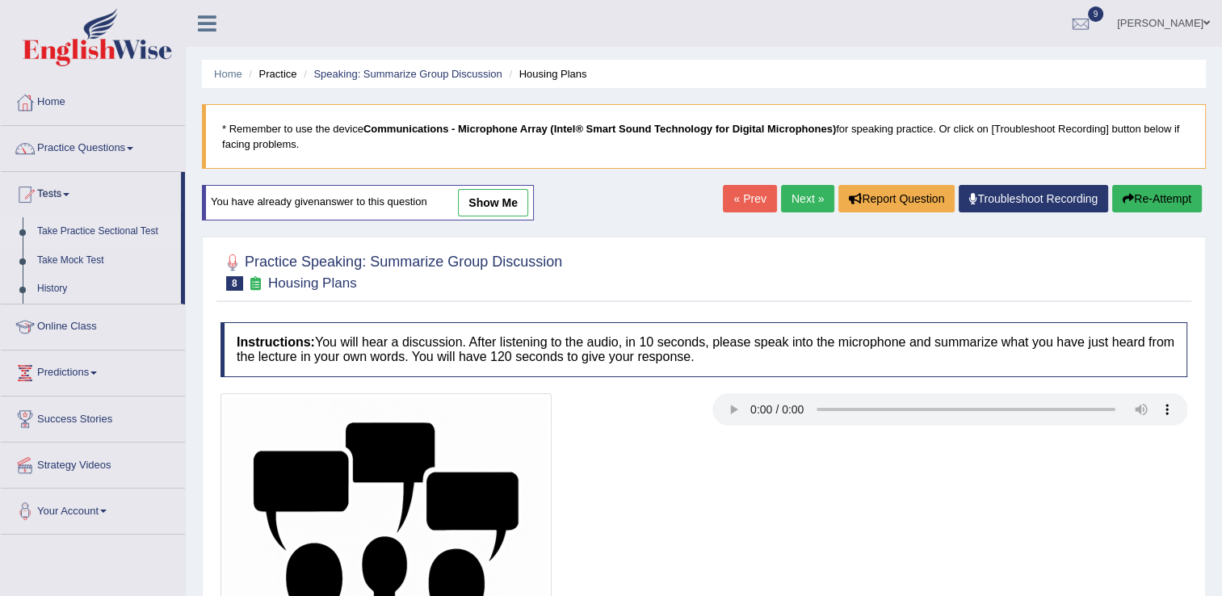
click at [122, 233] on link "Take Practice Sectional Test" at bounding box center [105, 231] width 151 height 29
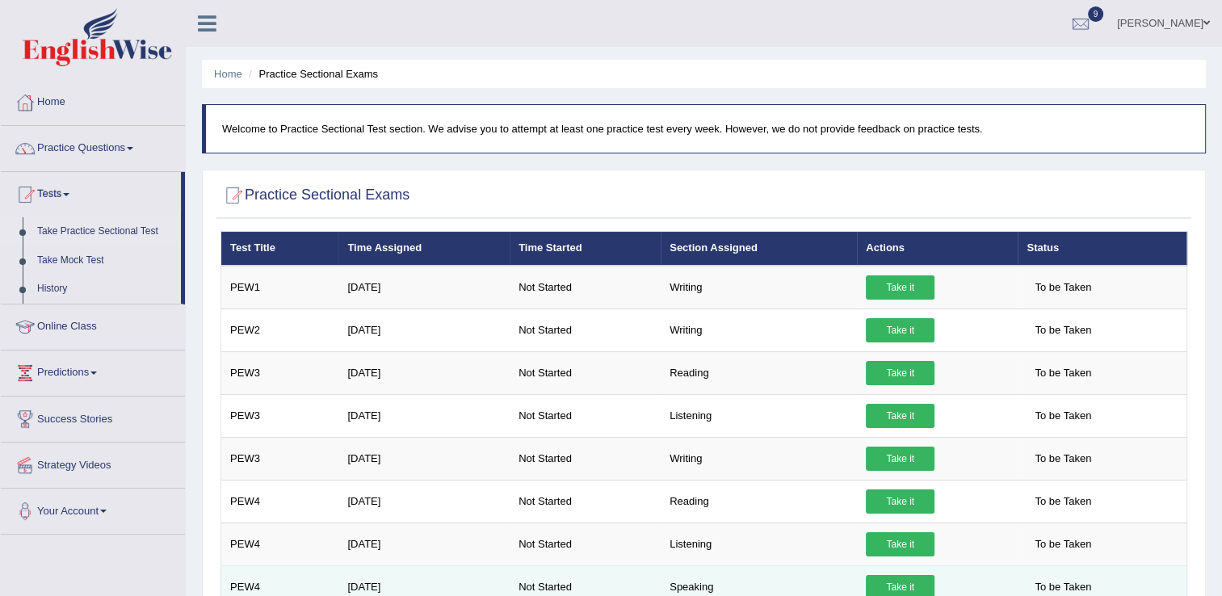
click at [913, 583] on link "Take it" at bounding box center [900, 587] width 69 height 24
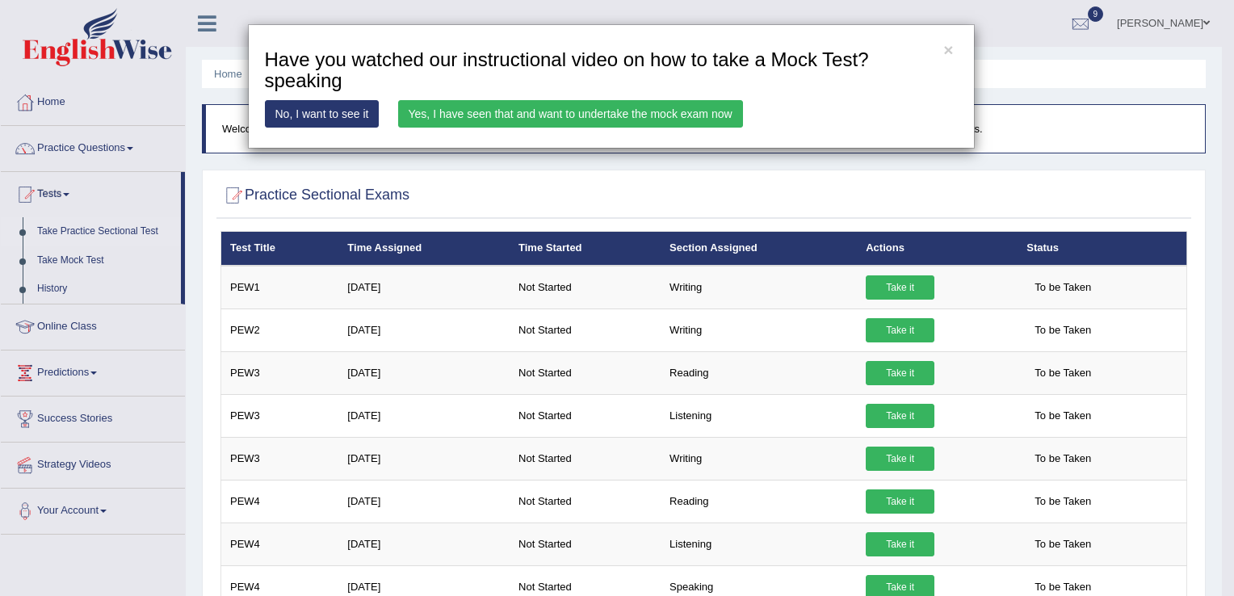
click at [540, 111] on link "Yes, I have seen that and want to undertake the mock exam now" at bounding box center [570, 113] width 345 height 27
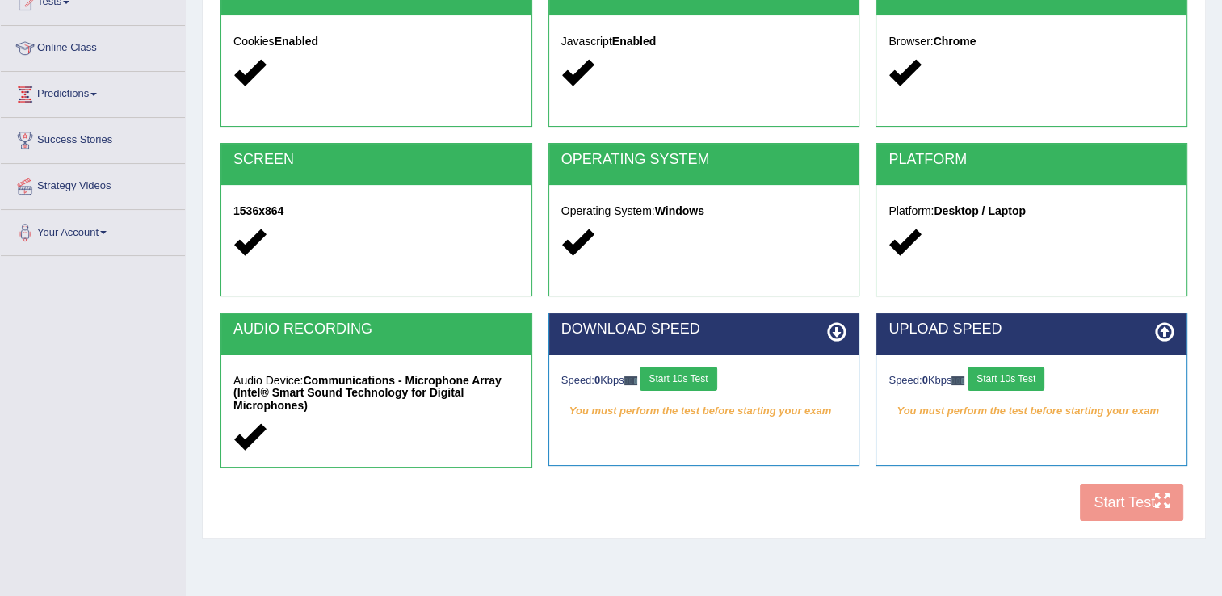
scroll to position [226, 0]
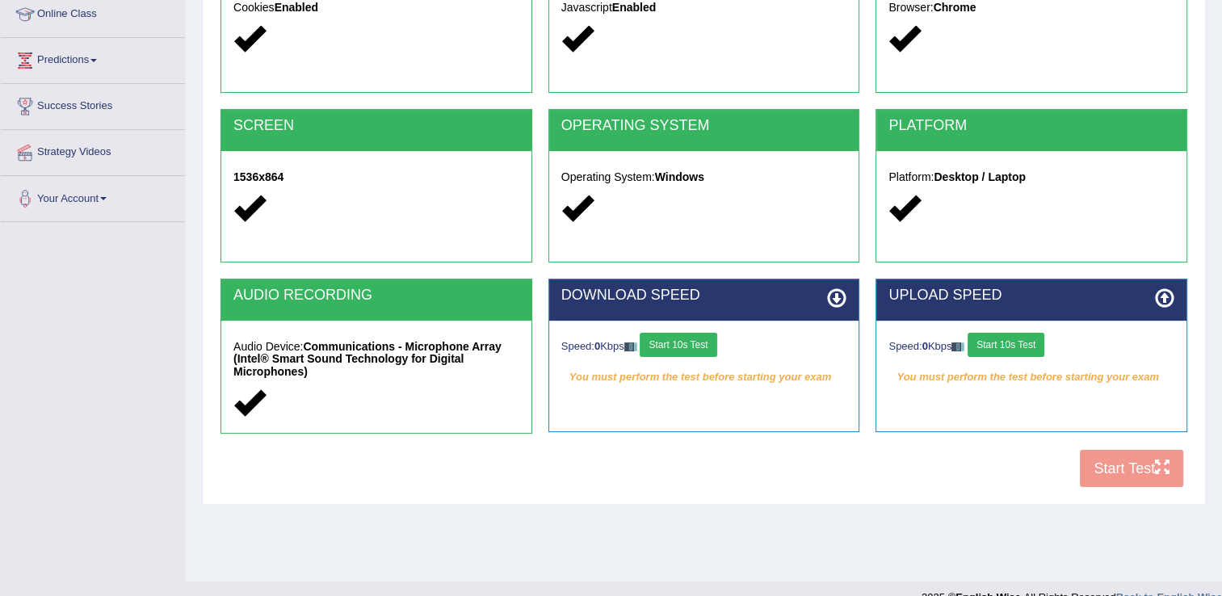
click at [1124, 473] on div "COOKIES Cookies Enabled JAVASCRIPT Javascript Enabled BROWSER Browser: Chrome S…" at bounding box center [703, 217] width 975 height 556
click at [1120, 466] on div "COOKIES Cookies Enabled JAVASCRIPT Javascript Enabled BROWSER Browser: Chrome S…" at bounding box center [703, 217] width 975 height 556
click at [682, 345] on button "Start 10s Test" at bounding box center [678, 345] width 77 height 24
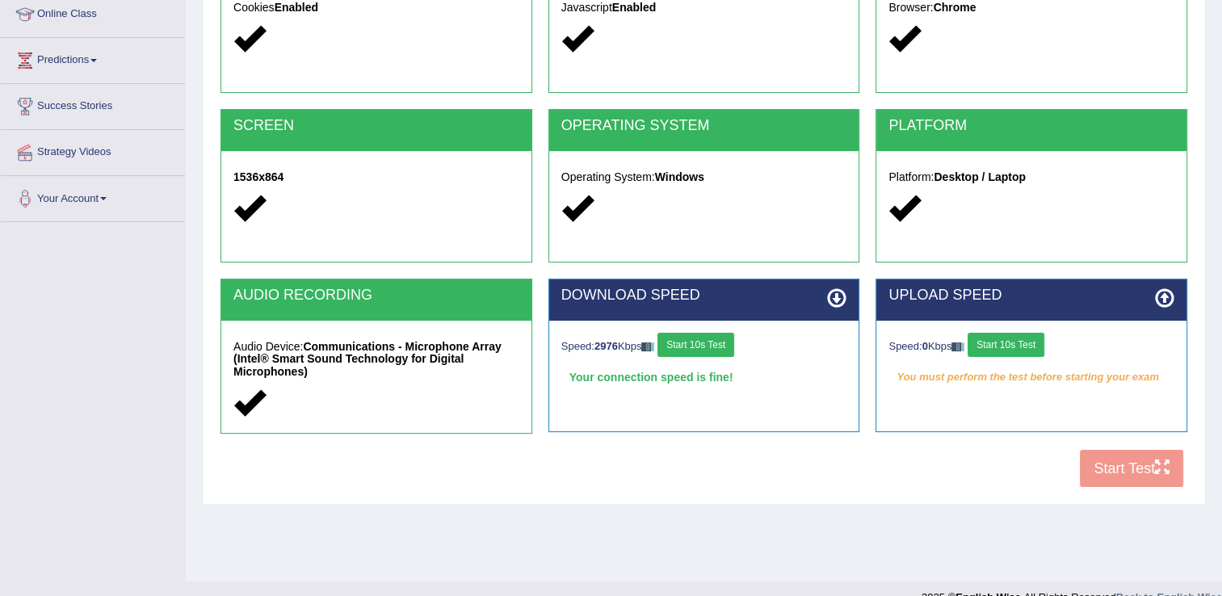
click at [1012, 352] on button "Start 10s Test" at bounding box center [1006, 345] width 77 height 24
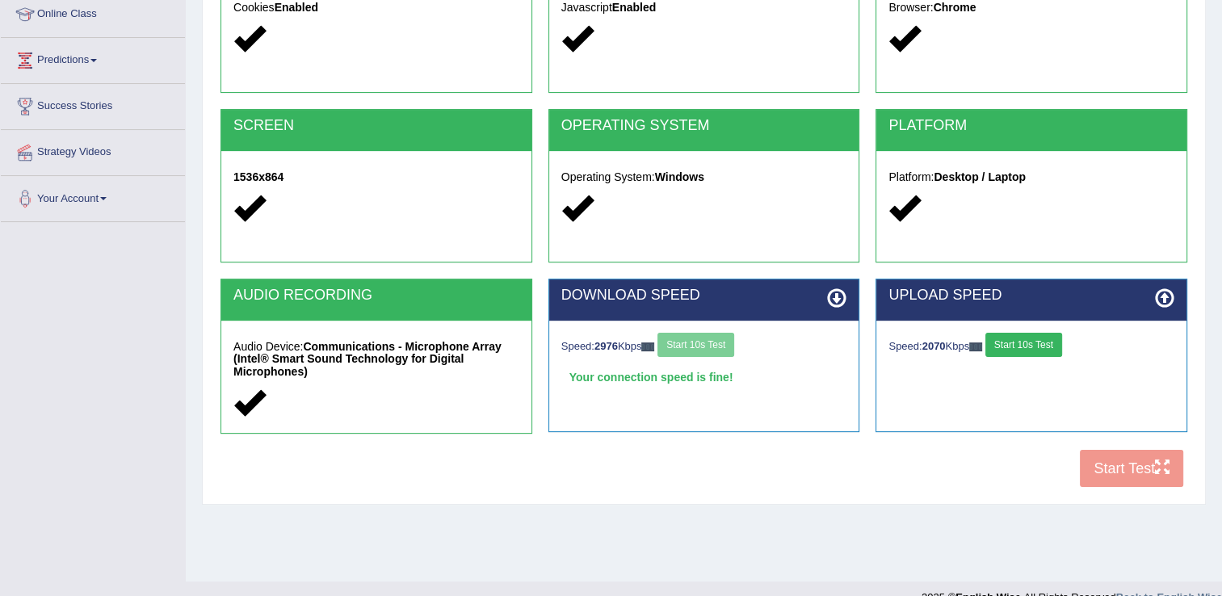
click at [1116, 480] on div "COOKIES Cookies Enabled JAVASCRIPT Javascript Enabled BROWSER Browser: Chrome S…" at bounding box center [703, 217] width 975 height 556
drag, startPoint x: 1116, startPoint y: 480, endPoint x: 829, endPoint y: 486, distance: 286.8
click at [829, 486] on div "COOKIES Cookies Enabled JAVASCRIPT Javascript Enabled BROWSER Browser: Chrome S…" at bounding box center [703, 217] width 975 height 556
click at [997, 343] on button "Start 10s Test" at bounding box center [1023, 345] width 77 height 24
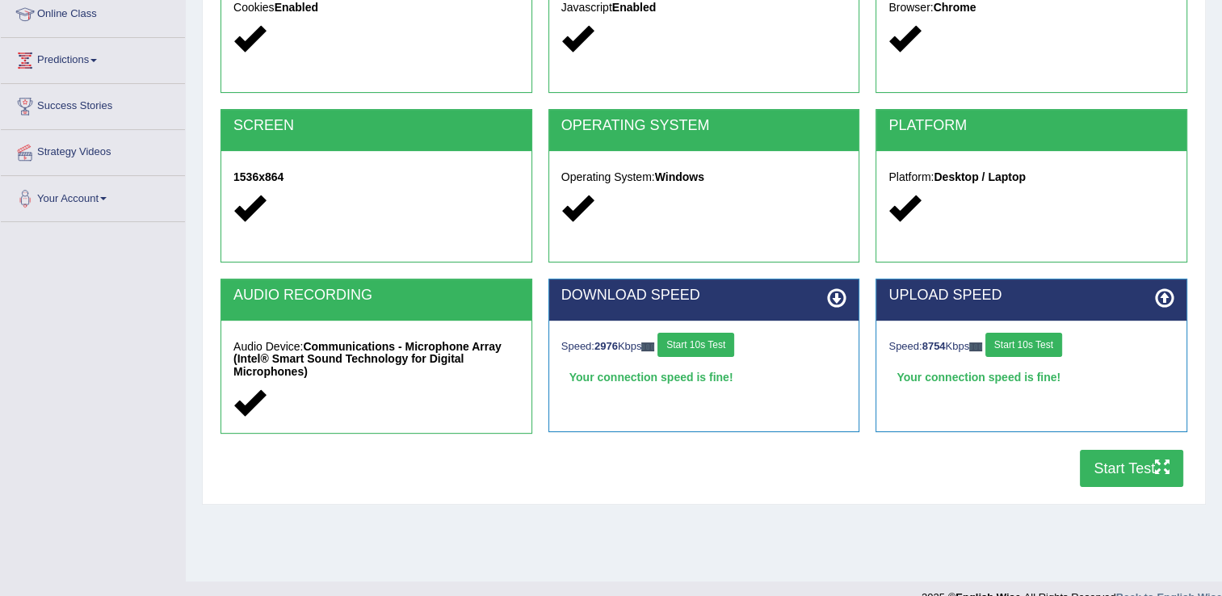
click at [1003, 338] on button "Start 10s Test" at bounding box center [1023, 345] width 77 height 24
click at [1094, 467] on button "Start Test" at bounding box center [1131, 468] width 103 height 37
